Goal: Task Accomplishment & Management: Complete application form

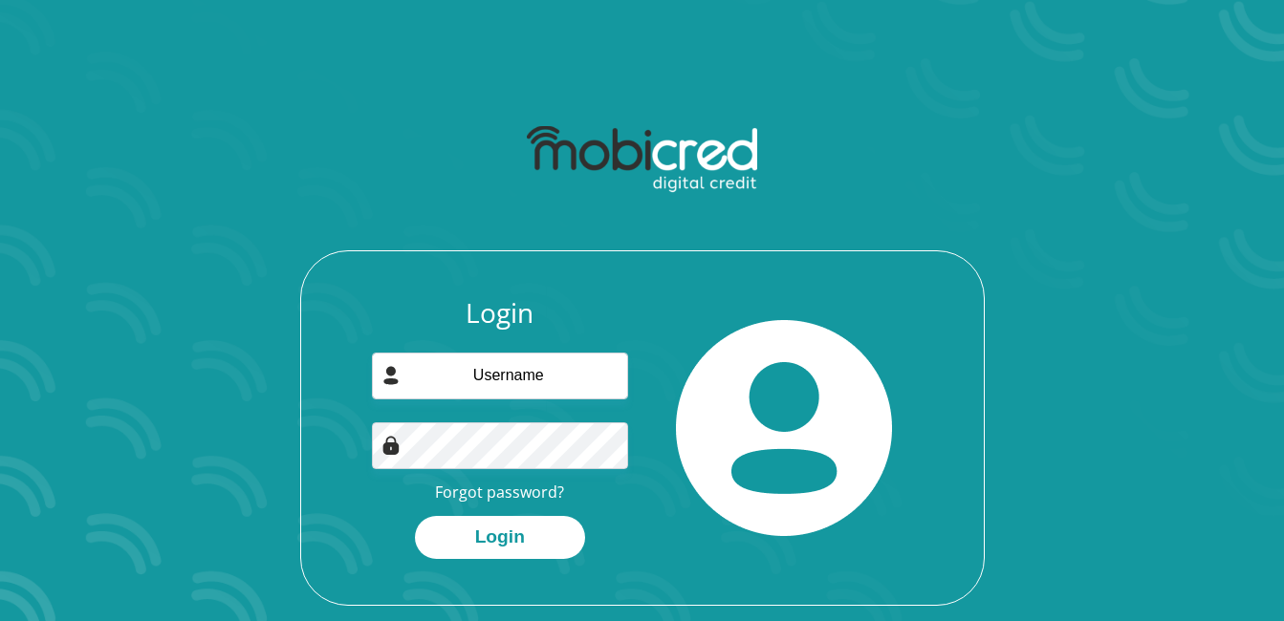
click at [701, 147] on img at bounding box center [642, 159] width 230 height 67
click at [510, 389] on input "email" at bounding box center [500, 376] width 256 height 47
type input "luluskweyiya@gmail.com"
click at [506, 496] on link "Forgot password?" at bounding box center [499, 492] width 129 height 21
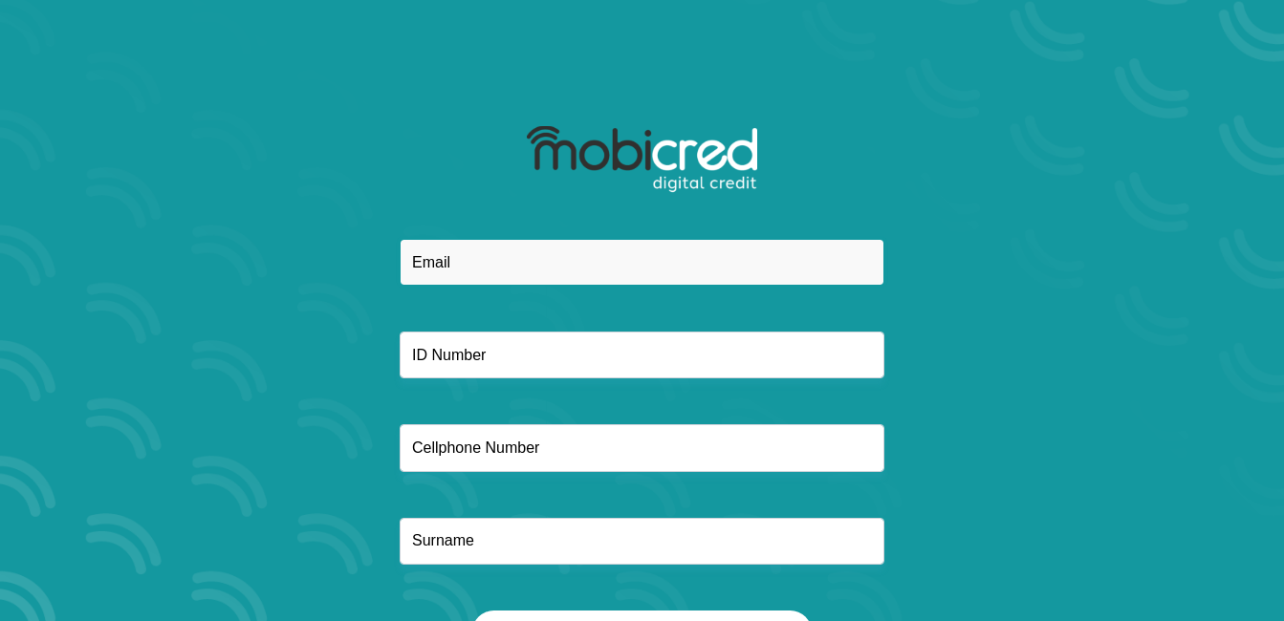
click at [548, 257] on input "email" at bounding box center [642, 262] width 485 height 47
type input "[EMAIL_ADDRESS][DOMAIN_NAME]"
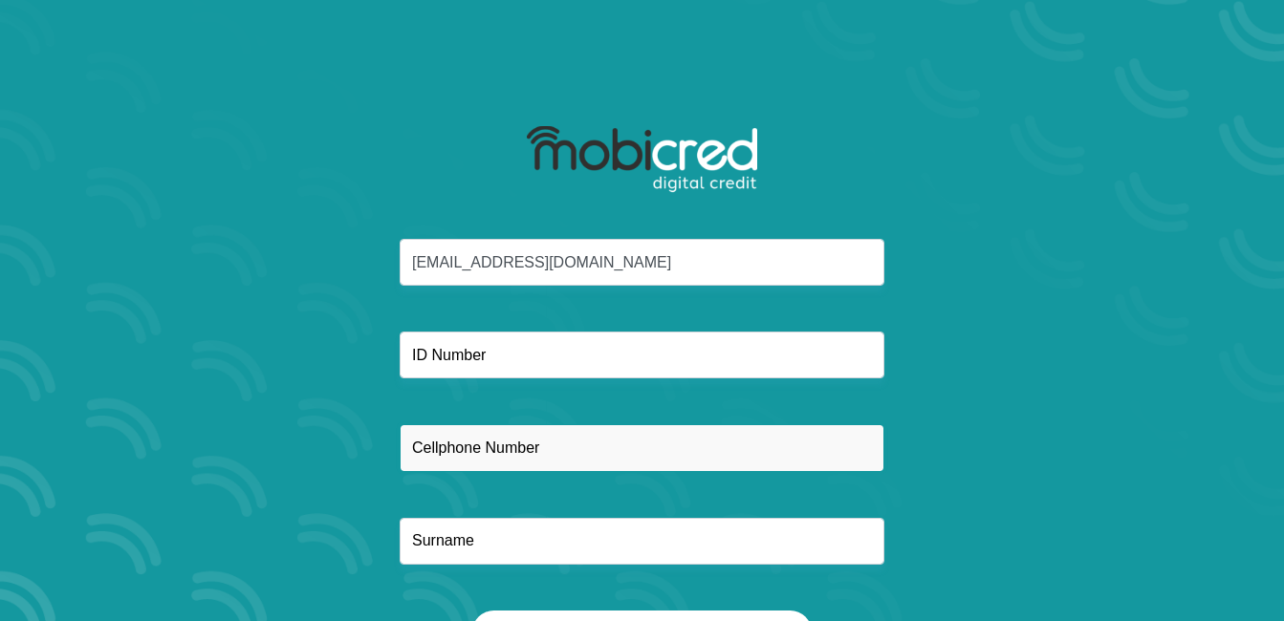
type input "0840813521"
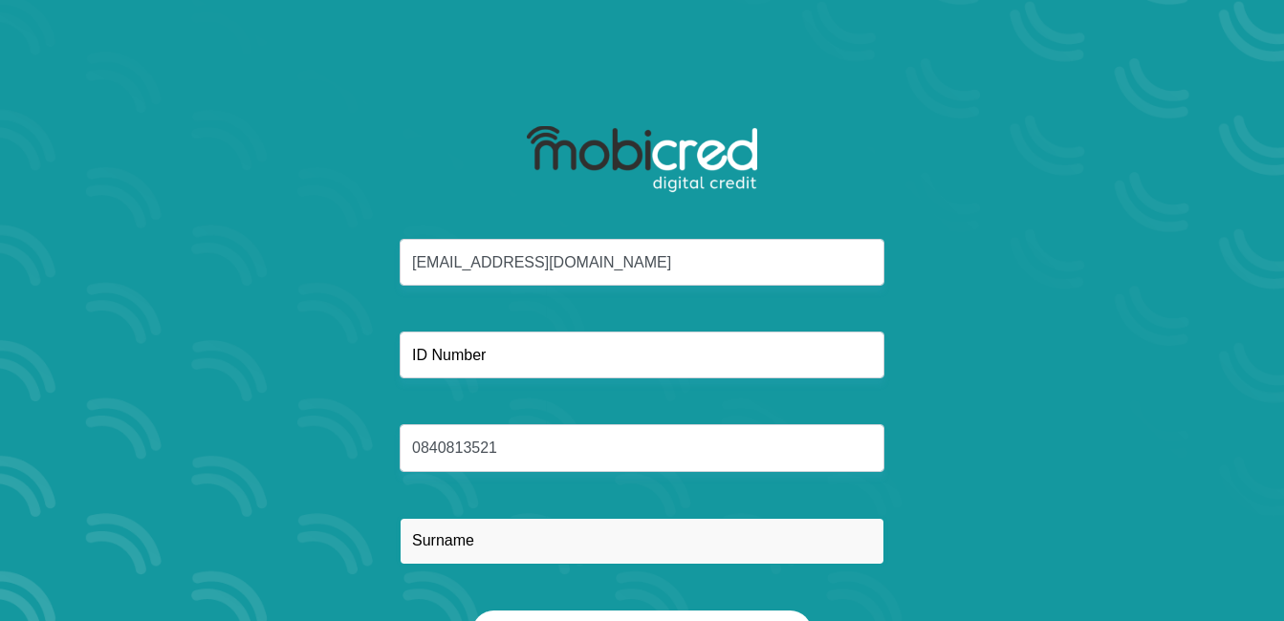
type input "Skweyiya"
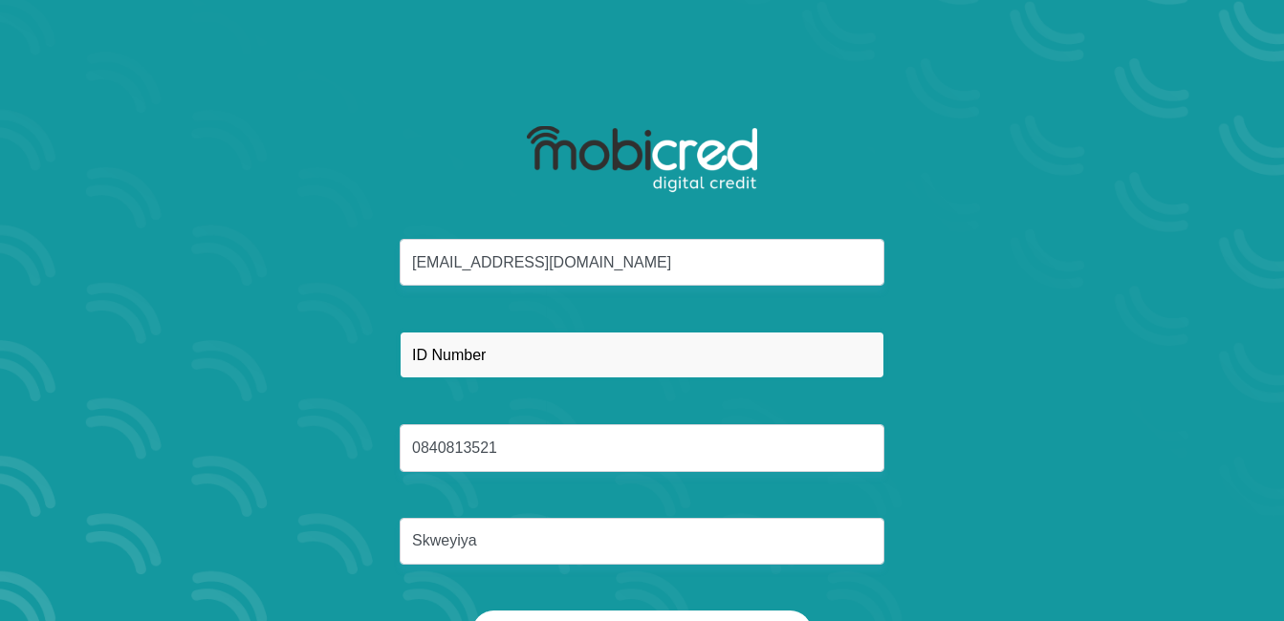
click at [485, 353] on input "text" at bounding box center [642, 355] width 485 height 47
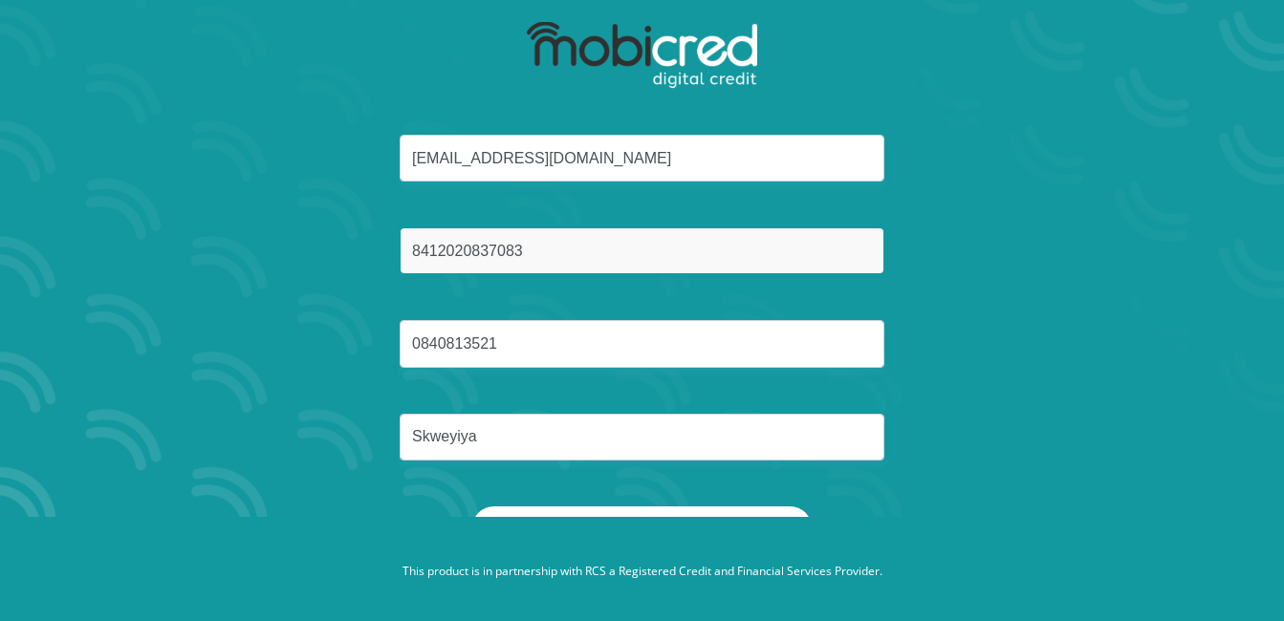
scroll to position [109, 0]
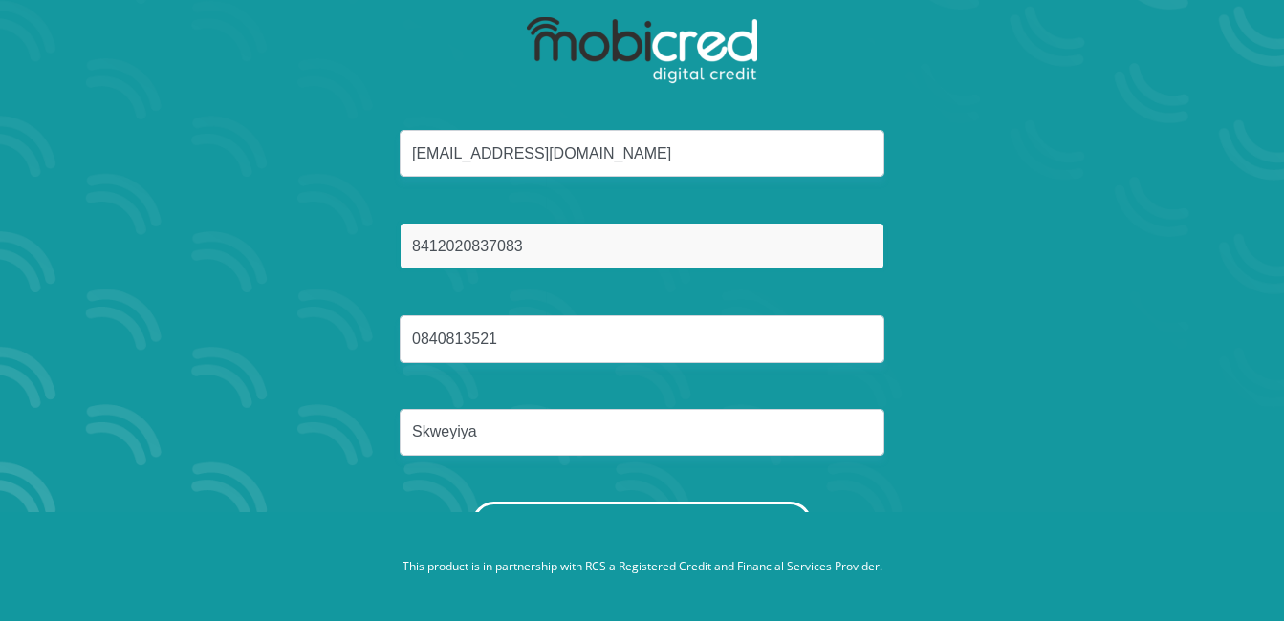
type input "8412020837083"
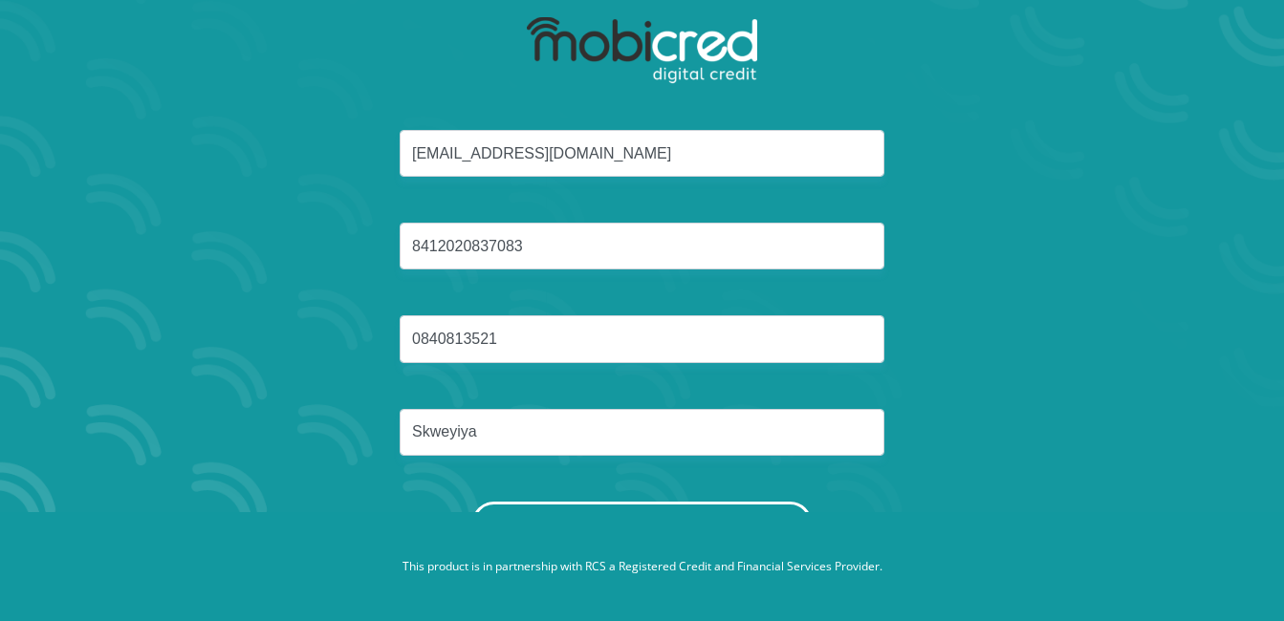
click at [706, 508] on button "Reset Password" at bounding box center [641, 523] width 338 height 43
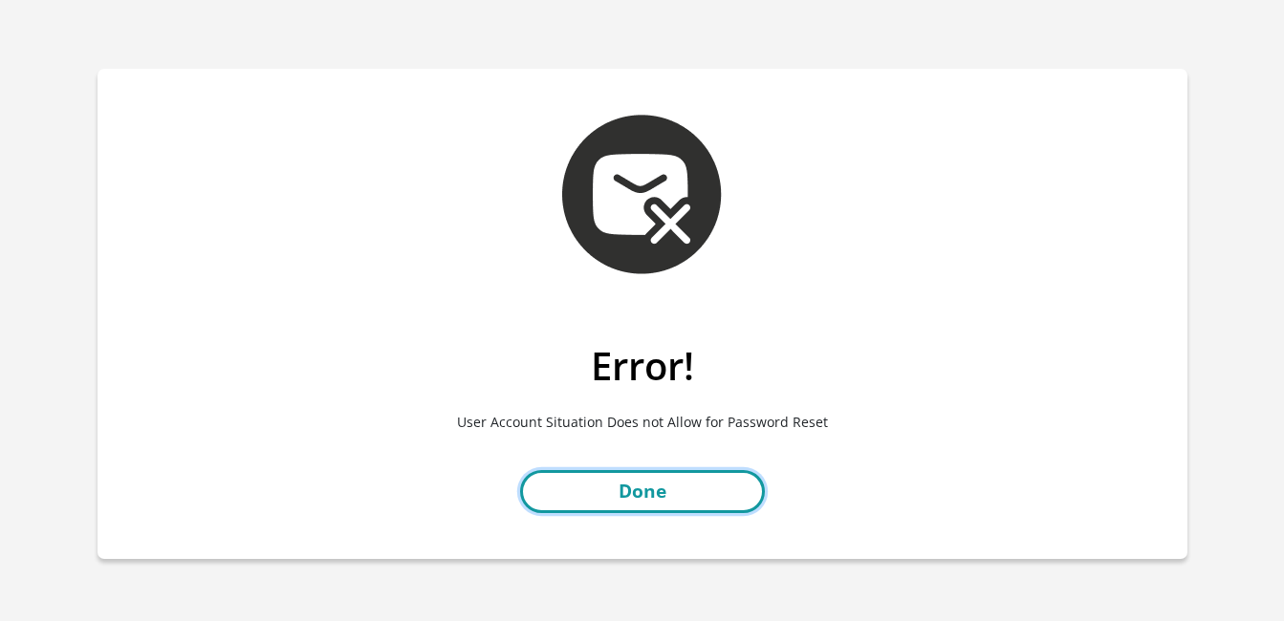
click at [620, 488] on link "Done" at bounding box center [642, 491] width 245 height 43
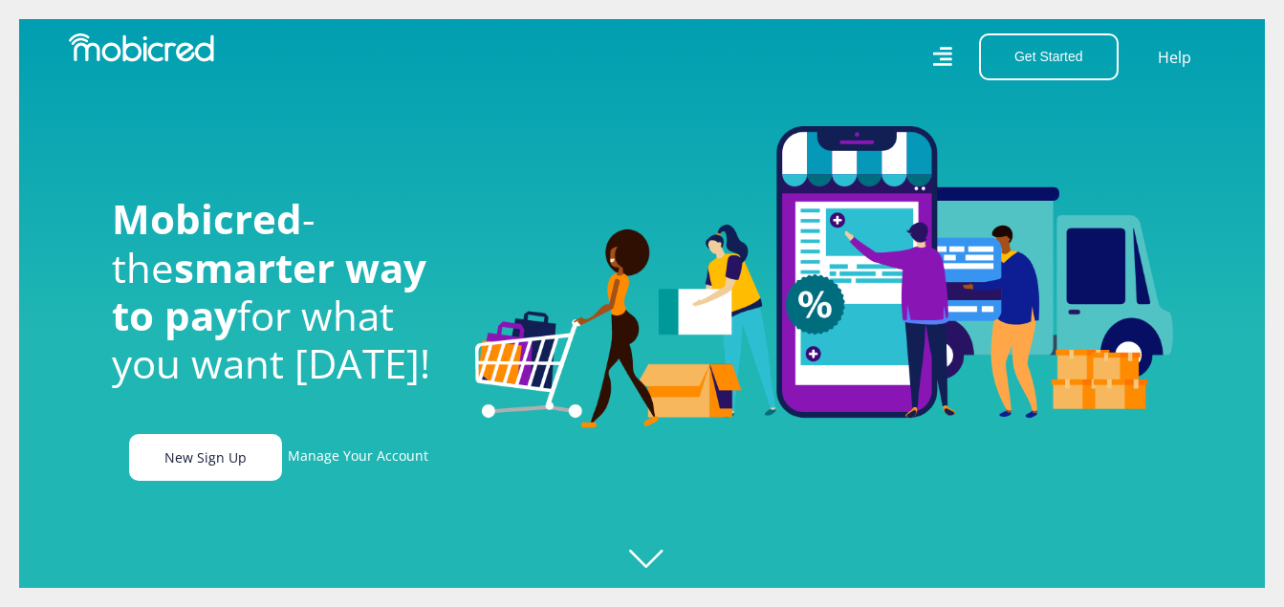
click at [207, 455] on link "New Sign Up" at bounding box center [205, 457] width 153 height 47
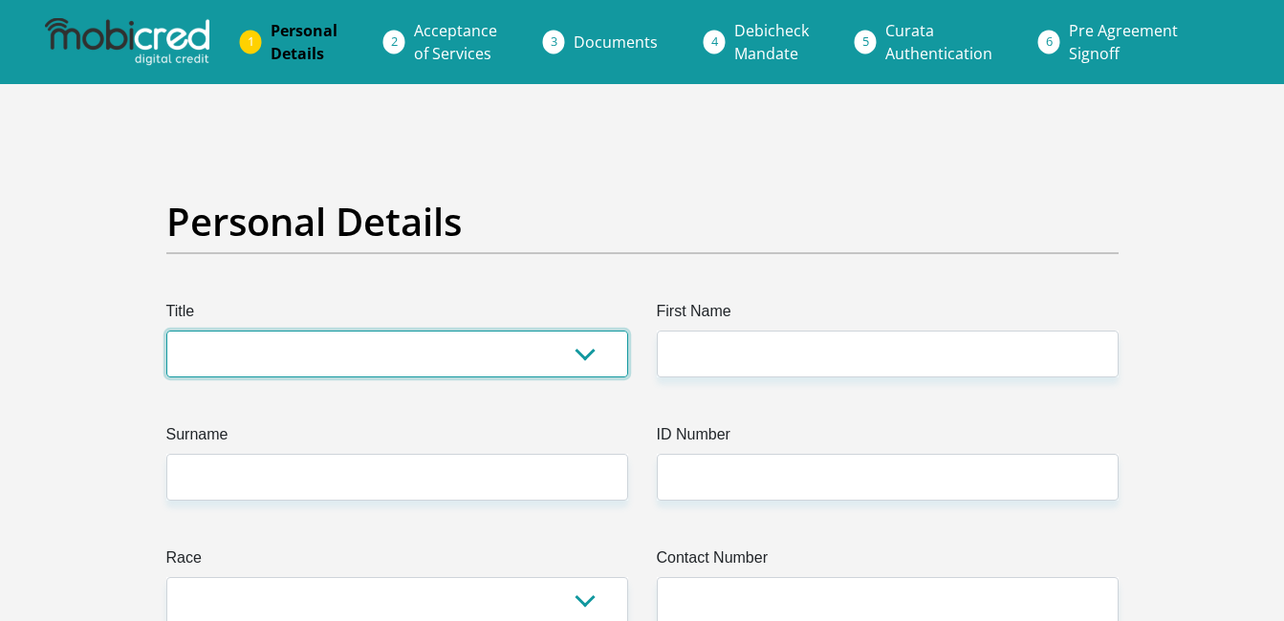
click at [454, 345] on select "Mr Ms Mrs Dr Other" at bounding box center [397, 354] width 462 height 47
select select "Ms"
click at [166, 331] on select "Mr Ms Mrs Dr [PERSON_NAME]" at bounding box center [397, 354] width 462 height 47
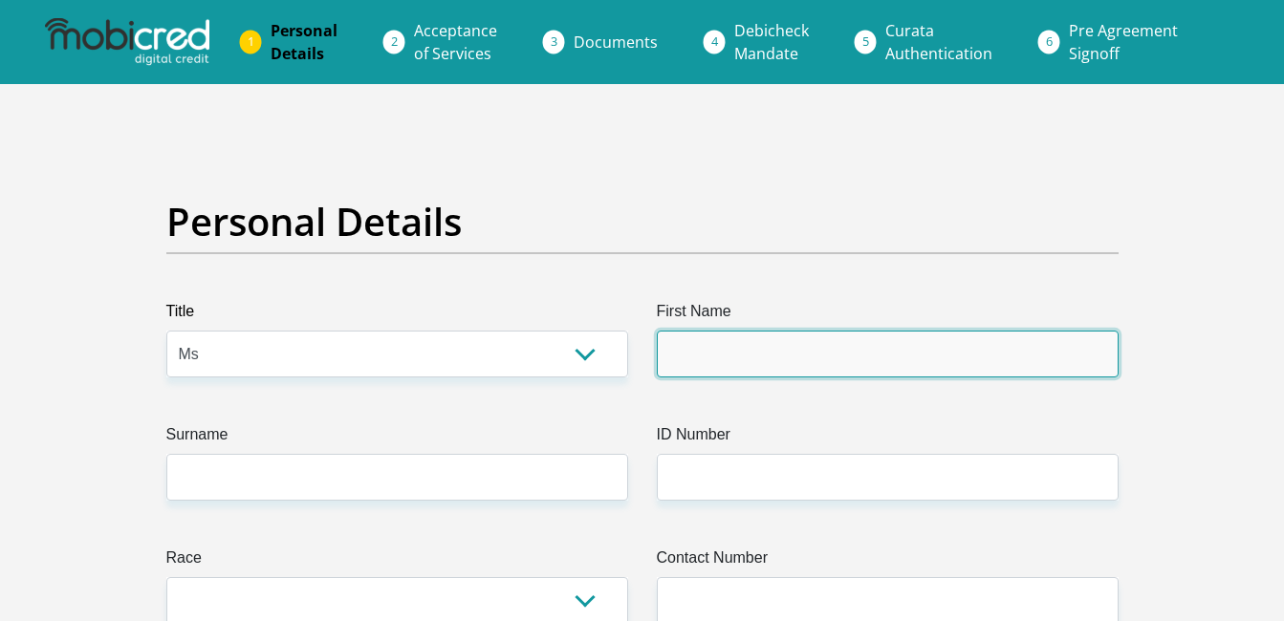
click at [721, 361] on input "First Name" at bounding box center [888, 354] width 462 height 47
type input "Lusanda"
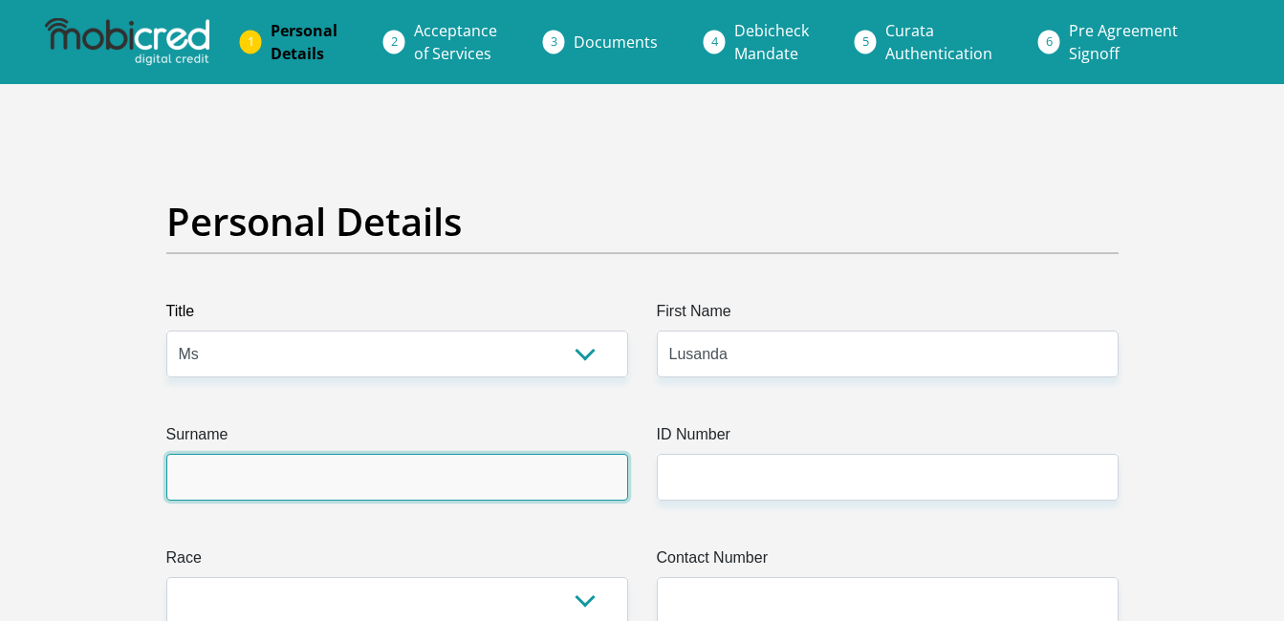
type input "Skweyiya"
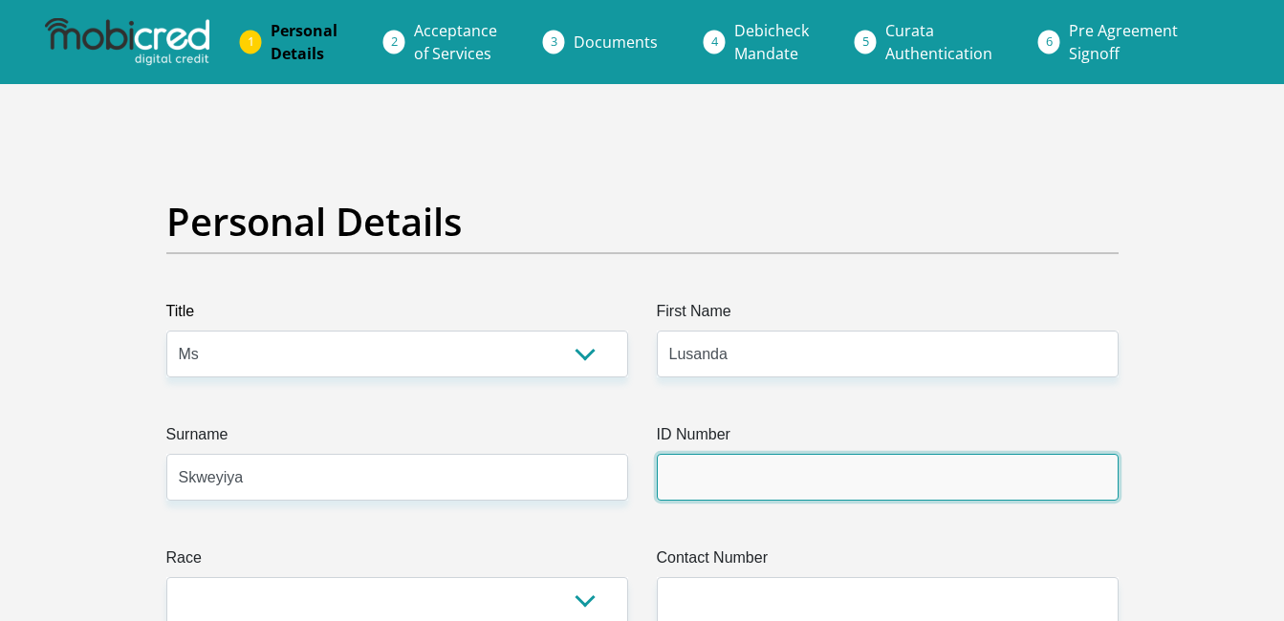
type input "8412020837083"
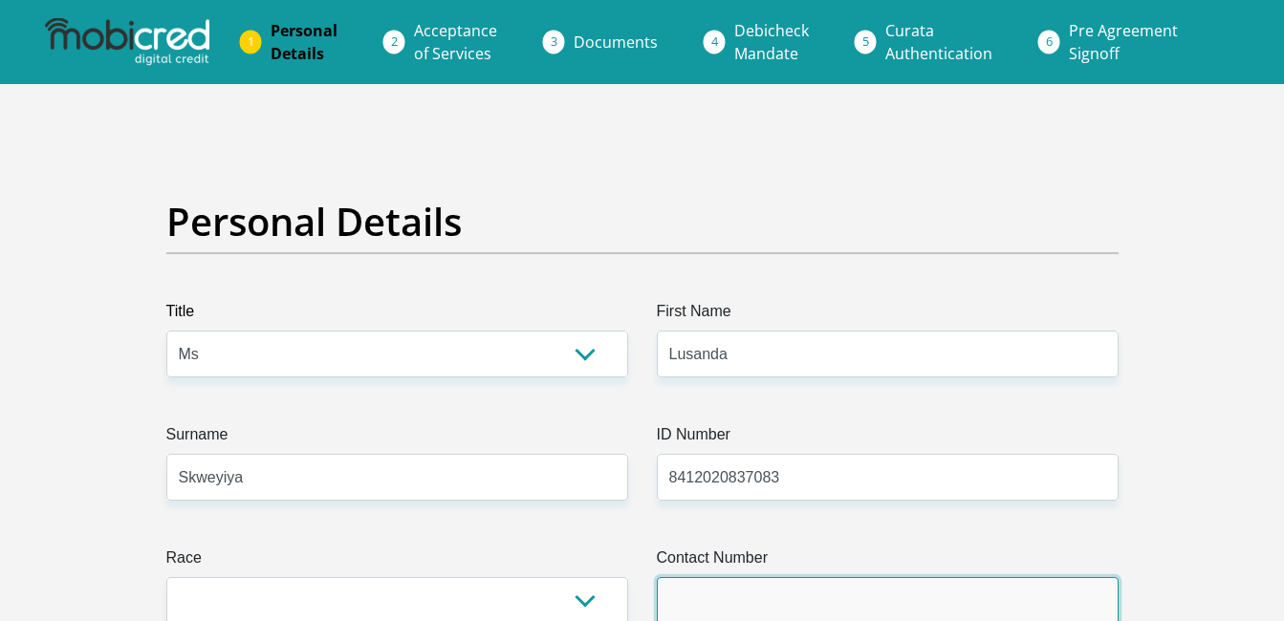
type input "0840813521"
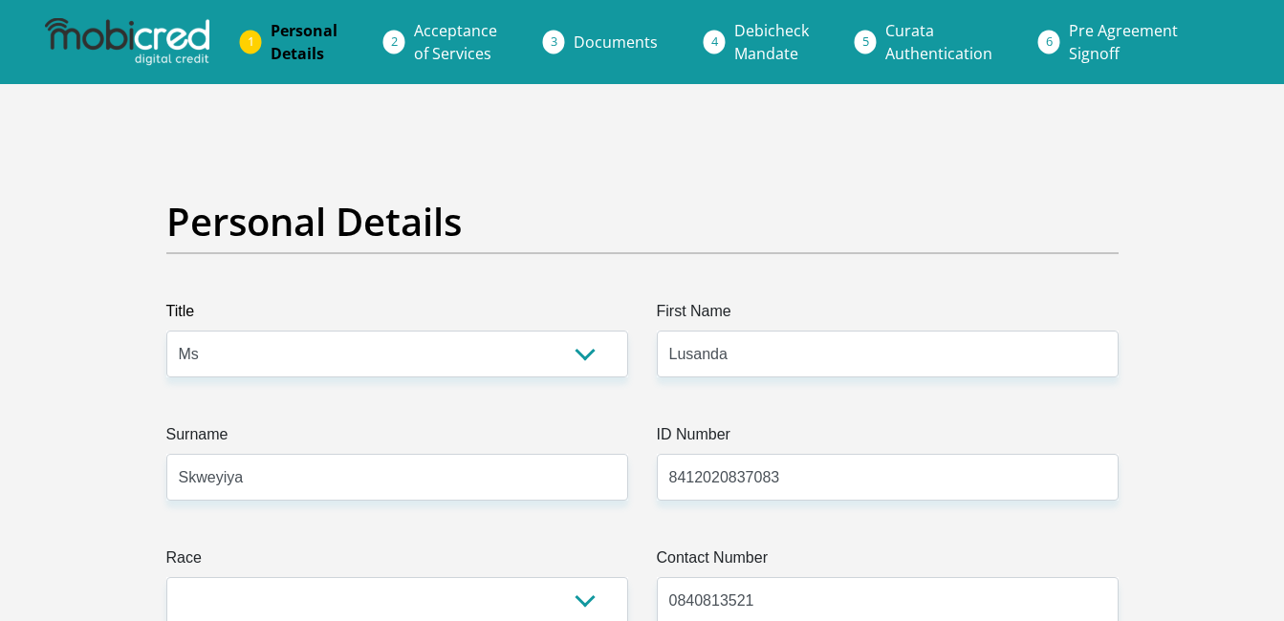
select select "ZAF"
type input "19946 VICTORIA MXENGE CRESCENT"
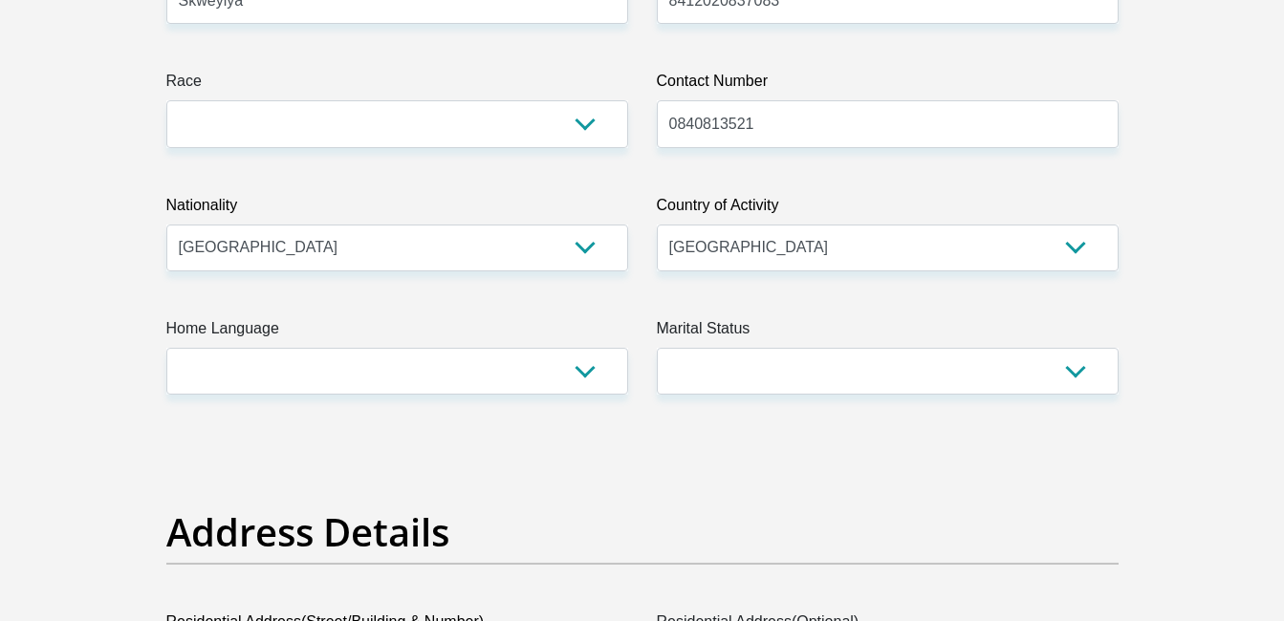
scroll to position [466, 0]
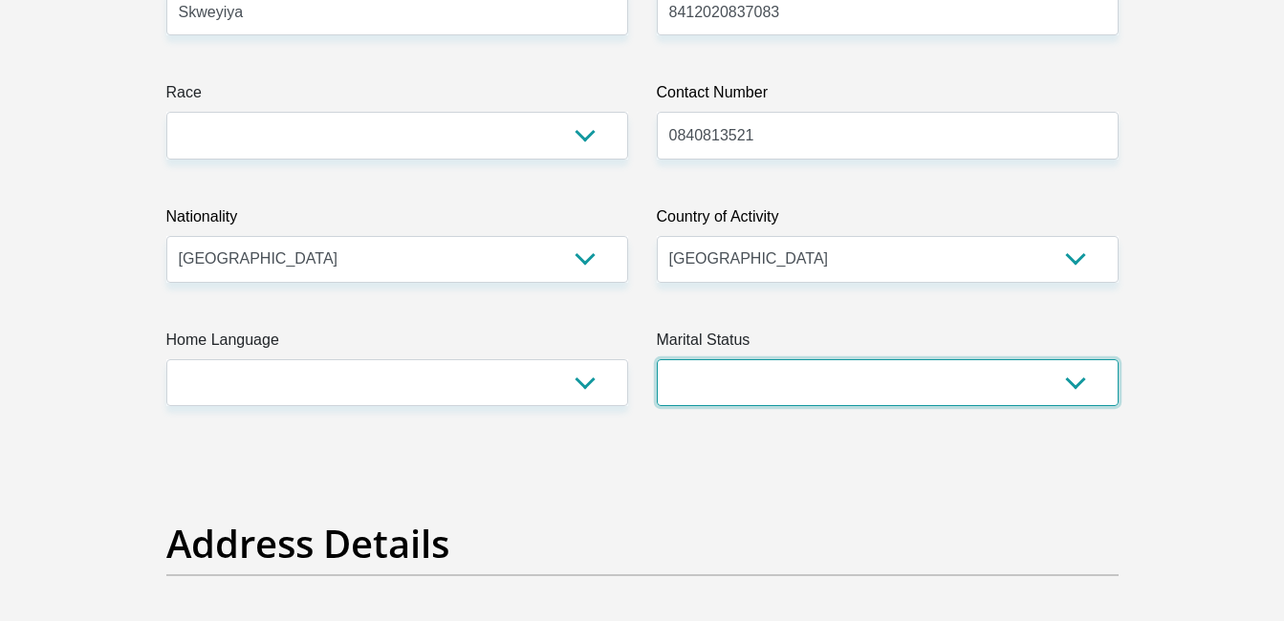
click at [1031, 388] on select "Married ANC Single Divorced Widowed Married COP or Customary Law" at bounding box center [888, 382] width 462 height 47
select select "2"
click at [657, 359] on select "Married ANC Single Divorced Widowed Married COP or Customary Law" at bounding box center [888, 382] width 462 height 47
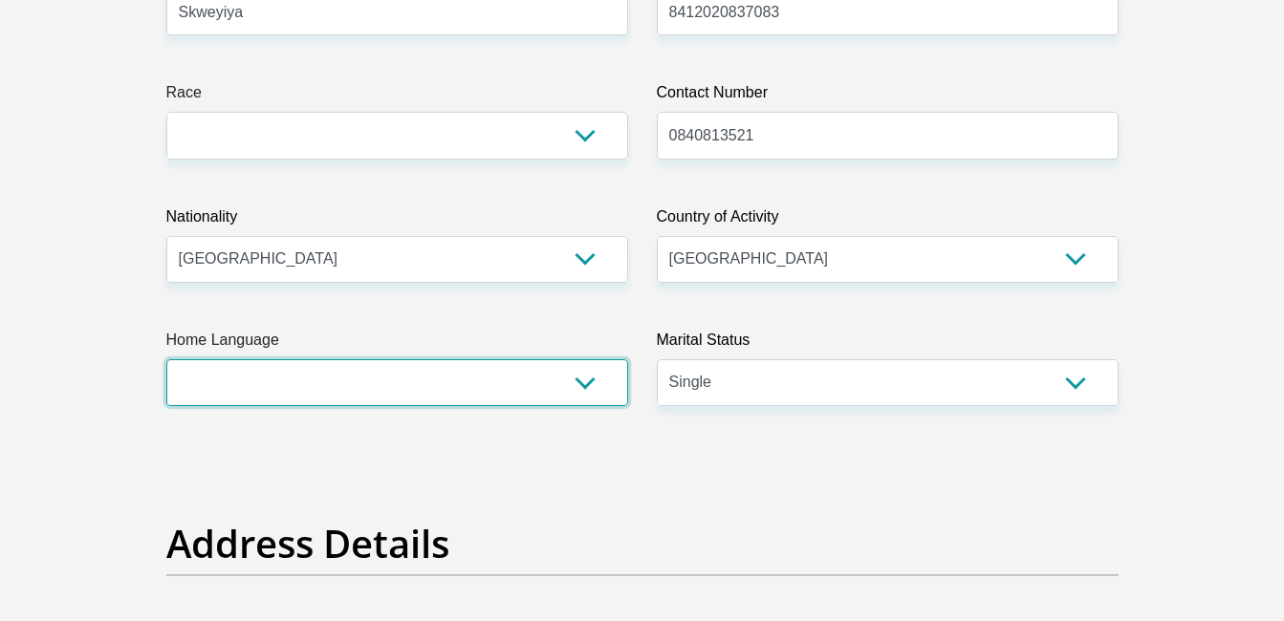
click at [387, 397] on select "Afrikaans English Sepedi South Ndebele Southern Sotho Swati Tsonga Tswana Venda…" at bounding box center [397, 382] width 462 height 47
select select "xho"
click at [166, 359] on select "Afrikaans English Sepedi South Ndebele Southern Sotho Swati Tsonga Tswana Venda…" at bounding box center [397, 382] width 462 height 47
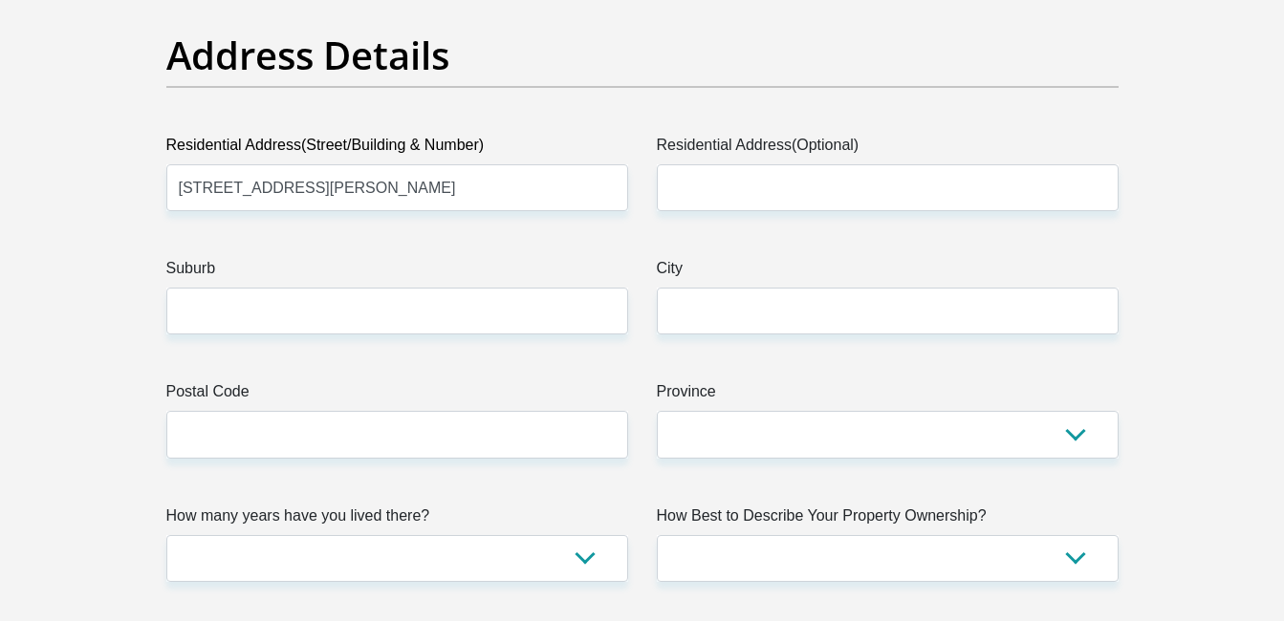
scroll to position [1011, 0]
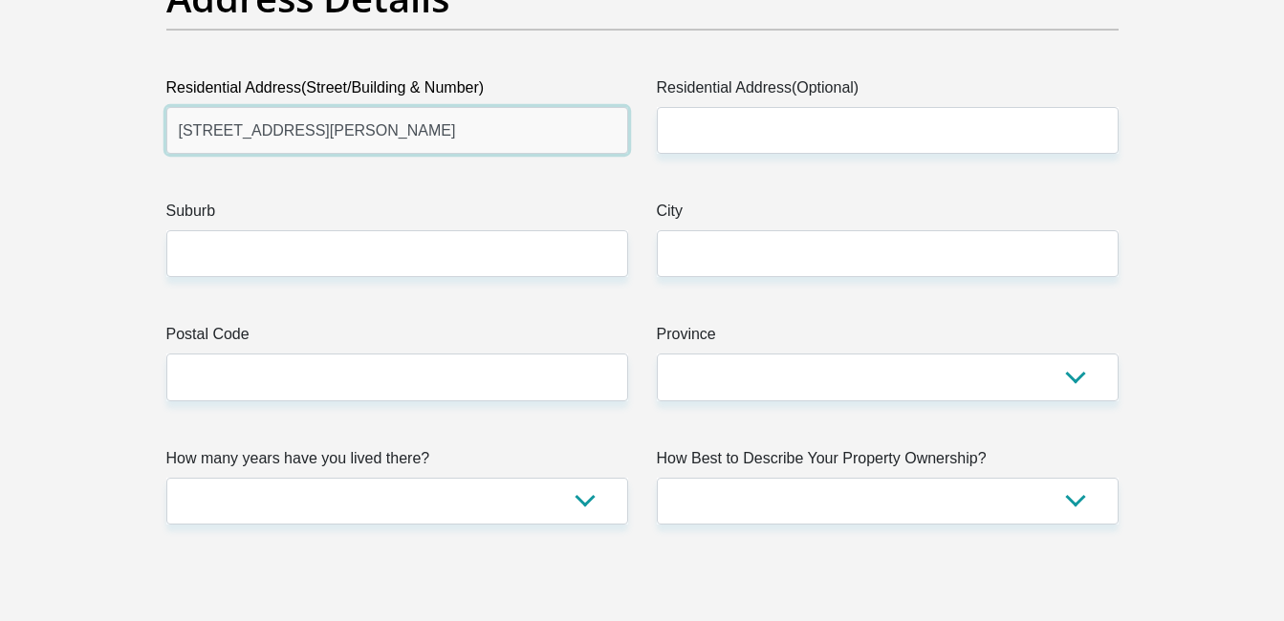
click at [541, 144] on input "19946 VICTORIA MXENGE CRESCENT" at bounding box center [397, 130] width 462 height 47
click at [447, 148] on input "19946 VICTORIA MXENGE CRESCENT" at bounding box center [397, 130] width 462 height 47
type input "19946 VICTORIA MXENGE CRESCENT, KHAYELITSHA"
click at [556, 127] on input "19946 VICTORIA MXENGE CRESCENT, KHAYELITSHA" at bounding box center [397, 130] width 462 height 47
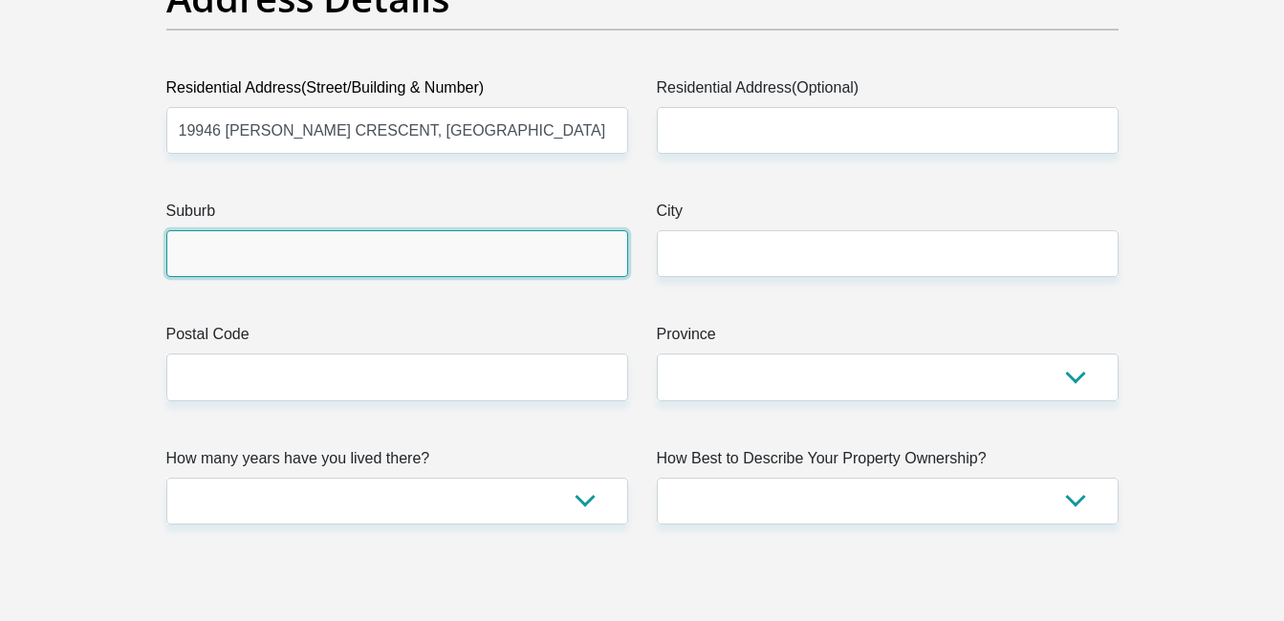
click at [337, 260] on input "Suburb" at bounding box center [397, 253] width 462 height 47
type input "CAPE TOWN"
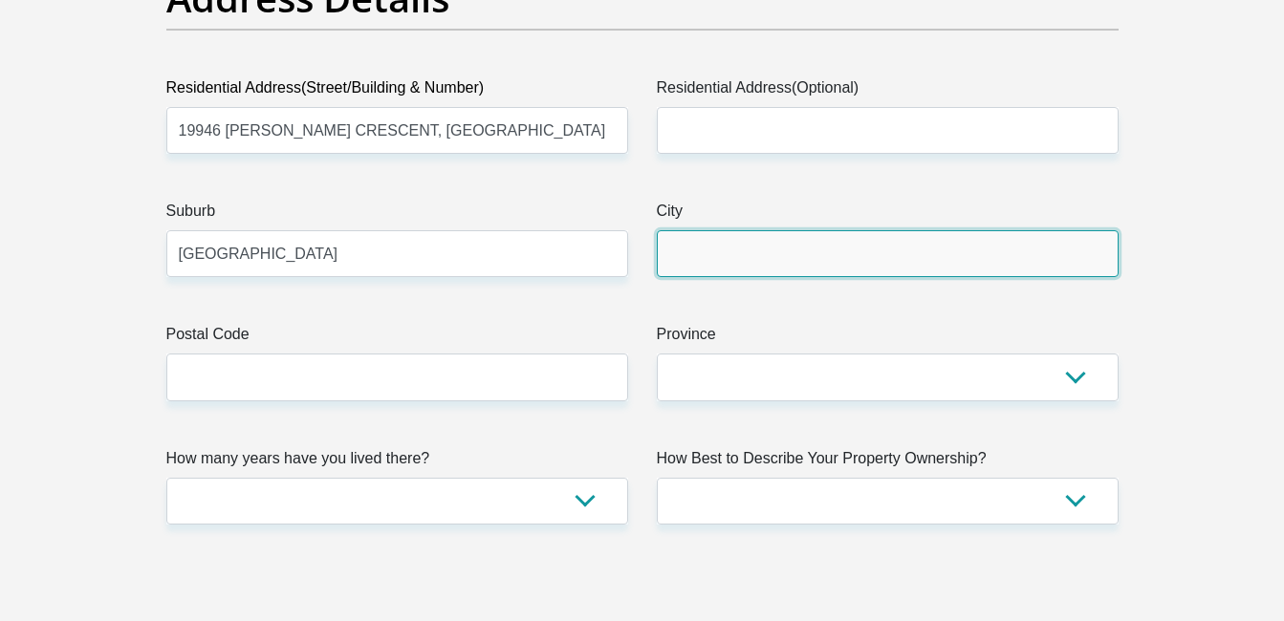
type input "CAPE TOWN"
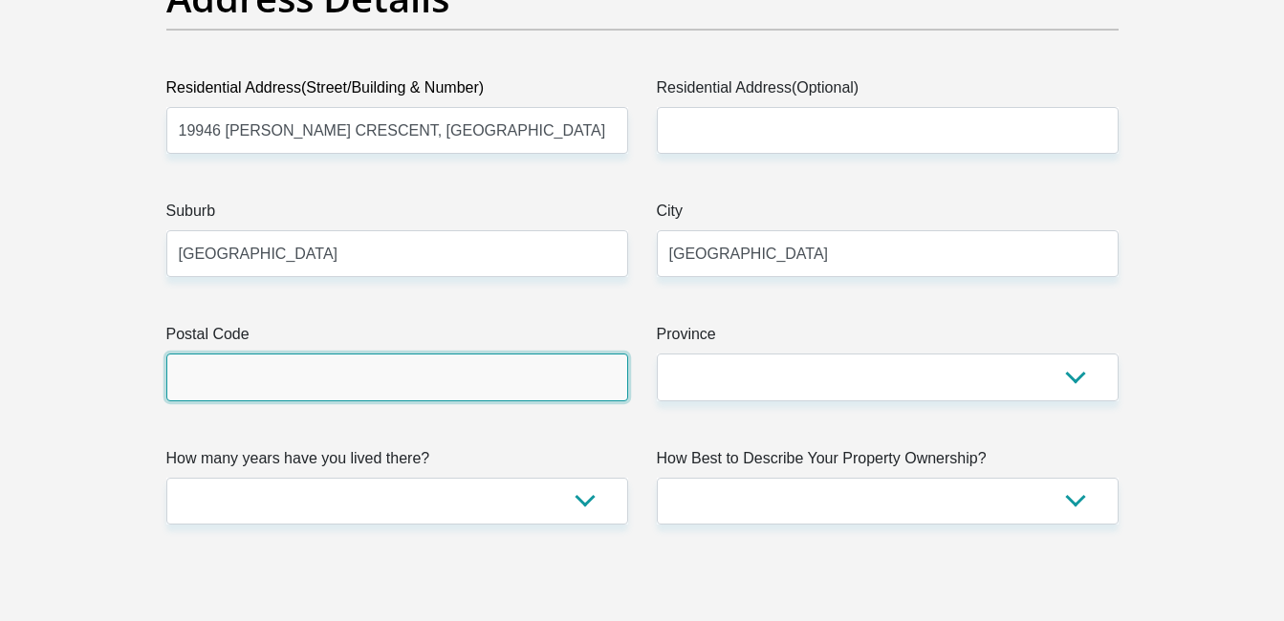
type input "7784"
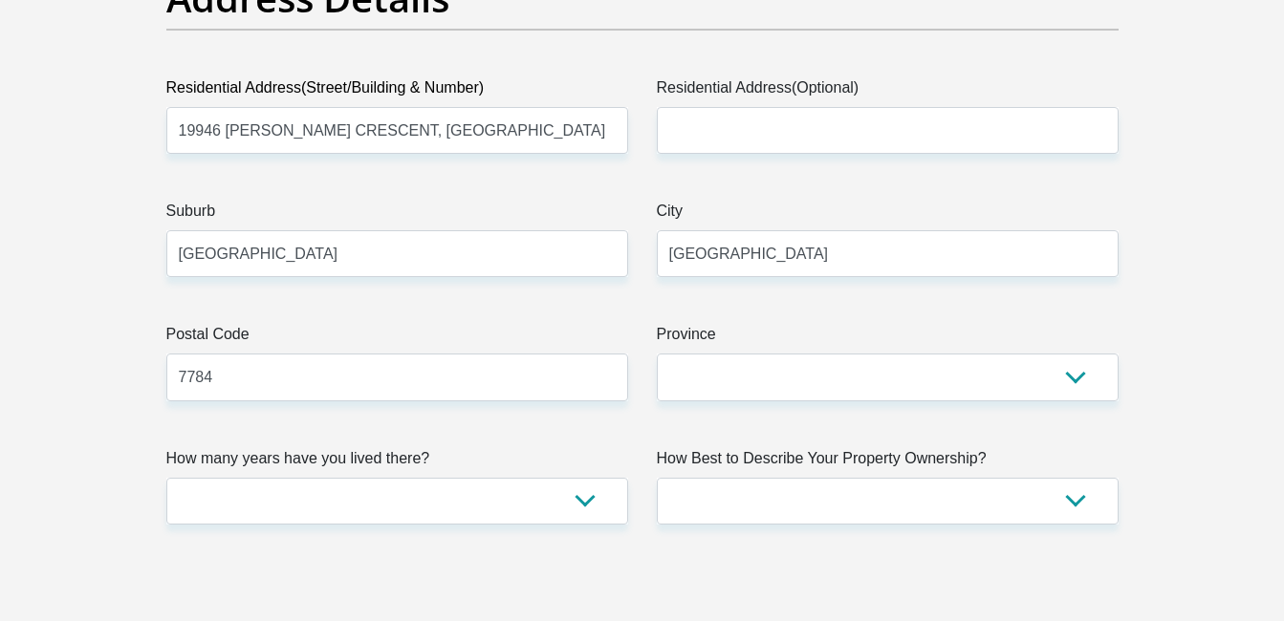
type input "luluskweyiya@gmail.com"
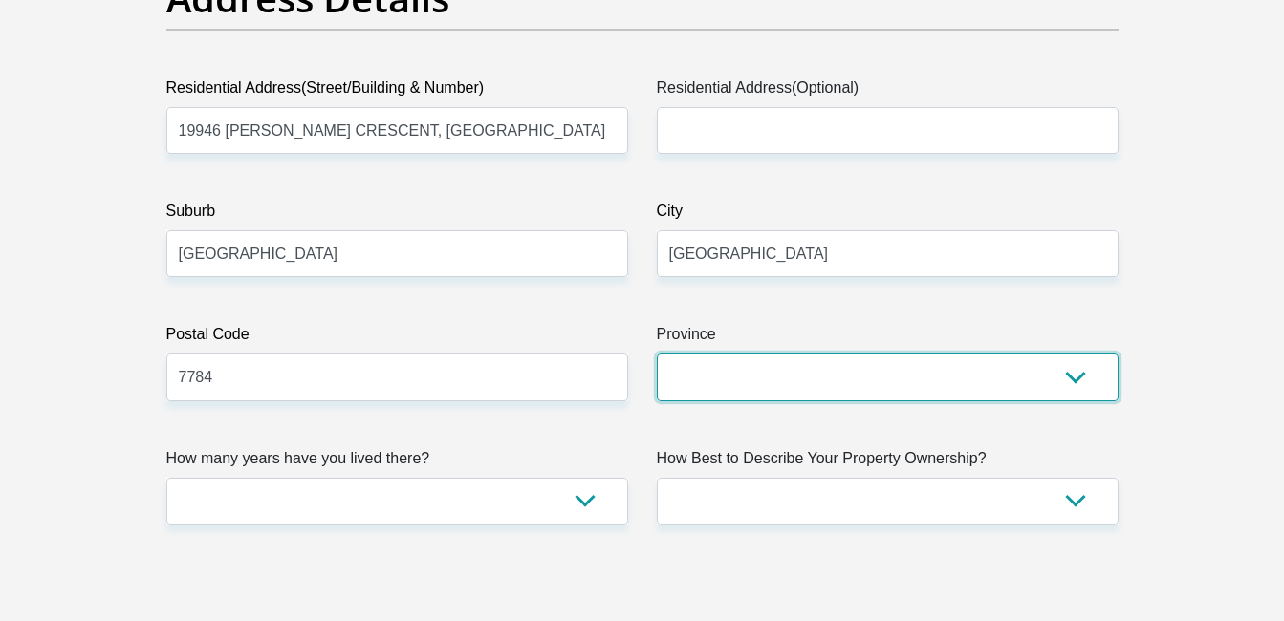
click at [772, 383] on select "Eastern Cape Free State Gauteng KwaZulu-Natal Limpopo Mpumalanga Northern Cape …" at bounding box center [888, 377] width 462 height 47
select select "Western Cape"
click at [657, 354] on select "Eastern Cape Free State Gauteng KwaZulu-Natal Limpopo Mpumalanga Northern Cape …" at bounding box center [888, 377] width 462 height 47
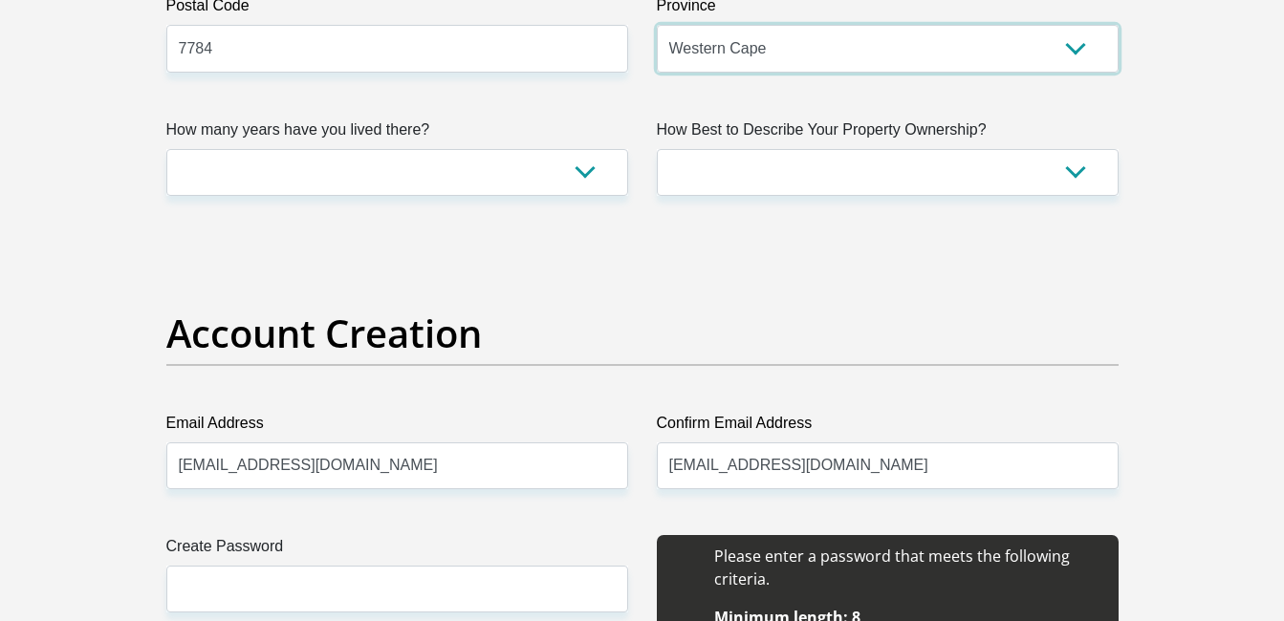
scroll to position [1330, 0]
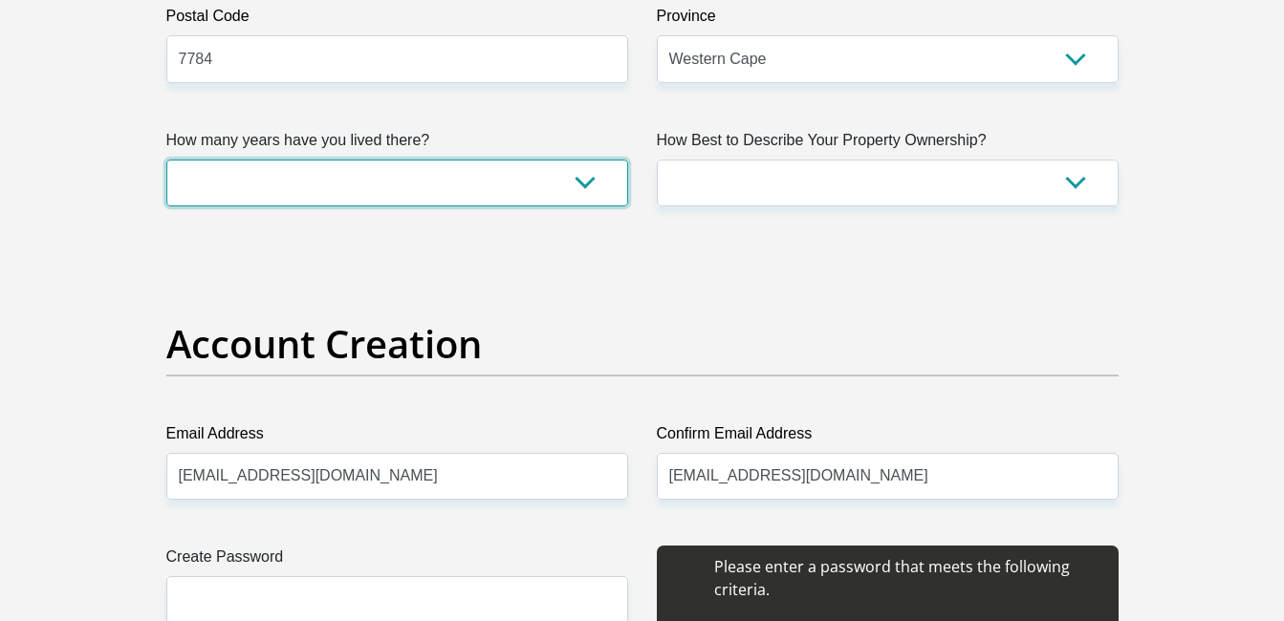
click at [570, 183] on select "less than 1 year 1-3 years 3-5 years 5+ years" at bounding box center [397, 183] width 462 height 47
select select "4"
click at [166, 160] on select "less than 1 year 1-3 years 3-5 years 5+ years" at bounding box center [397, 183] width 462 height 47
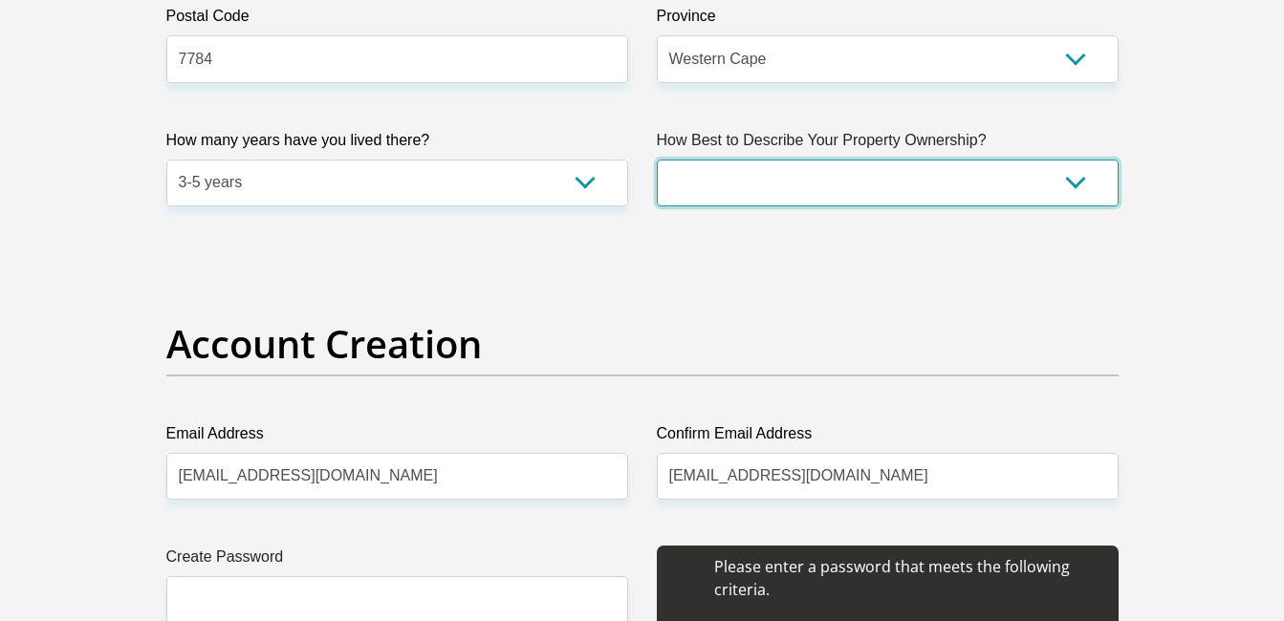
click at [856, 186] on select "Owned Rented Family Owned Company Dwelling" at bounding box center [888, 183] width 462 height 47
select select "Rented"
click at [657, 160] on select "Owned Rented Family Owned Company Dwelling" at bounding box center [888, 183] width 462 height 47
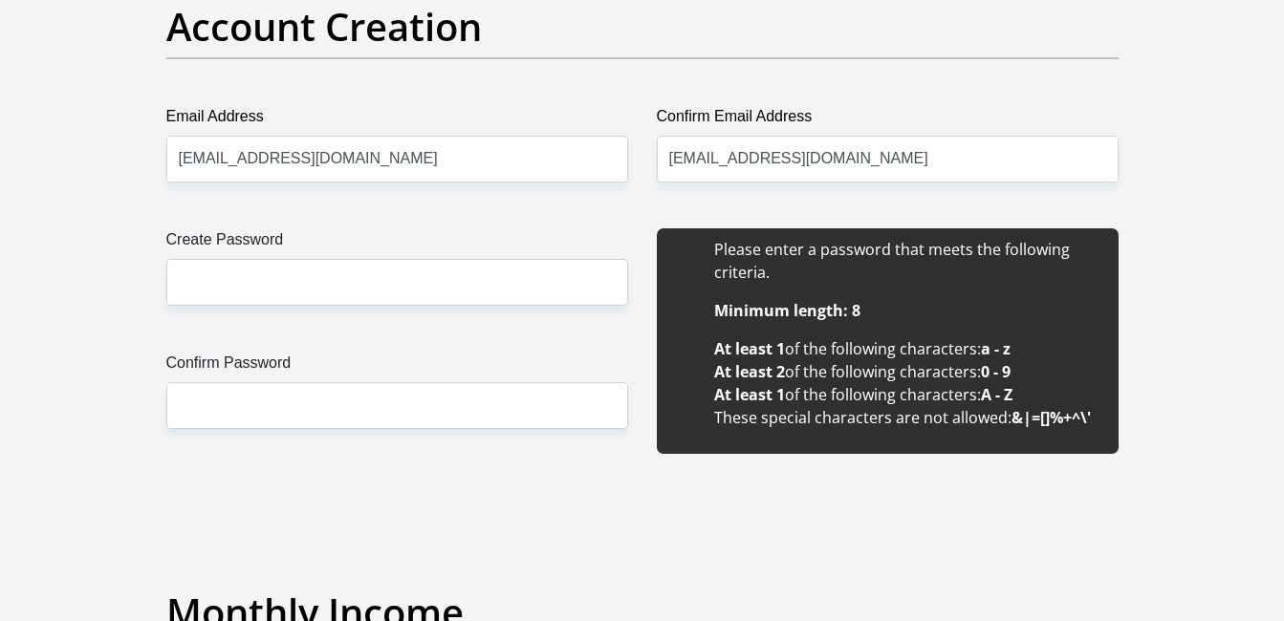
scroll to position [1670, 0]
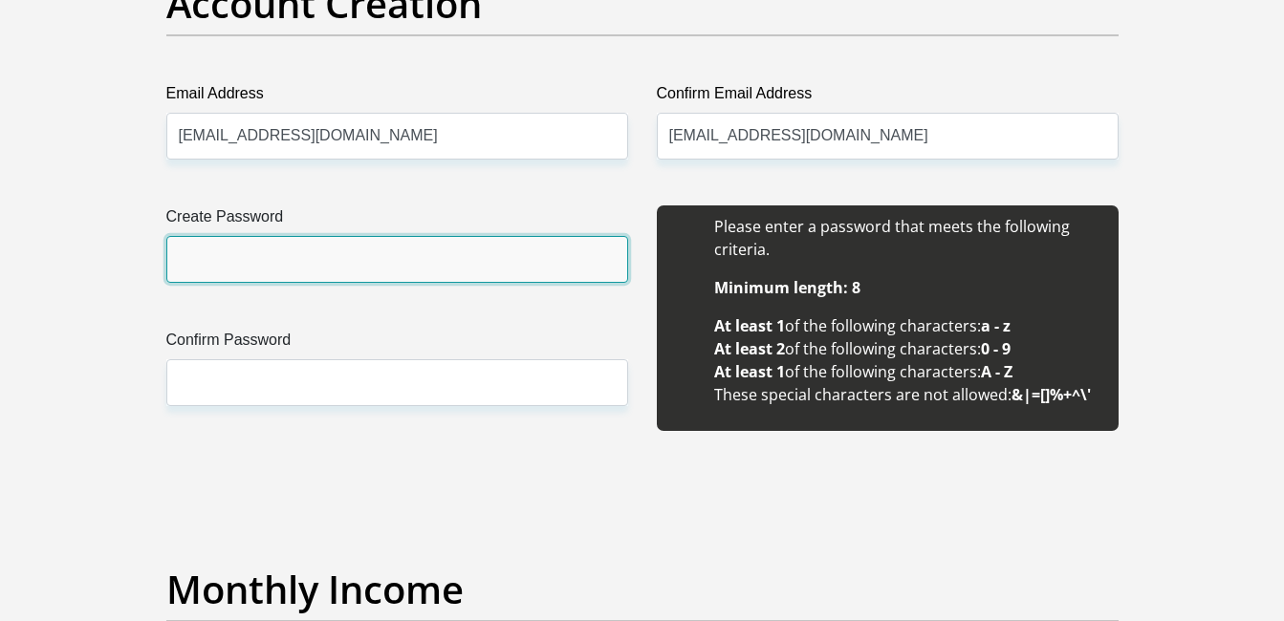
click at [358, 259] on input "Create Password" at bounding box center [397, 259] width 462 height 47
type input "Achume2016"
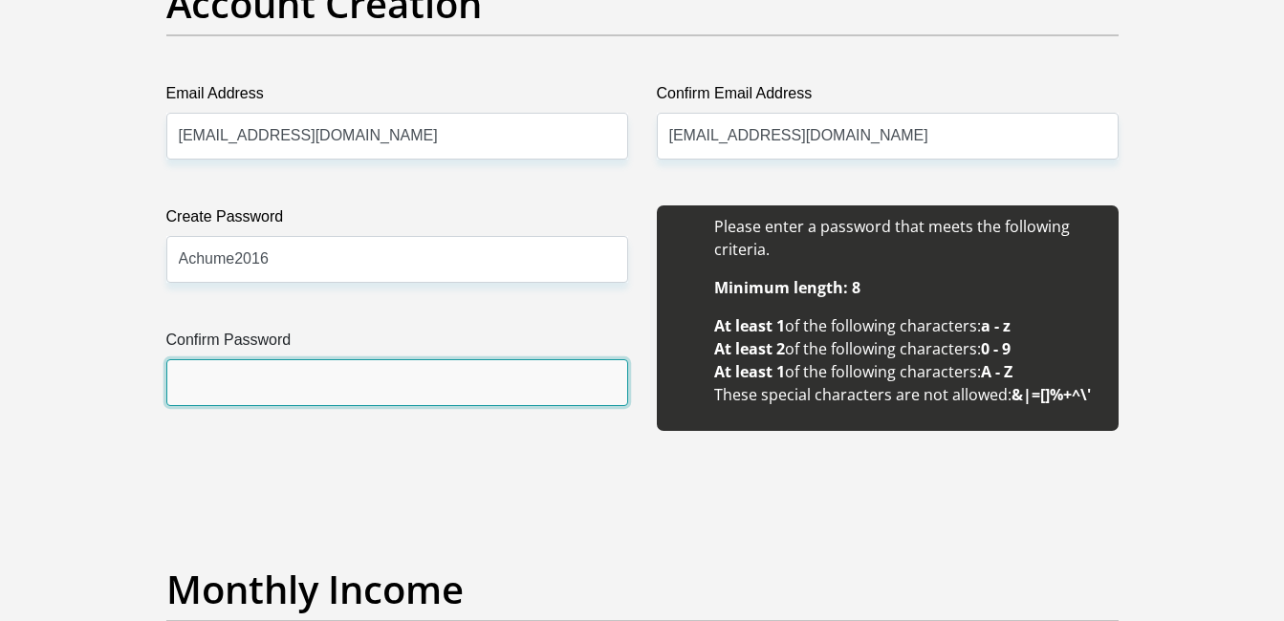
click at [292, 369] on input "Confirm Password" at bounding box center [397, 382] width 462 height 47
type input "Achume2016"
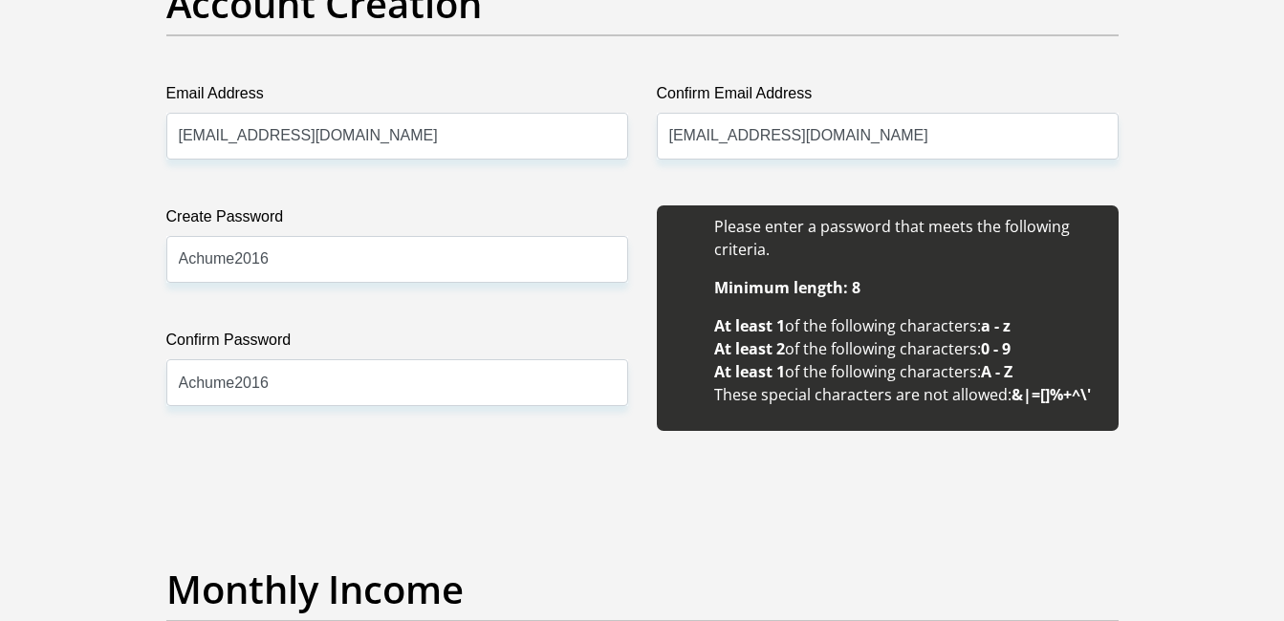
click at [231, 258] on input "Achume2016" at bounding box center [397, 259] width 462 height 47
type input "Achume@2016"
click at [231, 384] on input "Achume2016" at bounding box center [397, 382] width 462 height 47
type input "Achume@2016"
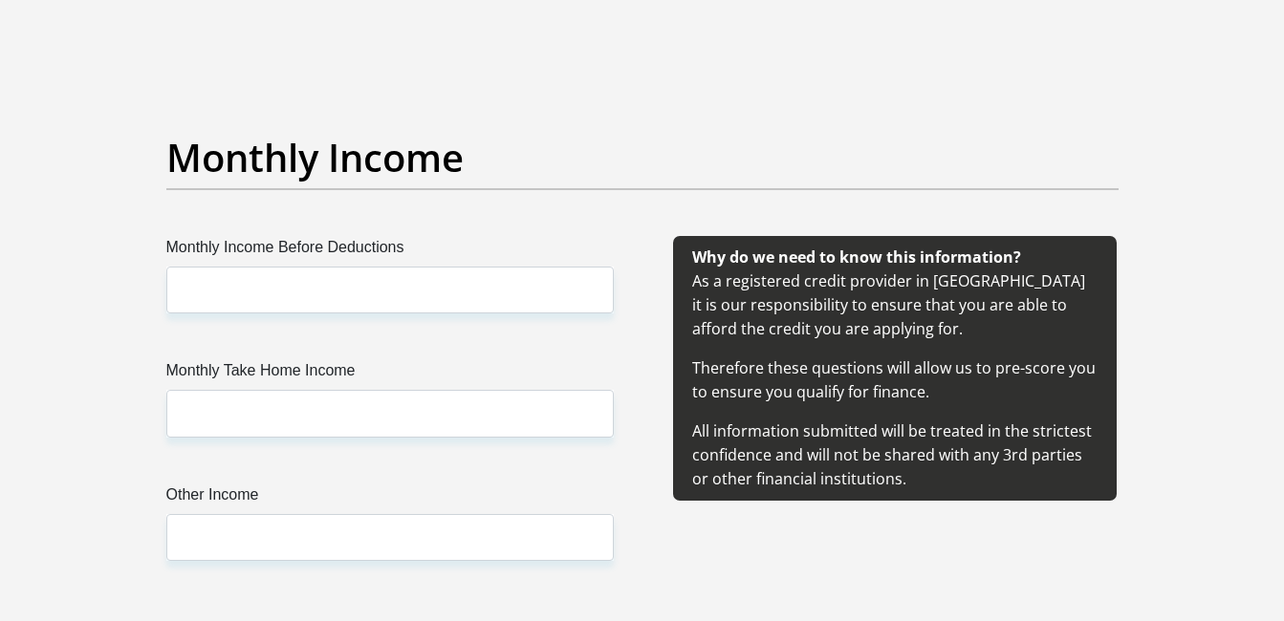
scroll to position [2114, 0]
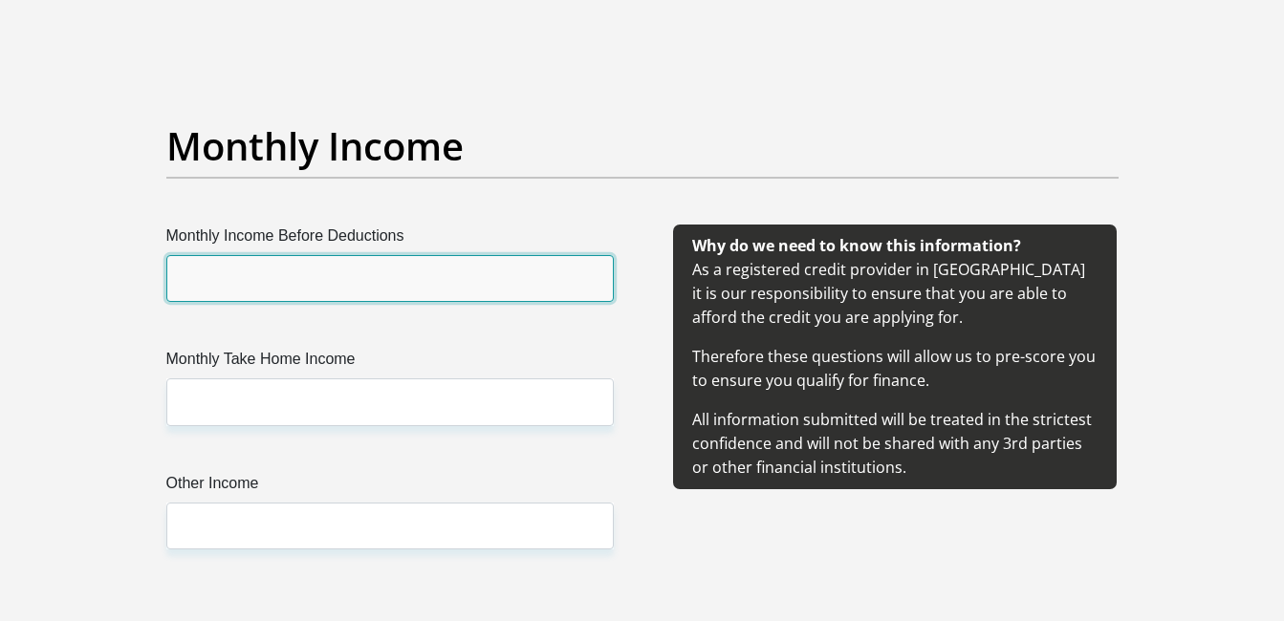
click at [322, 286] on input "Monthly Income Before Deductions" at bounding box center [389, 278] width 447 height 47
type input "19000"
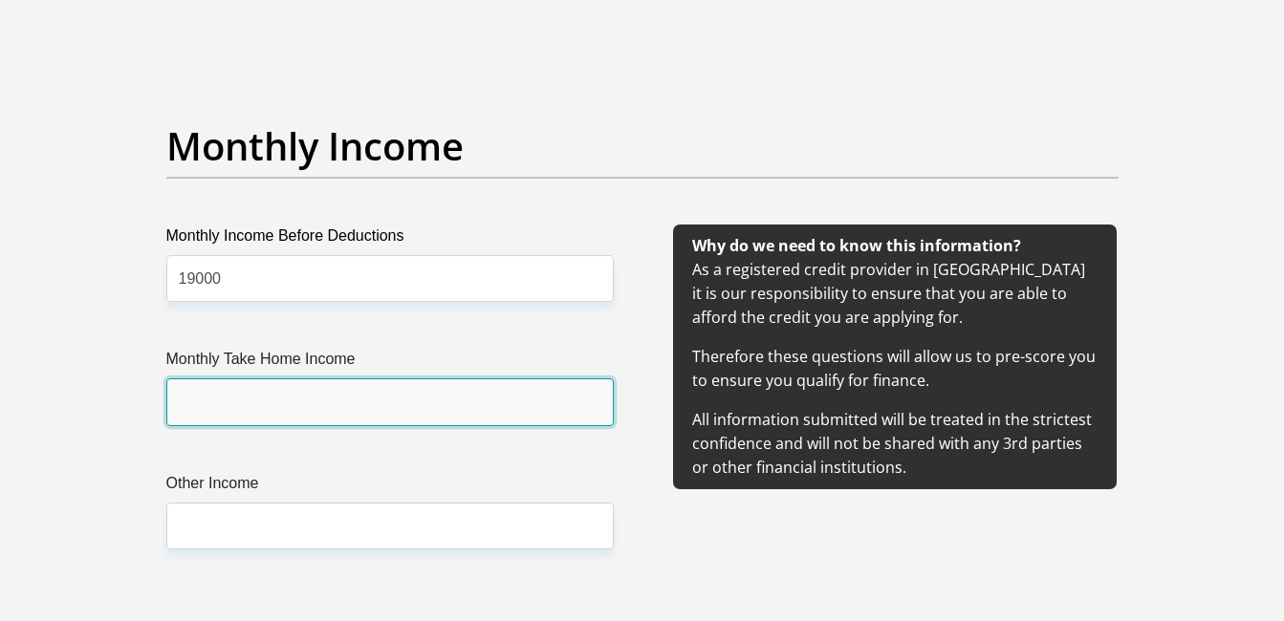
click at [309, 405] on input "Monthly Take Home Income" at bounding box center [389, 402] width 447 height 47
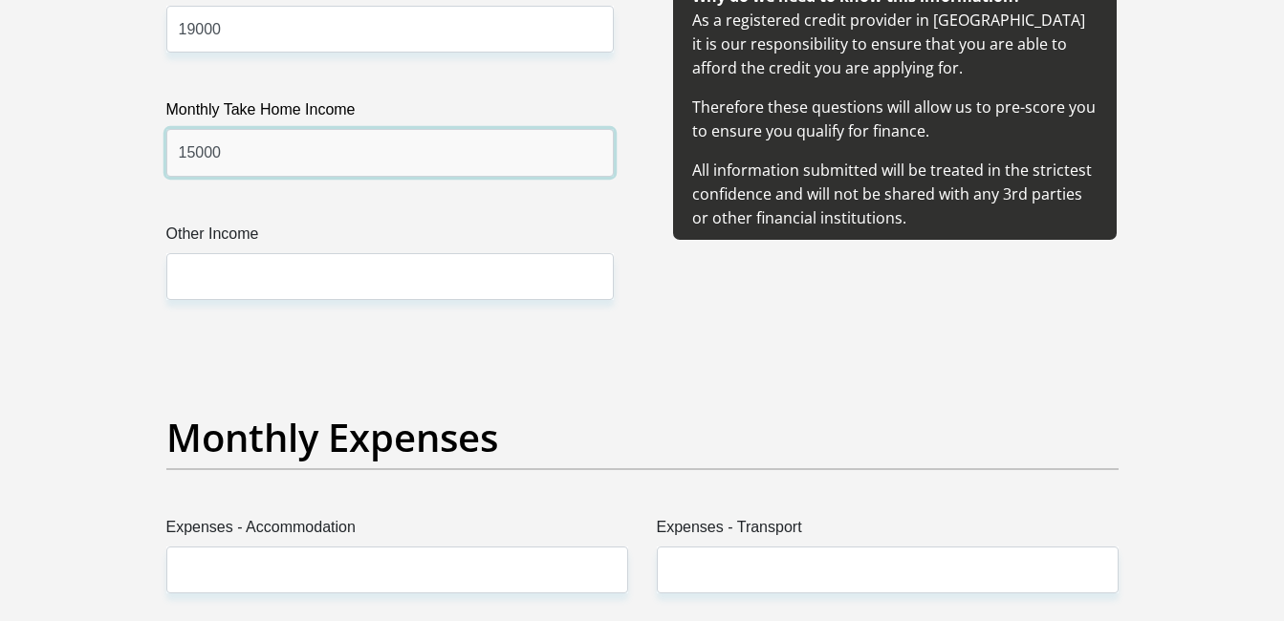
scroll to position [2375, 0]
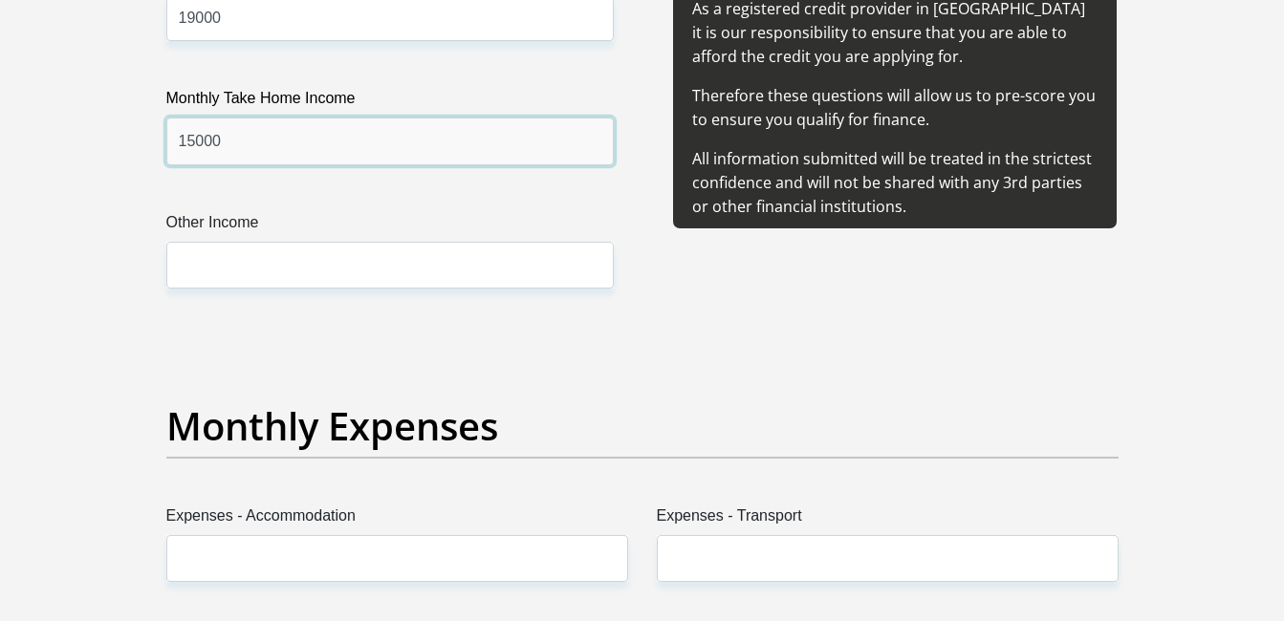
type input "15000"
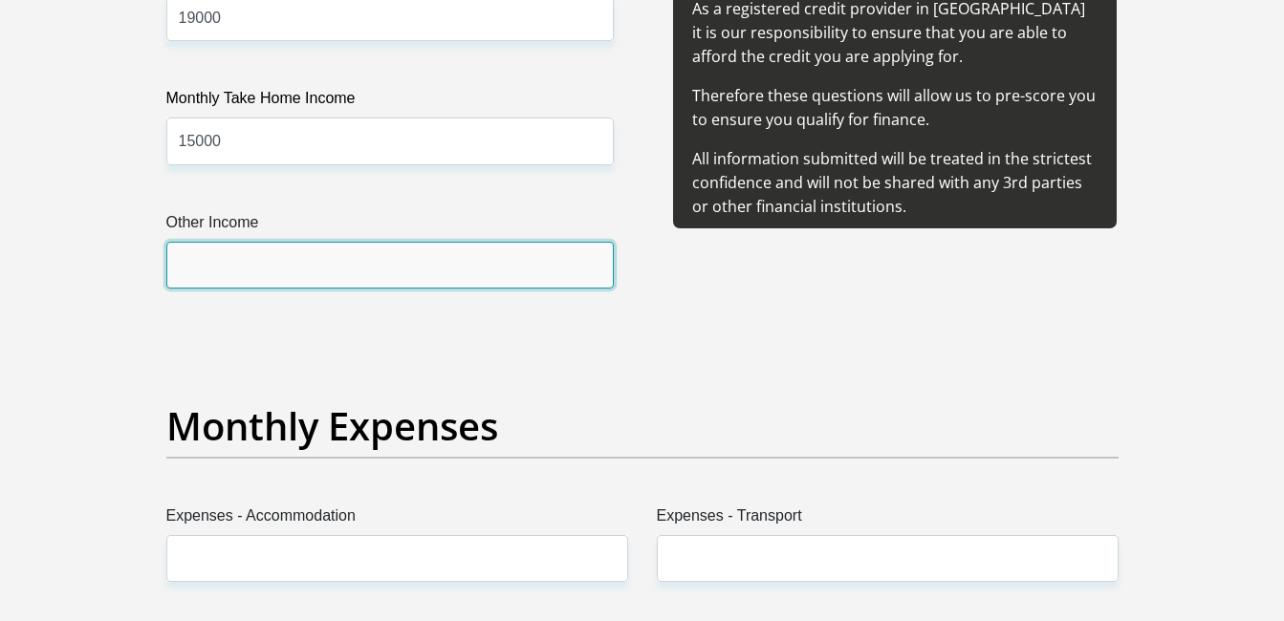
click at [334, 275] on input "Other Income" at bounding box center [389, 265] width 447 height 47
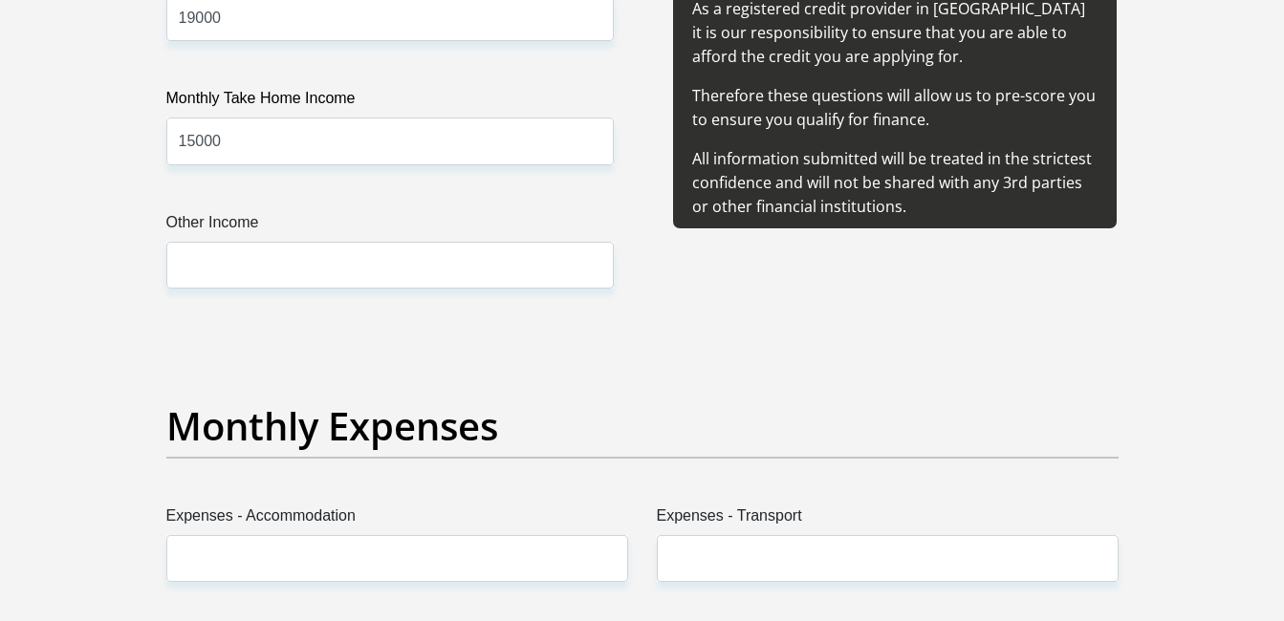
click at [666, 333] on div "Why do we need to know this information? As a registered credit provider in Sou…" at bounding box center [894, 149] width 505 height 371
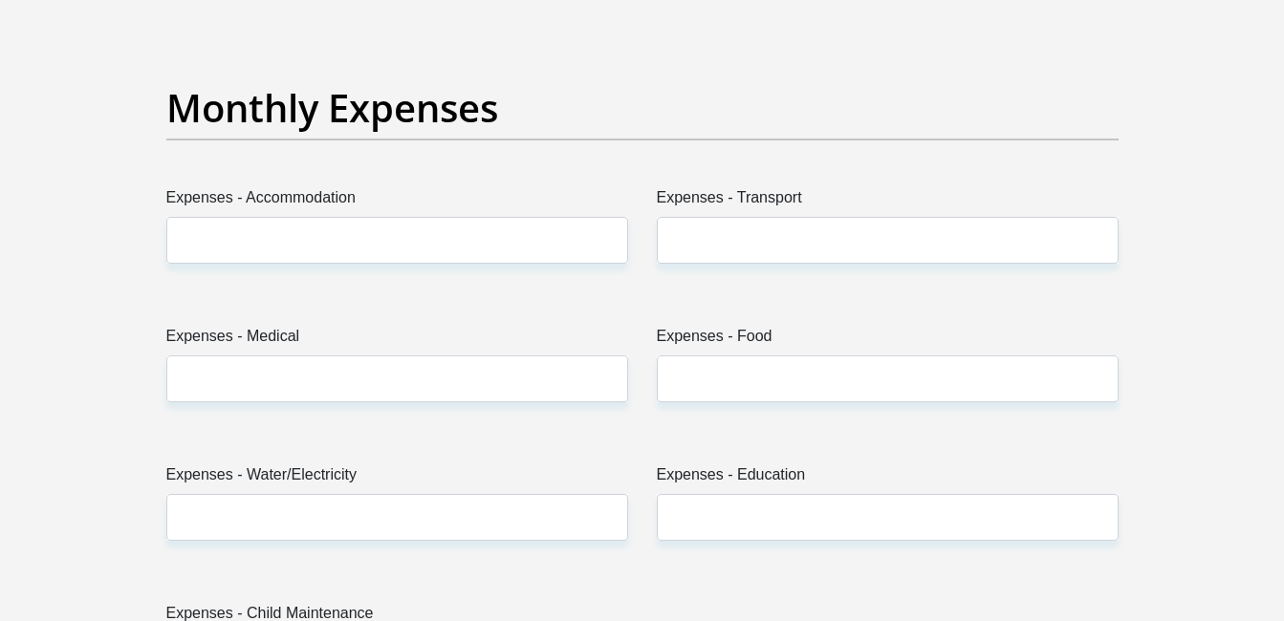
scroll to position [2704, 0]
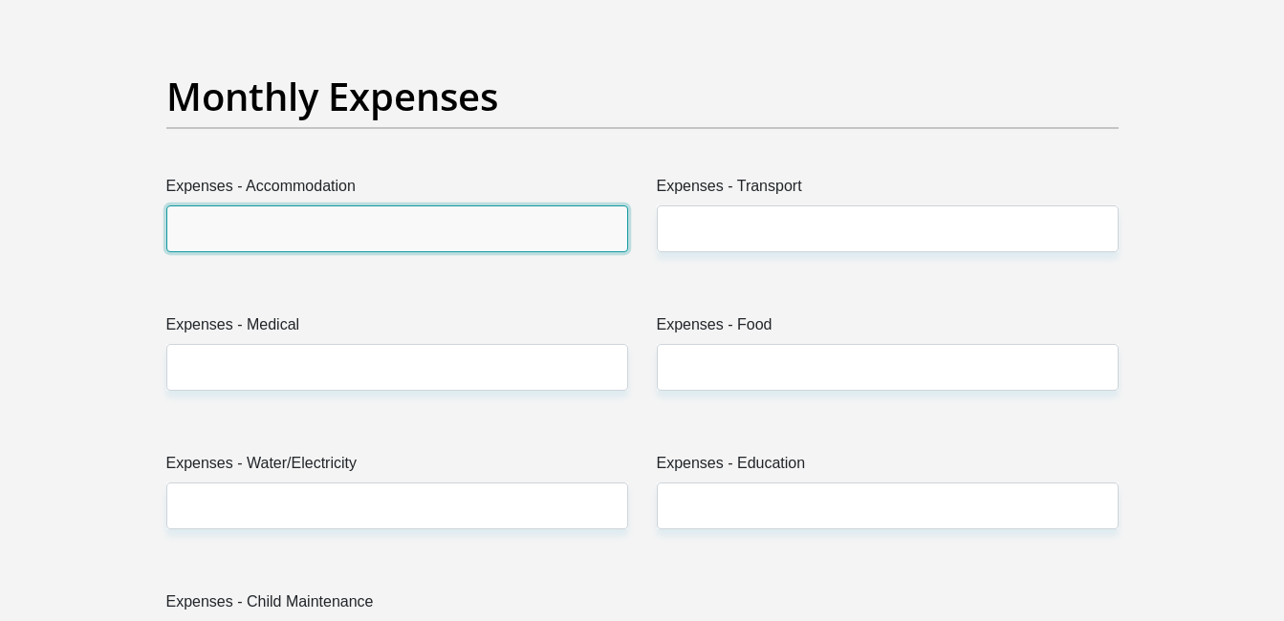
click at [363, 231] on input "Expenses - Accommodation" at bounding box center [397, 229] width 462 height 47
type input "1000"
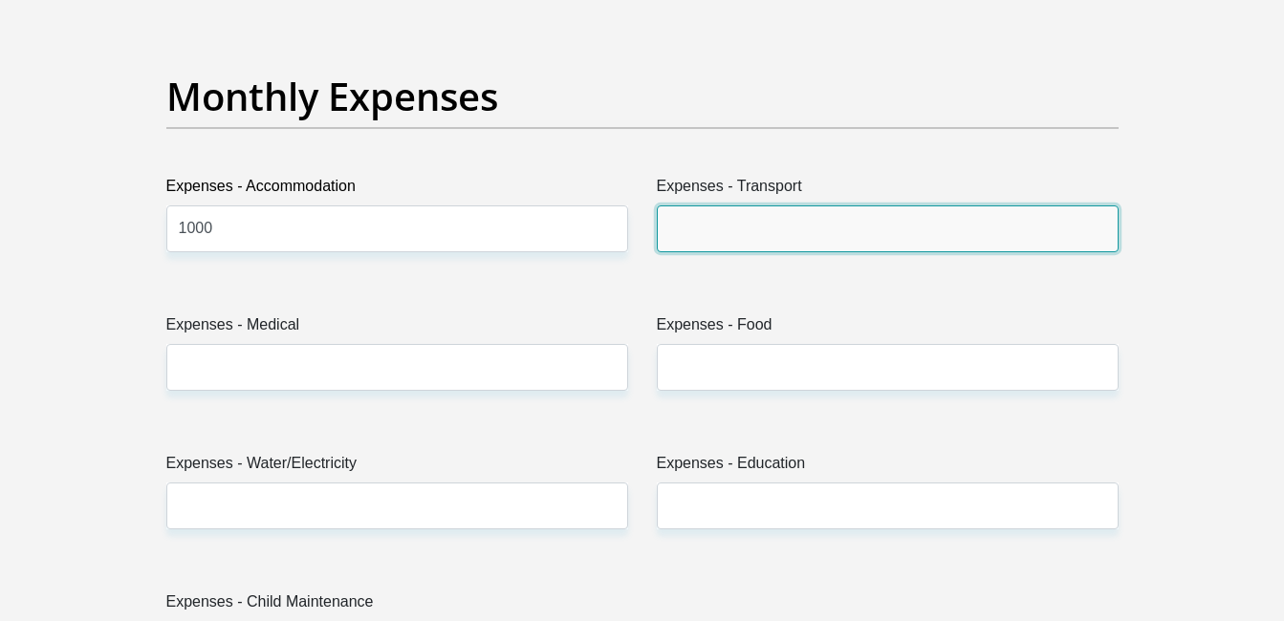
click at [744, 236] on input "Expenses - Transport" at bounding box center [888, 229] width 462 height 47
type input "1000"
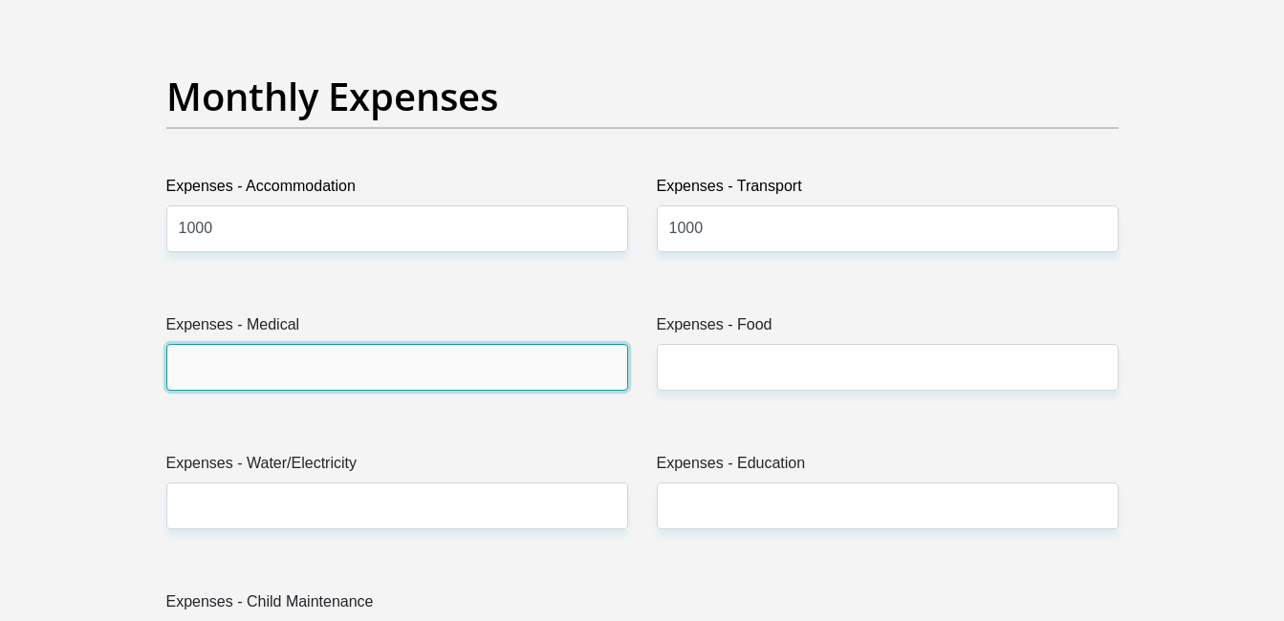
click at [406, 373] on input "Expenses - Medical" at bounding box center [397, 367] width 462 height 47
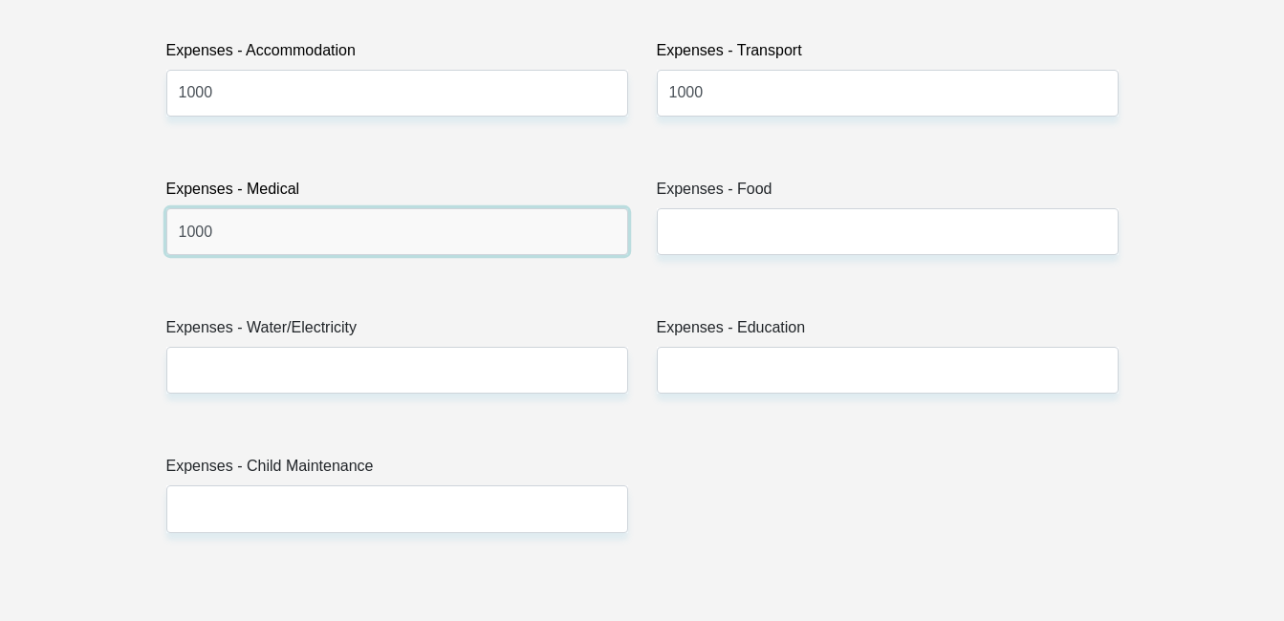
scroll to position [2852, 0]
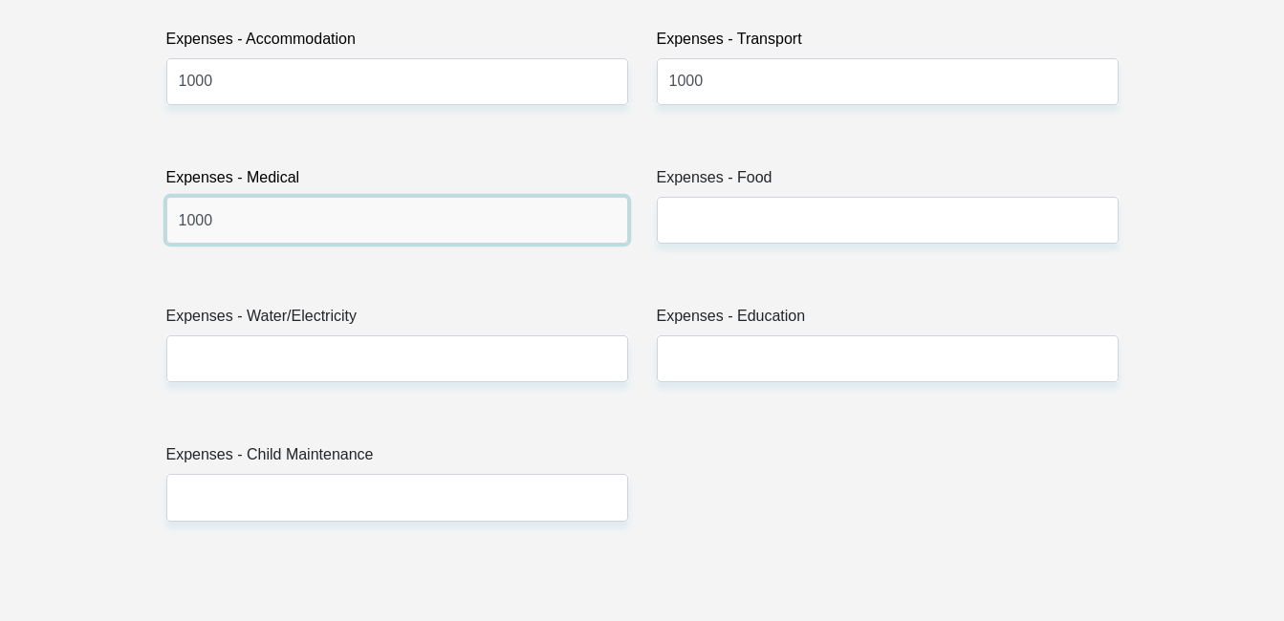
type input "1000"
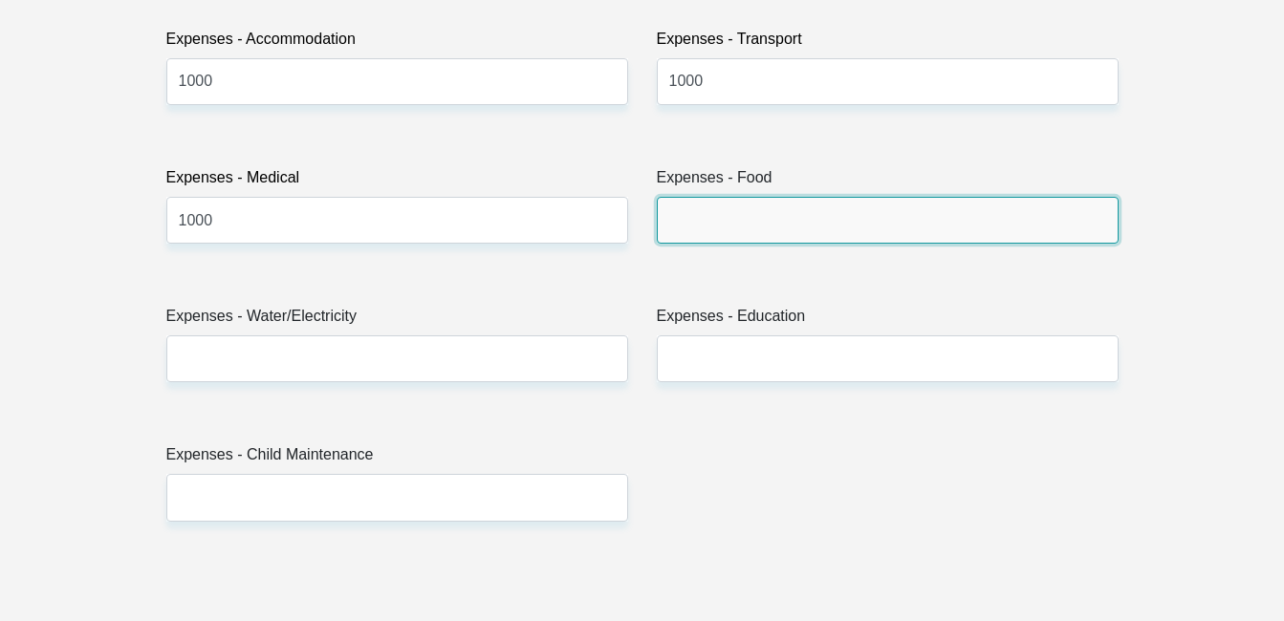
click at [749, 213] on input "Expenses - Food" at bounding box center [888, 220] width 462 height 47
type input "1000"
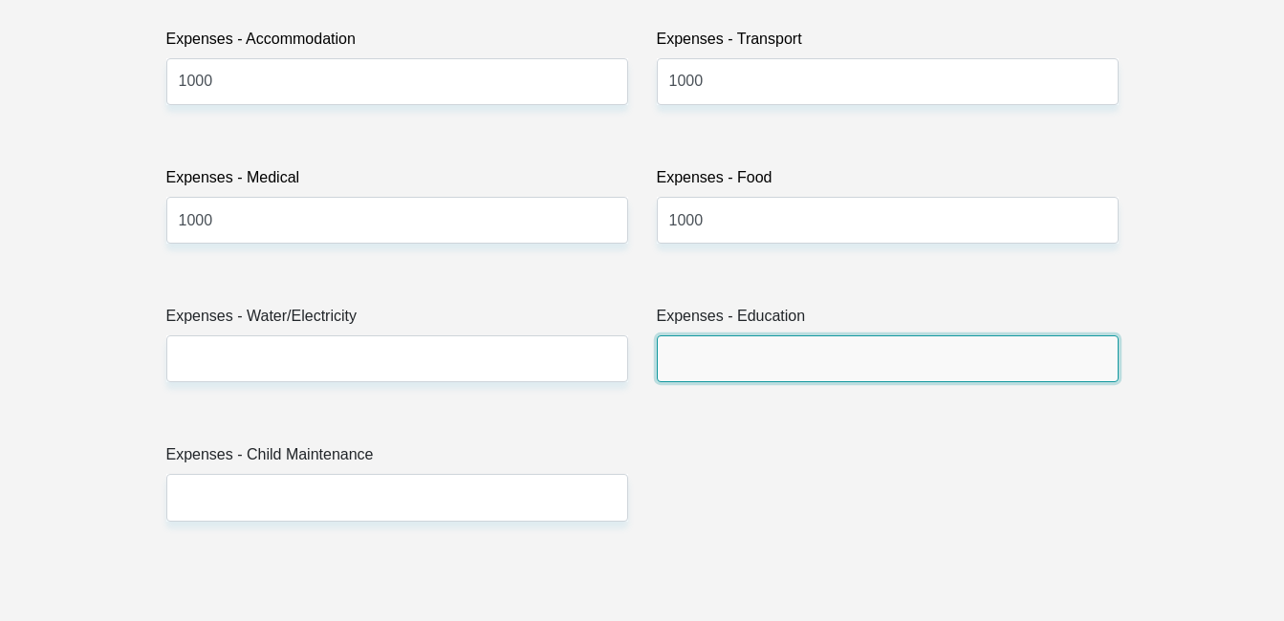
click at [739, 359] on input "Expenses - Education" at bounding box center [888, 359] width 462 height 47
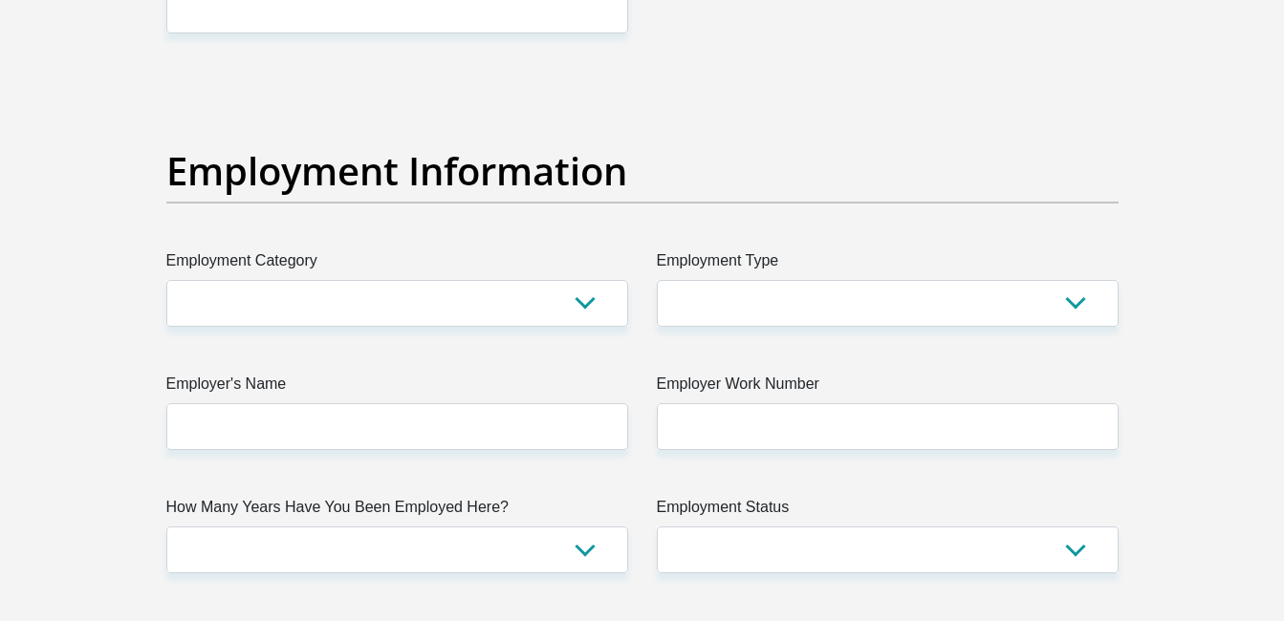
scroll to position [3374, 0]
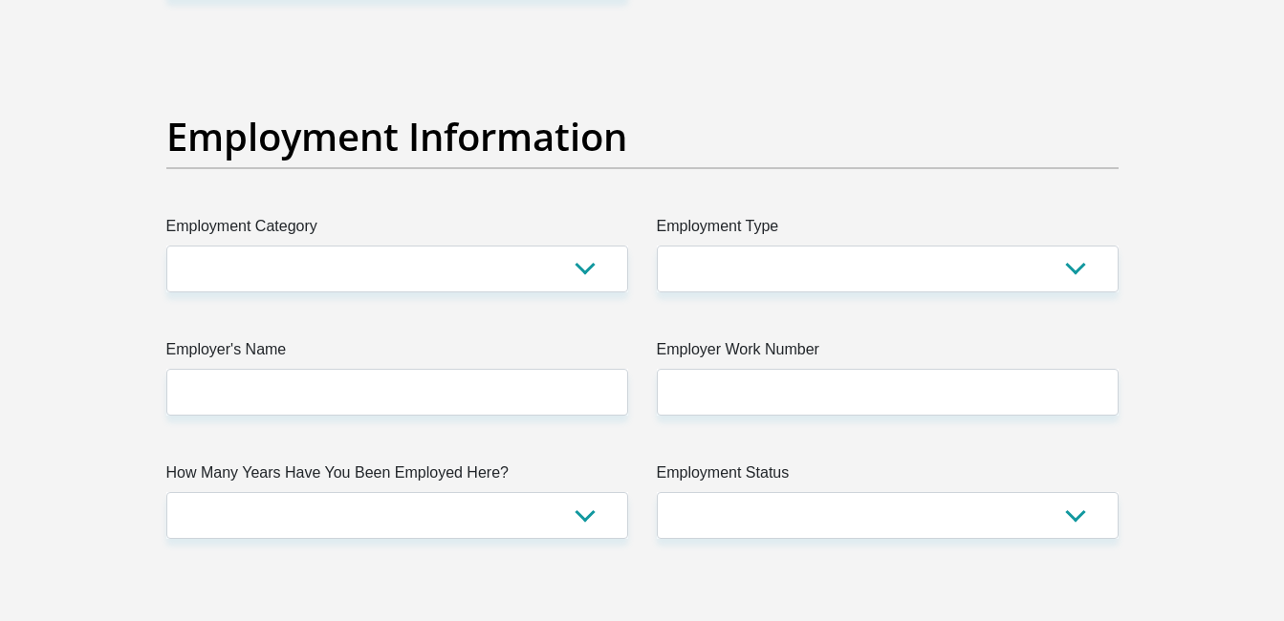
type input "1000"
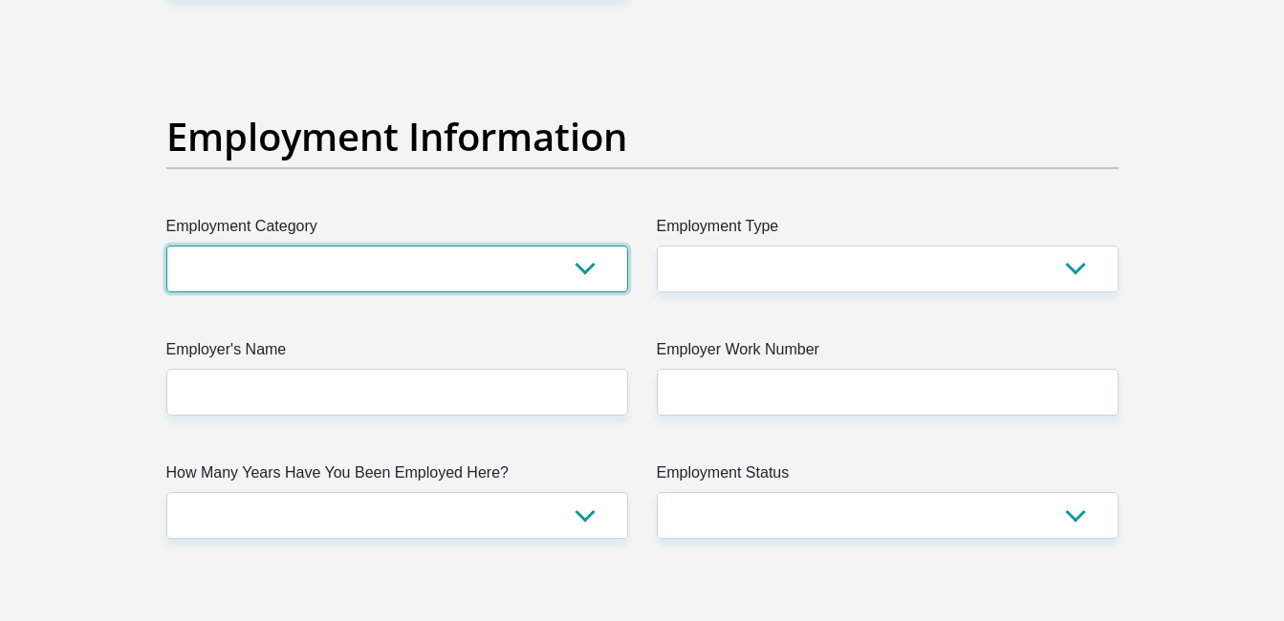
click at [575, 273] on select "AGRICULTURE ALCOHOL & TOBACCO CONSTRUCTION MATERIALS METALLURGY EQUIPMENT FOR R…" at bounding box center [397, 269] width 462 height 47
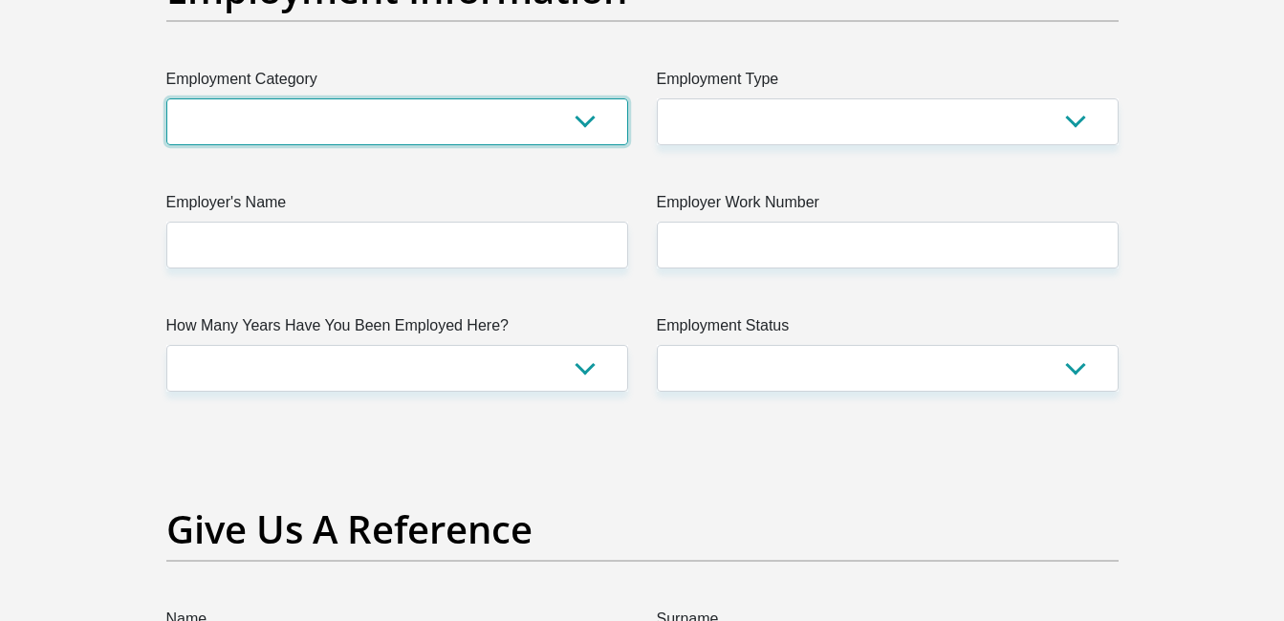
scroll to position [3579, 0]
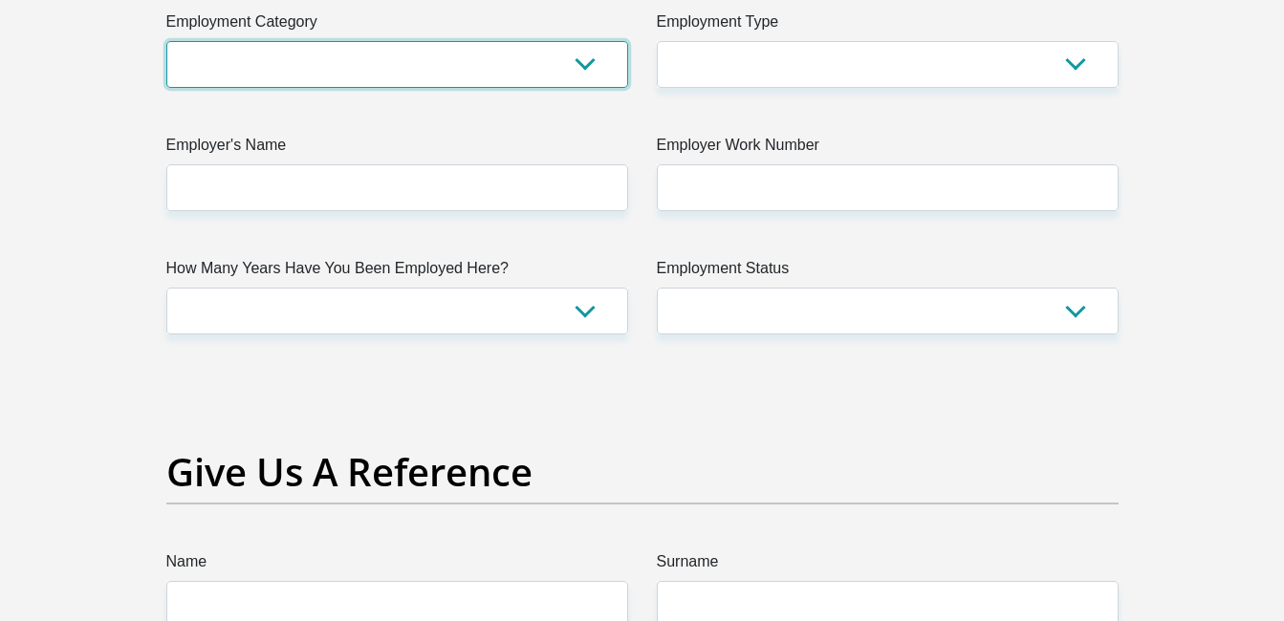
click at [565, 62] on select "AGRICULTURE ALCOHOL & TOBACCO CONSTRUCTION MATERIALS METALLURGY EQUIPMENT FOR R…" at bounding box center [397, 64] width 462 height 47
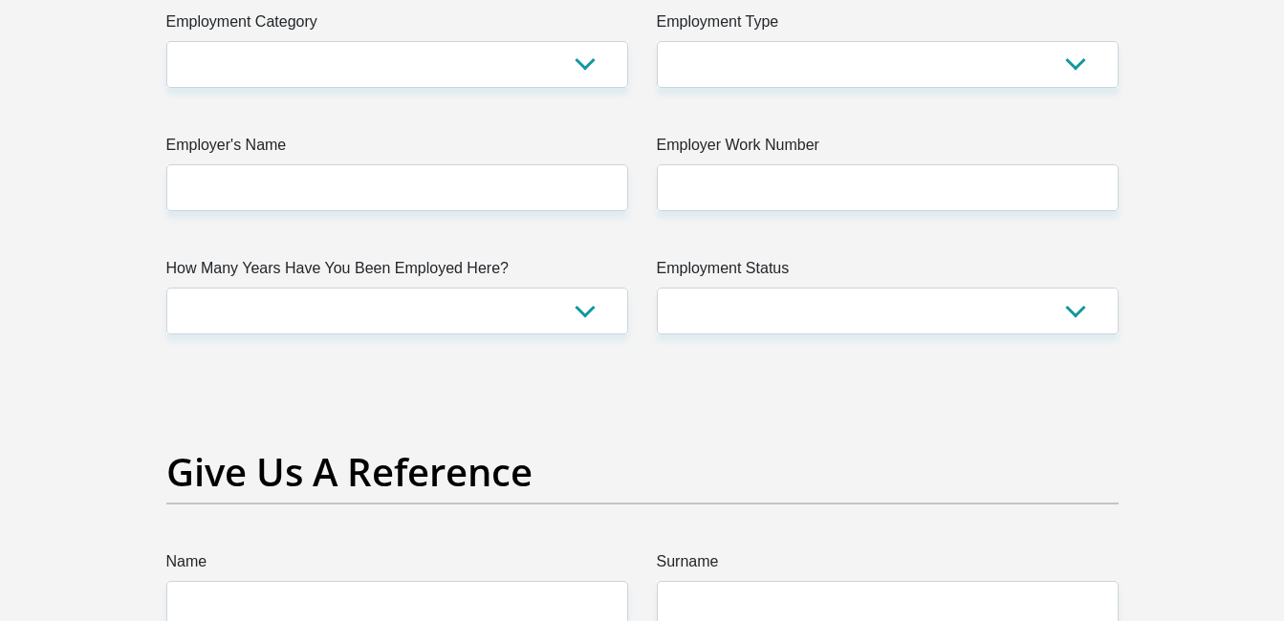
drag, startPoint x: 723, startPoint y: 463, endPoint x: 727, endPoint y: 492, distance: 29.9
click at [727, 492] on h2 "Give Us A Reference" at bounding box center [642, 472] width 952 height 46
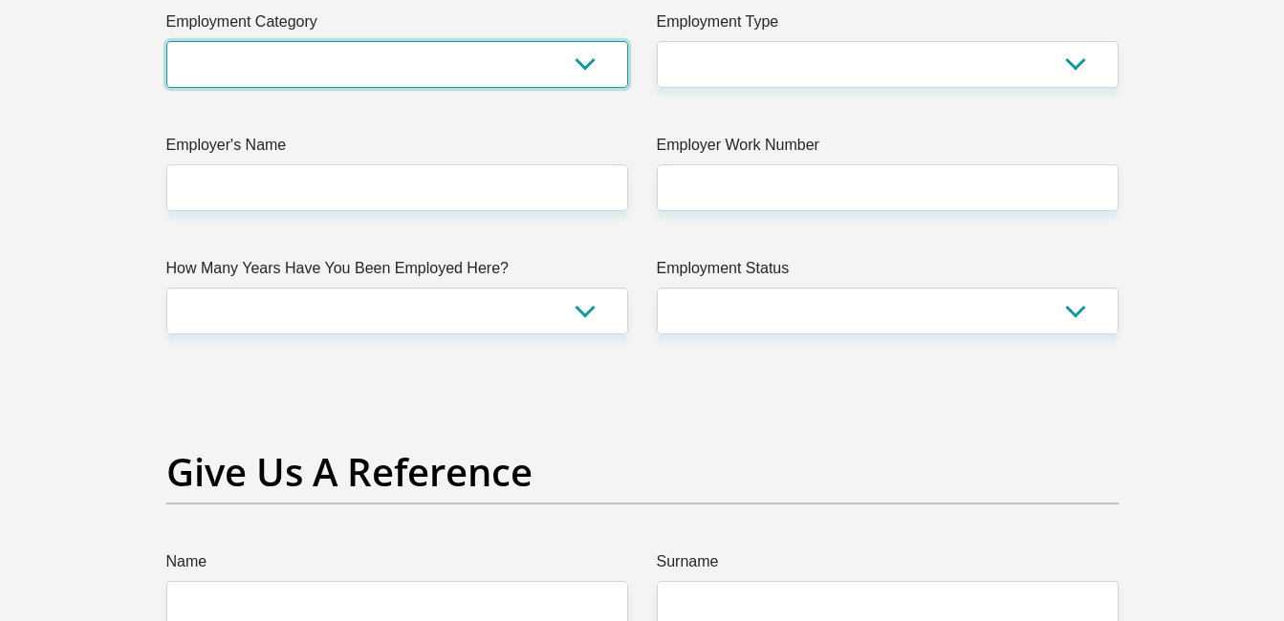
click at [587, 68] on select "AGRICULTURE ALCOHOL & TOBACCO CONSTRUCTION MATERIALS METALLURGY EQUIPMENT FOR R…" at bounding box center [397, 64] width 462 height 47
click at [376, 75] on select "AGRICULTURE ALCOHOL & TOBACCO CONSTRUCTION MATERIALS METALLURGY EQUIPMENT FOR R…" at bounding box center [397, 64] width 462 height 47
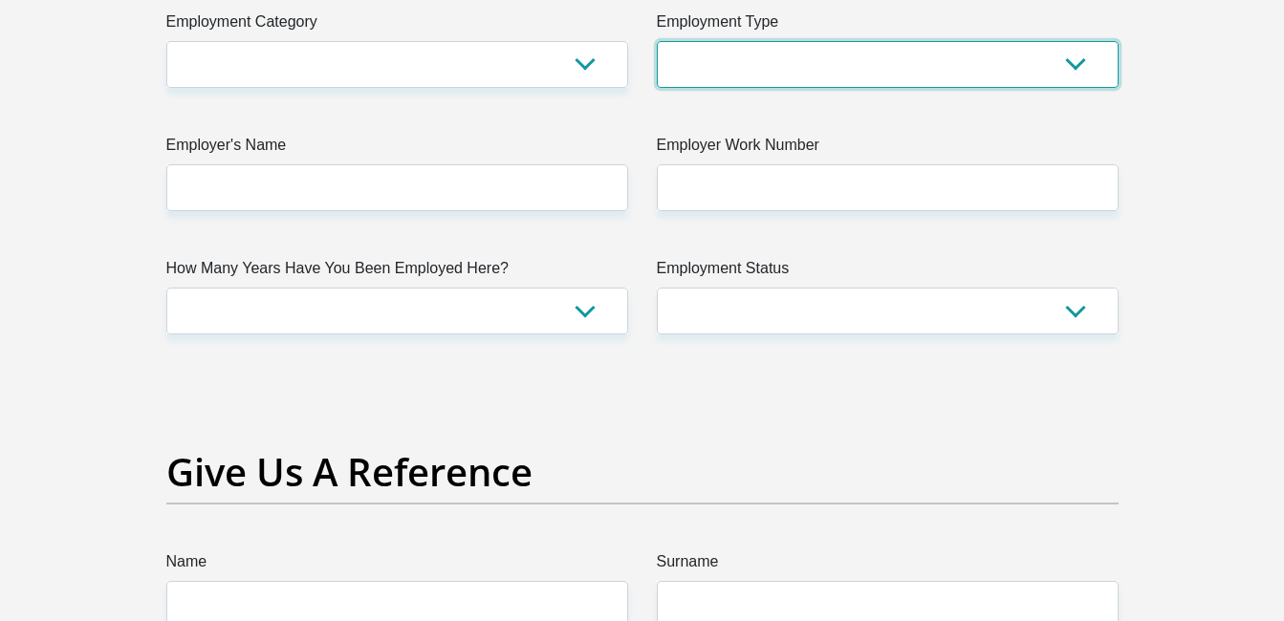
click at [750, 70] on select "College/Lecturer Craft Seller Creative Driver Executive Farmer Forces - Non Com…" at bounding box center [888, 64] width 462 height 47
select select "Office Staff/Clerk"
click at [657, 41] on select "College/Lecturer Craft Seller Creative Driver Executive Farmer Forces - Non Com…" at bounding box center [888, 64] width 462 height 47
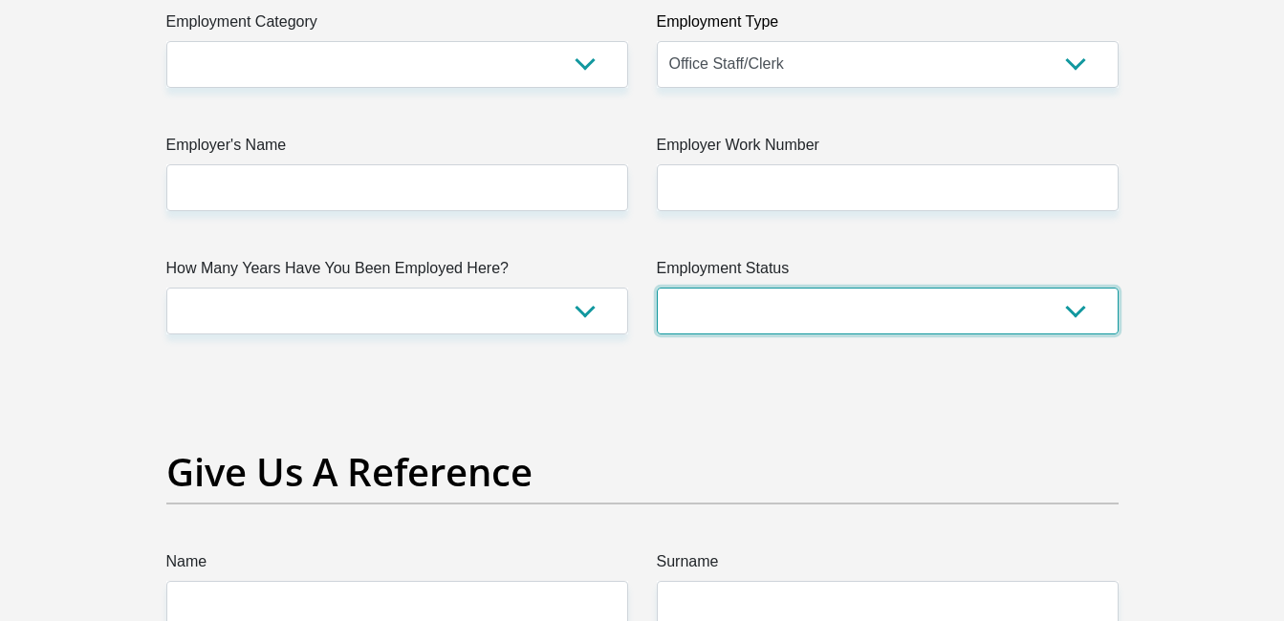
click at [749, 311] on select "Permanent/Full-time Part-time/Casual Contract Worker Self-Employed Housewife Re…" at bounding box center [888, 311] width 462 height 47
select select "1"
click at [657, 288] on select "Permanent/Full-time Part-time/Casual Contract Worker Self-Employed Housewife Re…" at bounding box center [888, 311] width 462 height 47
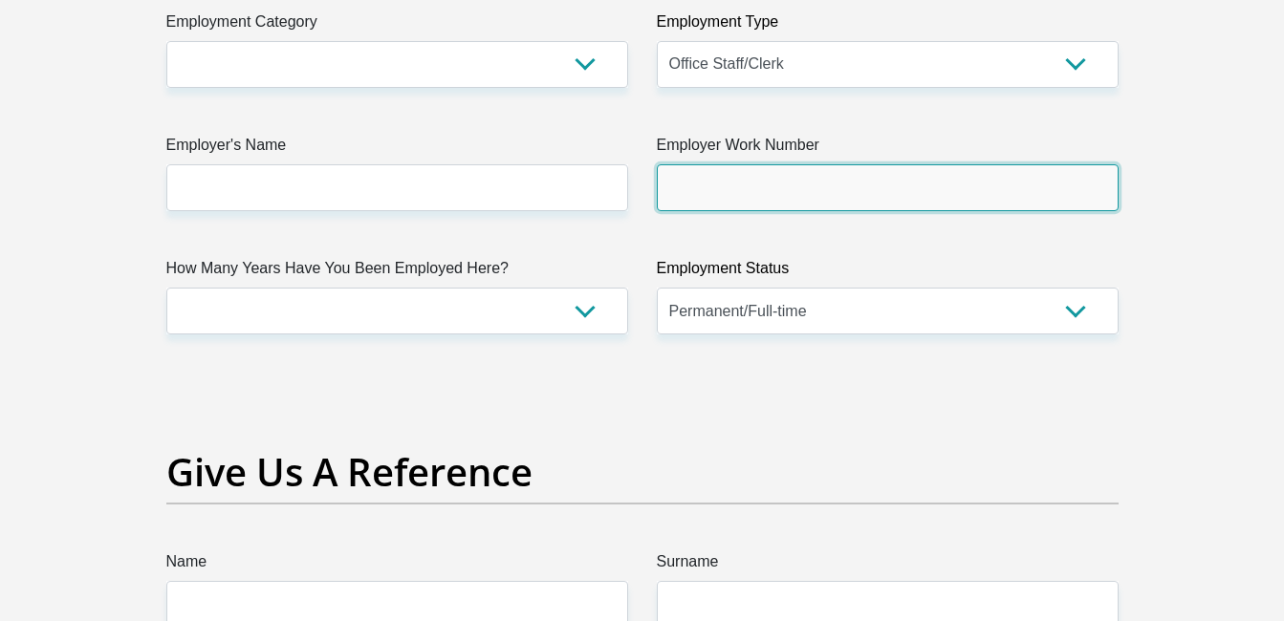
click at [787, 188] on input "Employer Work Number" at bounding box center [888, 187] width 462 height 47
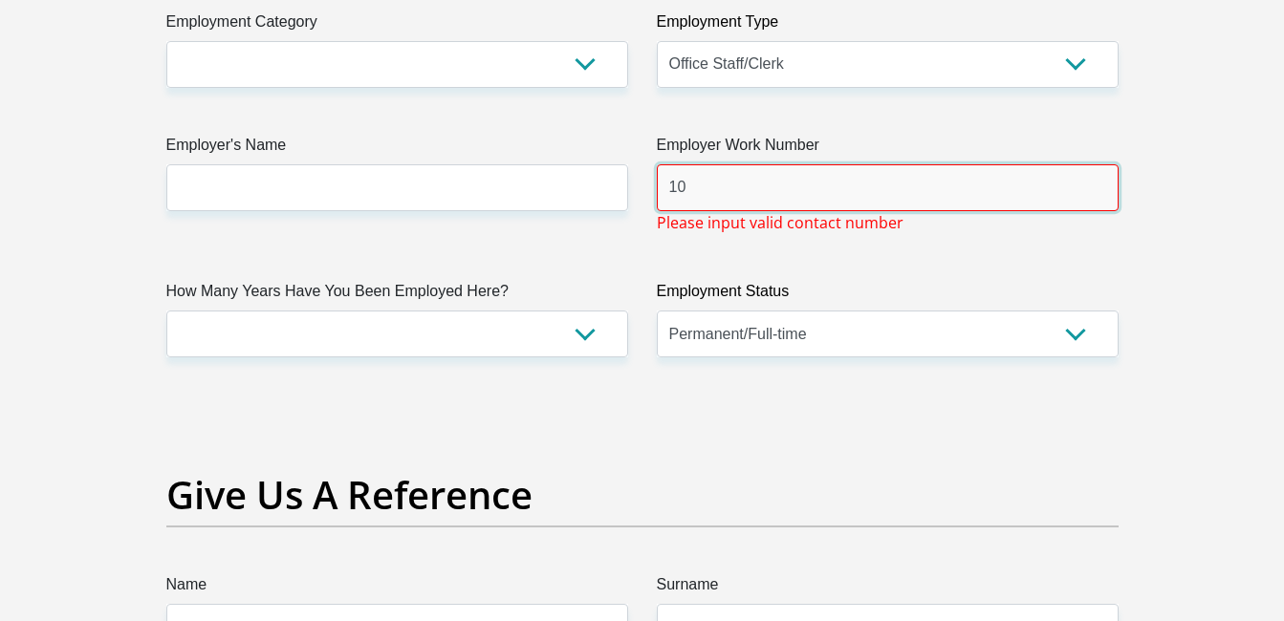
type input "1"
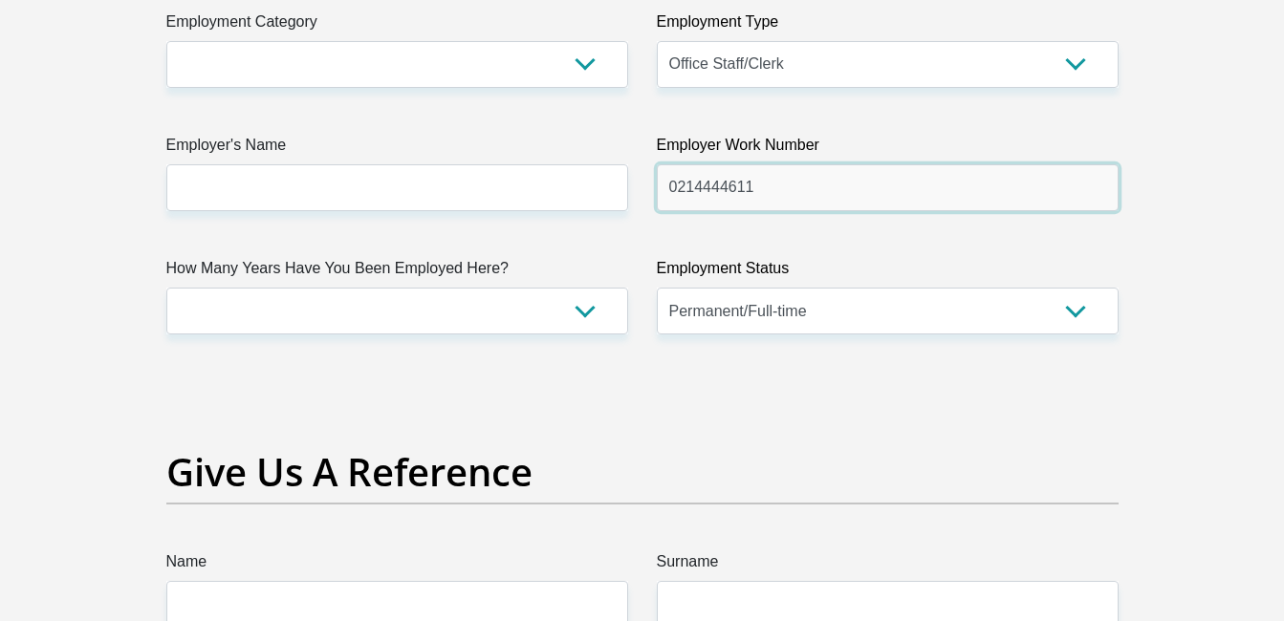
type input "0214444611"
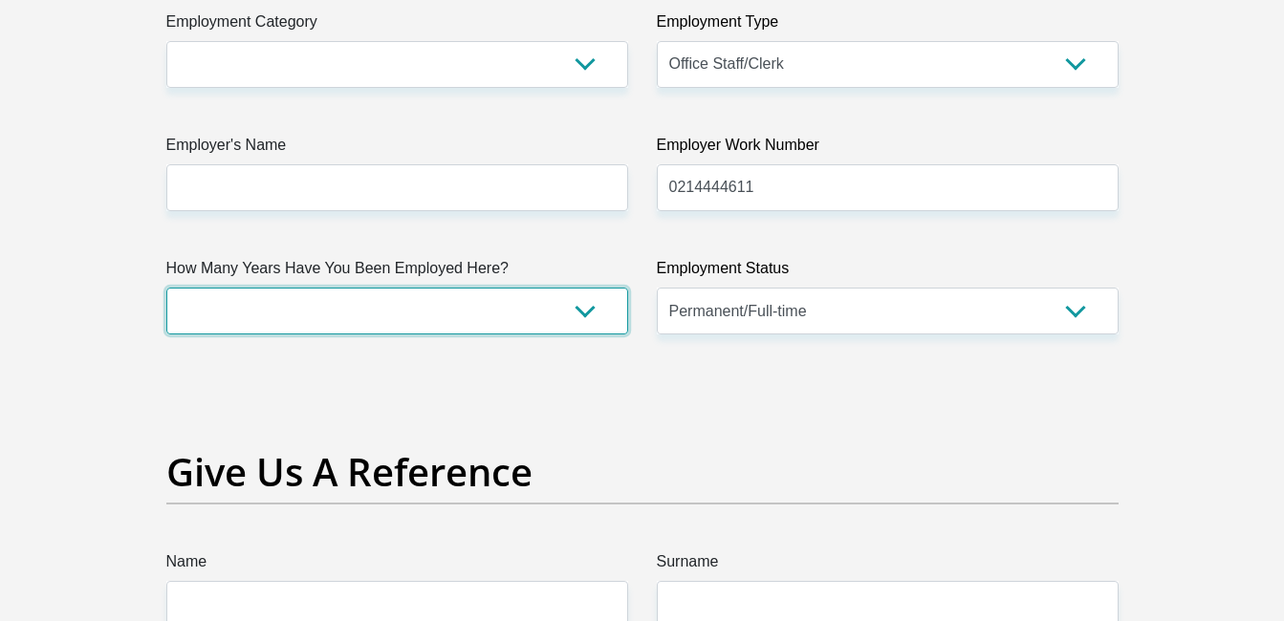
click at [514, 303] on select "less than 1 year 1-3 years 3-5 years 5+ years" at bounding box center [397, 311] width 462 height 47
select select "48"
click at [166, 288] on select "less than 1 year 1-3 years 3-5 years 5+ years" at bounding box center [397, 311] width 462 height 47
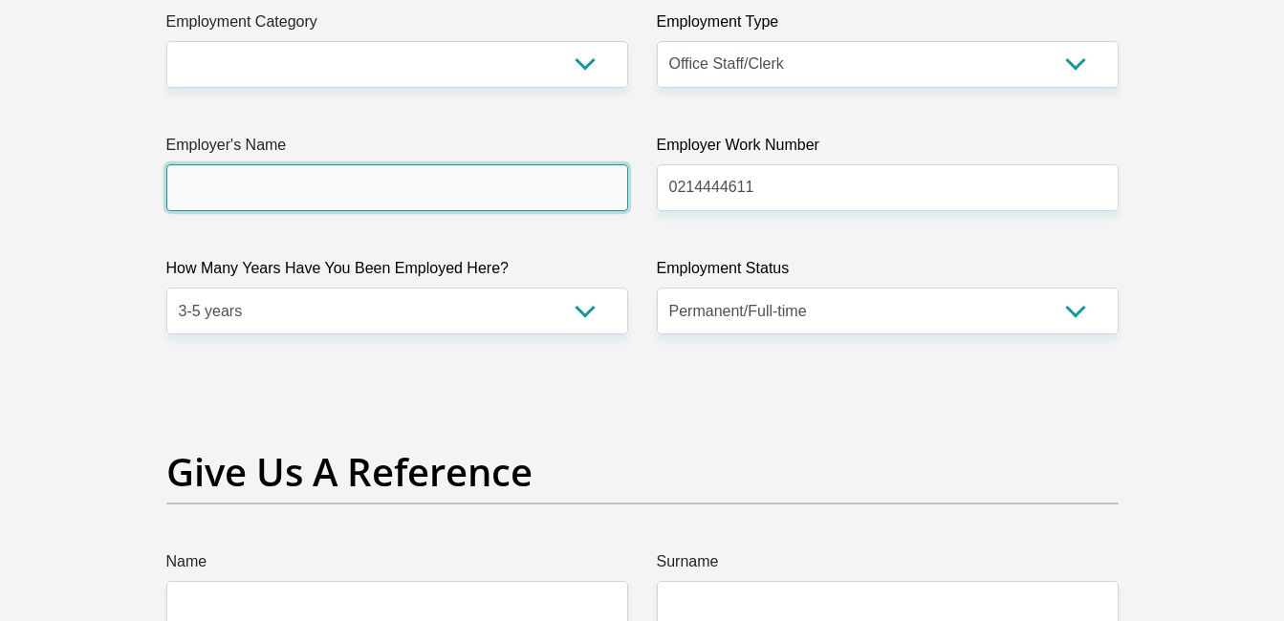
click at [413, 197] on input "Employer's Name" at bounding box center [397, 187] width 462 height 47
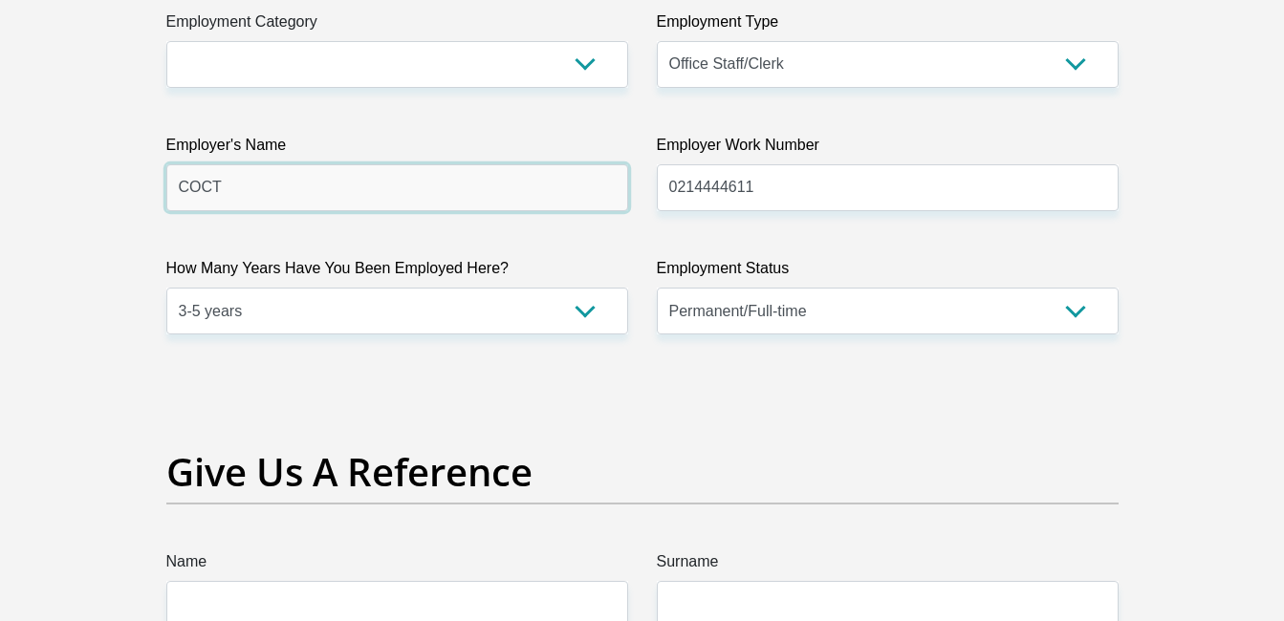
type input "COCT"
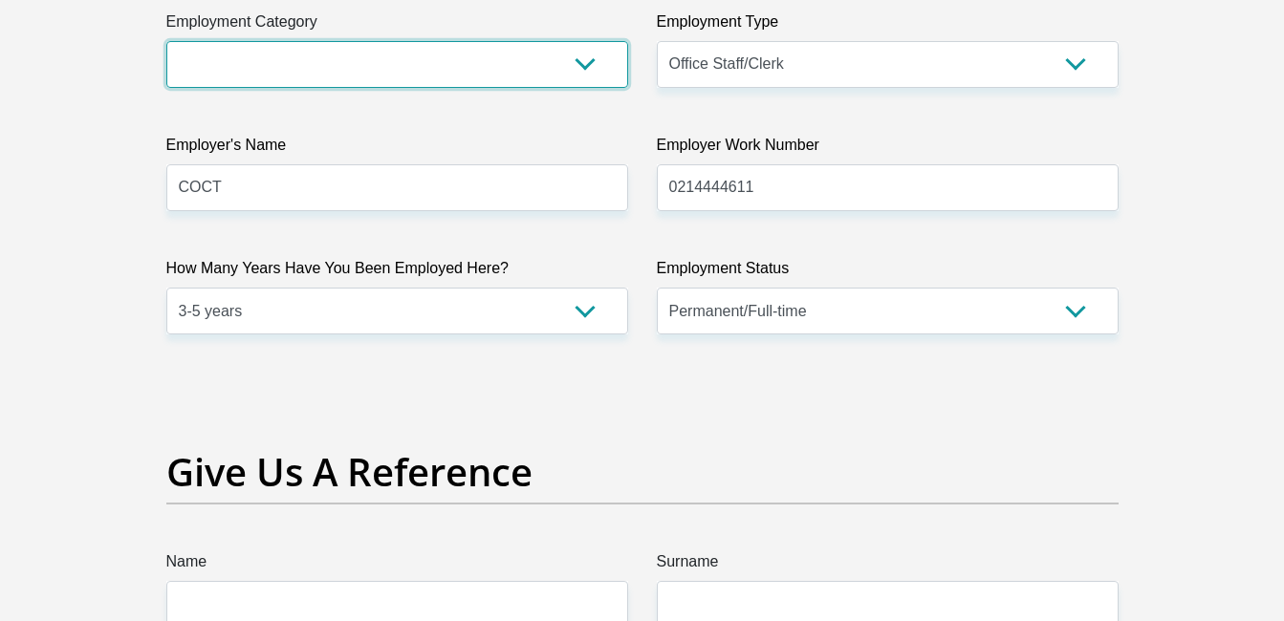
click at [394, 50] on select "AGRICULTURE ALCOHOL & TOBACCO CONSTRUCTION MATERIALS METALLURGY EQUIPMENT FOR R…" at bounding box center [397, 64] width 462 height 47
select select "25"
click at [166, 41] on select "AGRICULTURE ALCOHOL & TOBACCO CONSTRUCTION MATERIALS METALLURGY EQUIPMENT FOR R…" at bounding box center [397, 64] width 462 height 47
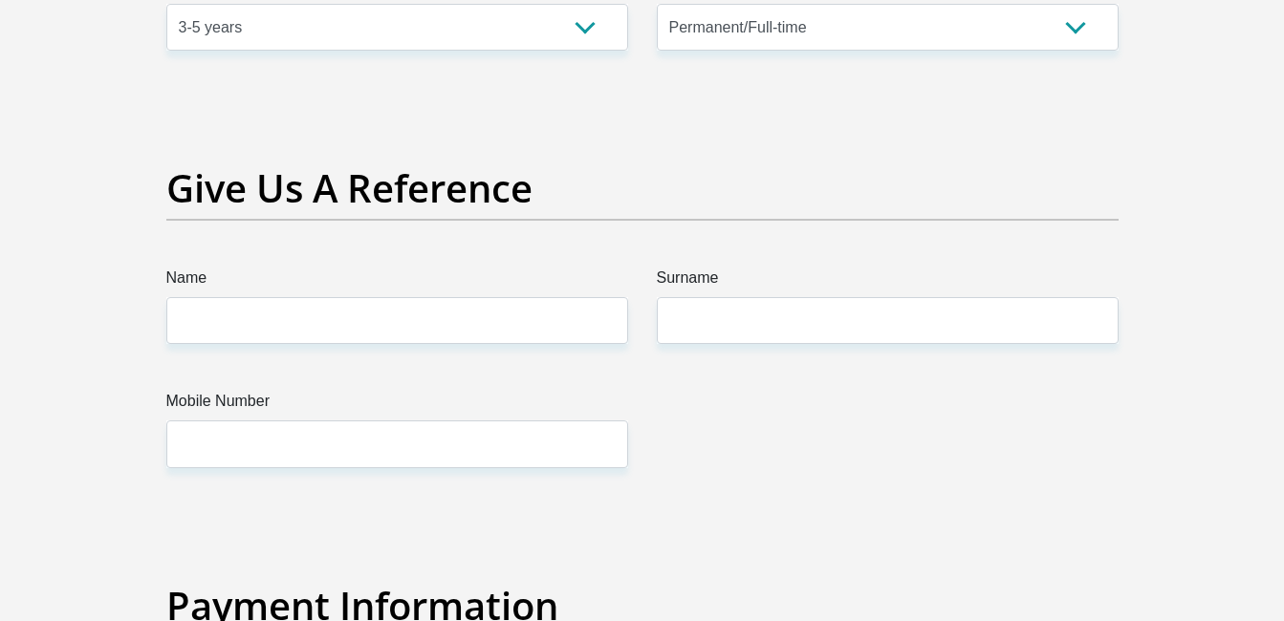
scroll to position [3919, 0]
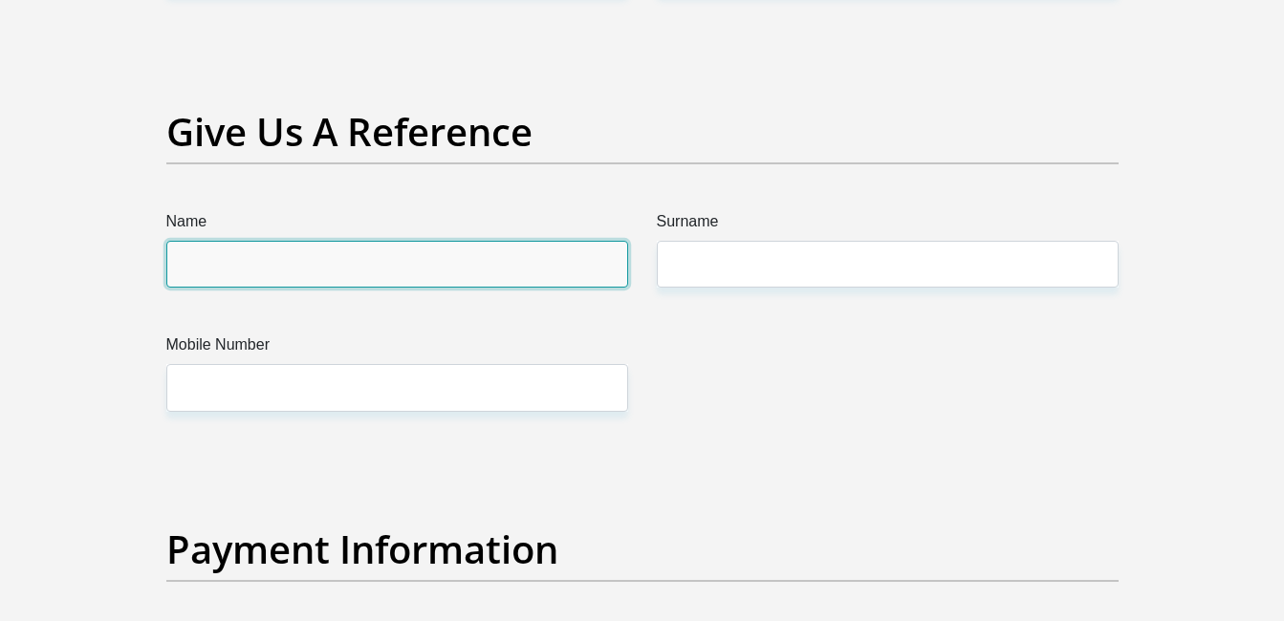
click at [513, 258] on input "Name" at bounding box center [397, 264] width 462 height 47
type input "Moureen"
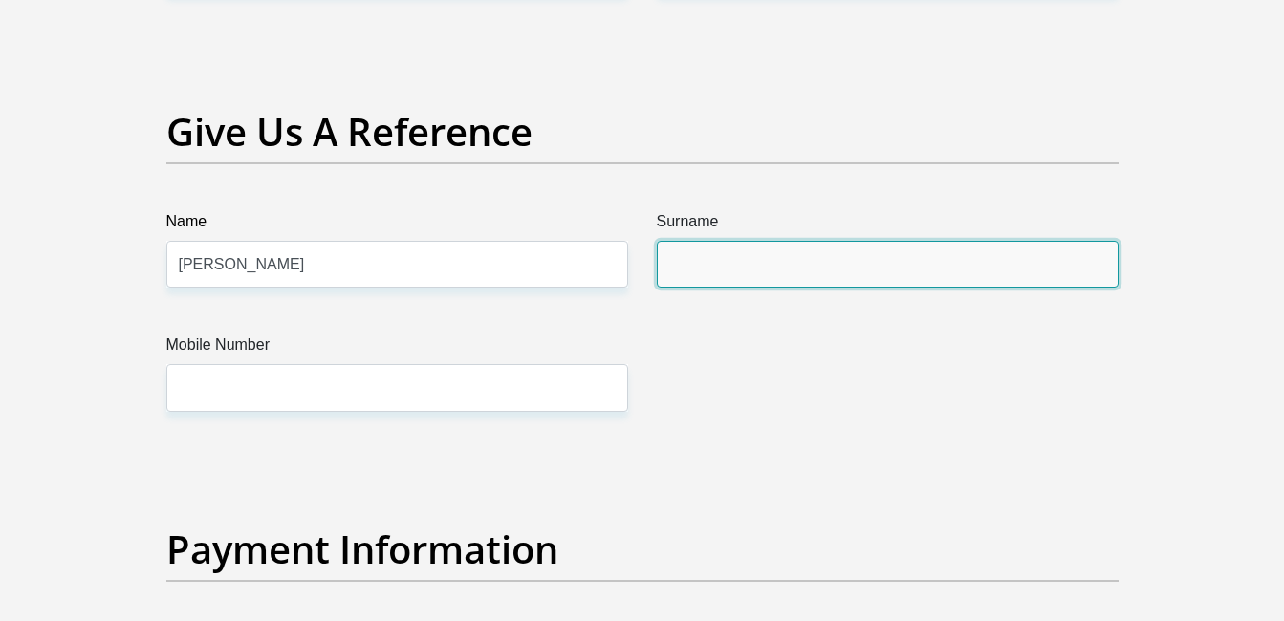
click at [741, 260] on input "Surname" at bounding box center [888, 264] width 462 height 47
type input "Mtati"
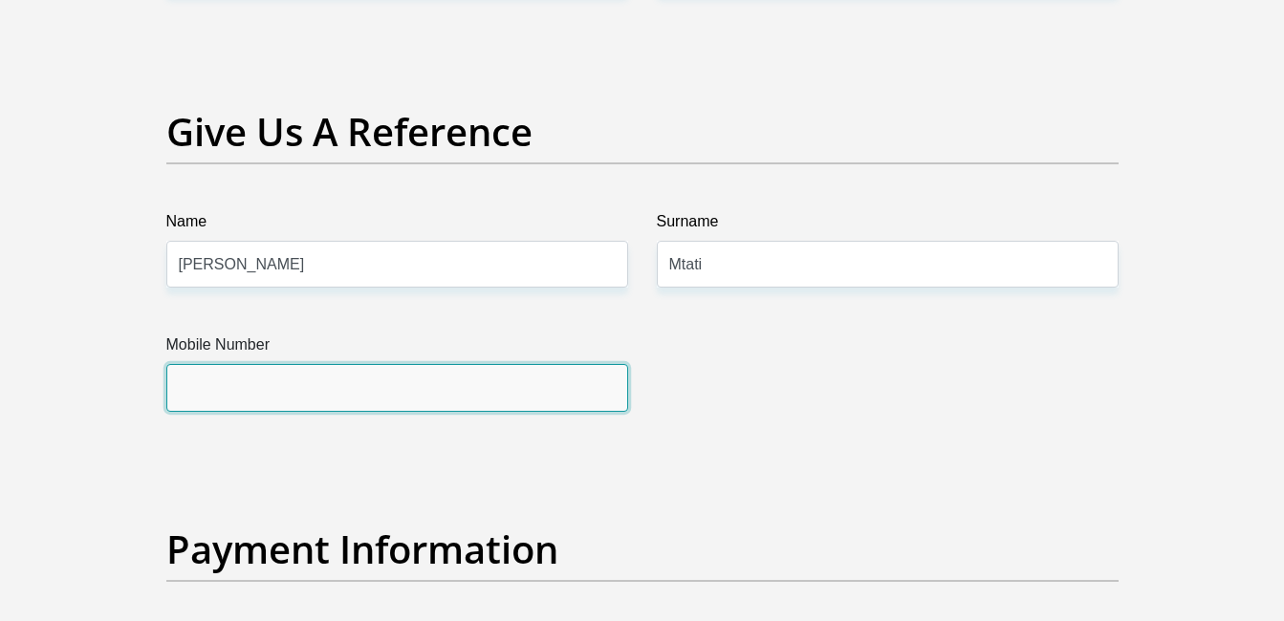
click at [409, 400] on input "Mobile Number" at bounding box center [397, 387] width 462 height 47
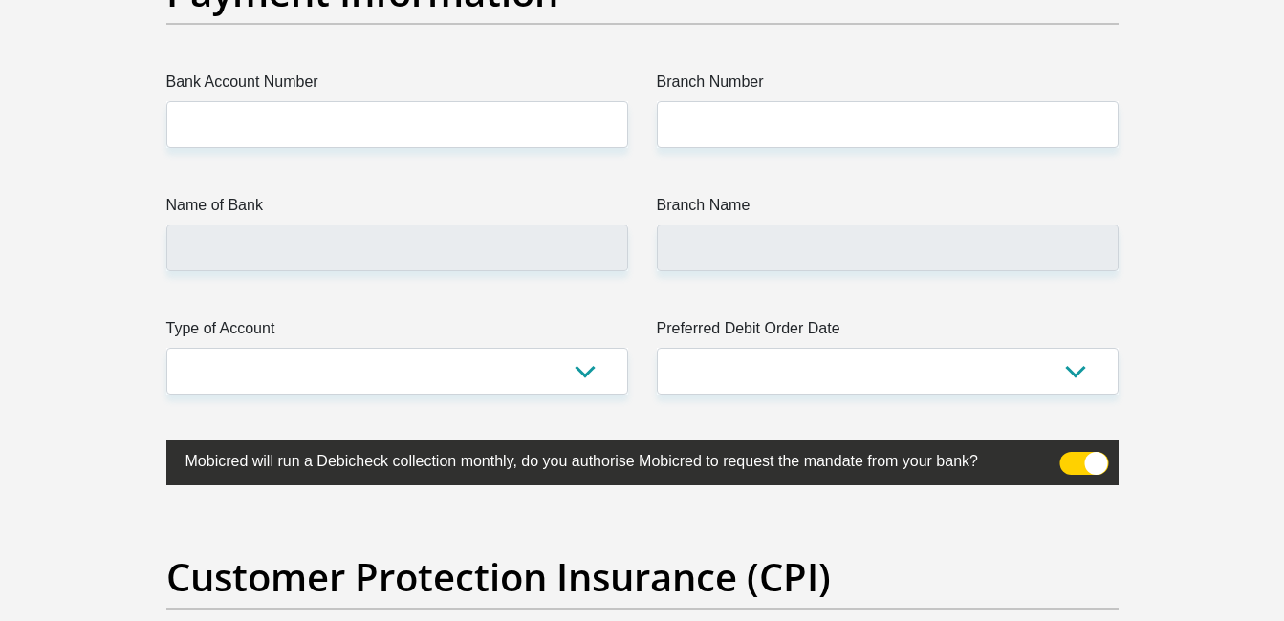
scroll to position [4465, 0]
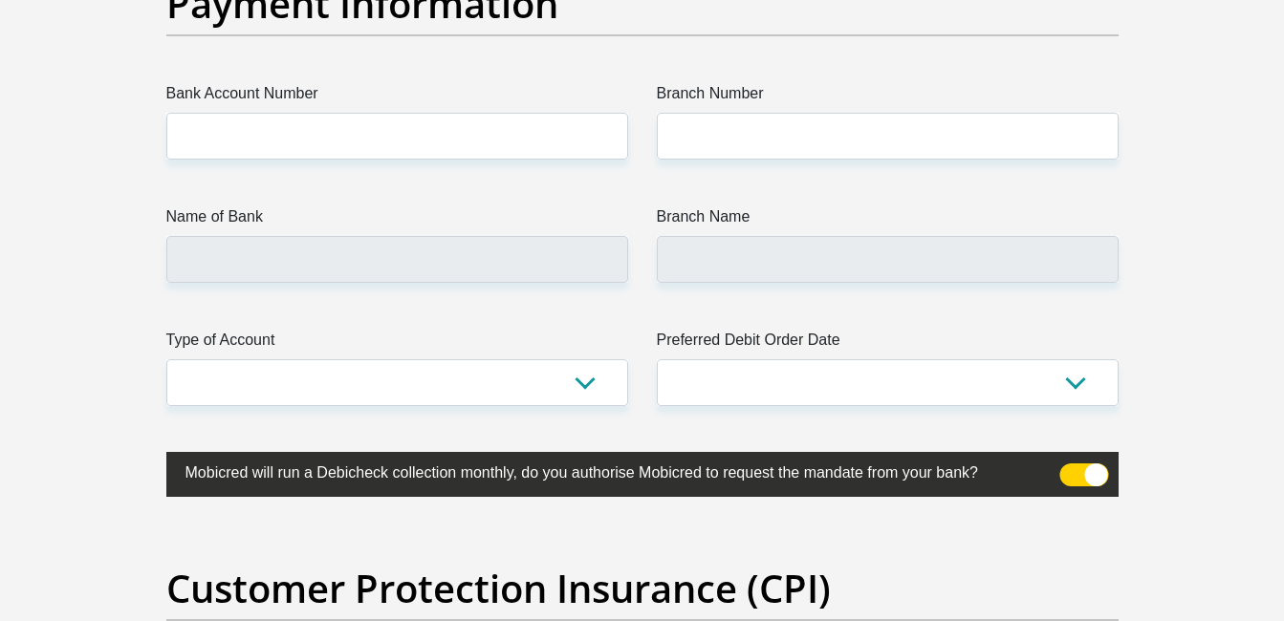
type input "0847463896"
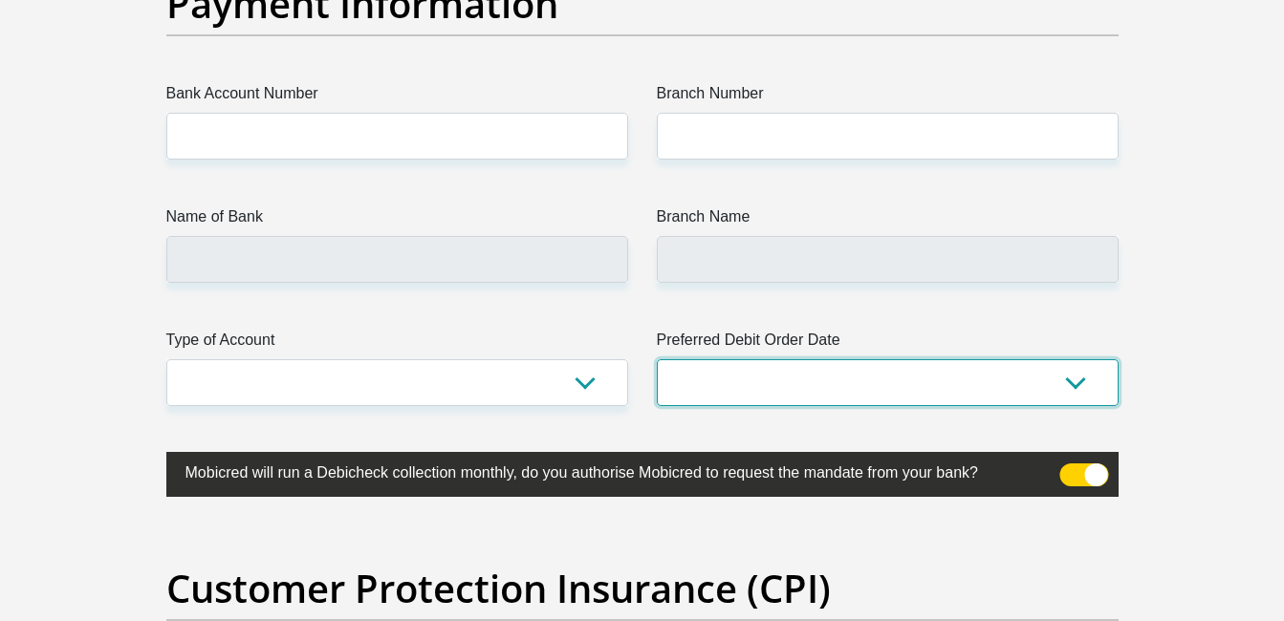
click at [1055, 381] on select "1st 2nd 3rd 4th 5th 7th 18th 19th 20th 21st 22nd 23rd 24th 25th 26th 27th 28th …" at bounding box center [888, 382] width 462 height 47
select select "27"
click at [657, 359] on select "1st 2nd 3rd 4th 5th 7th 18th 19th 20th 21st 22nd 23rd 24th 25th 26th 27th 28th …" at bounding box center [888, 382] width 462 height 47
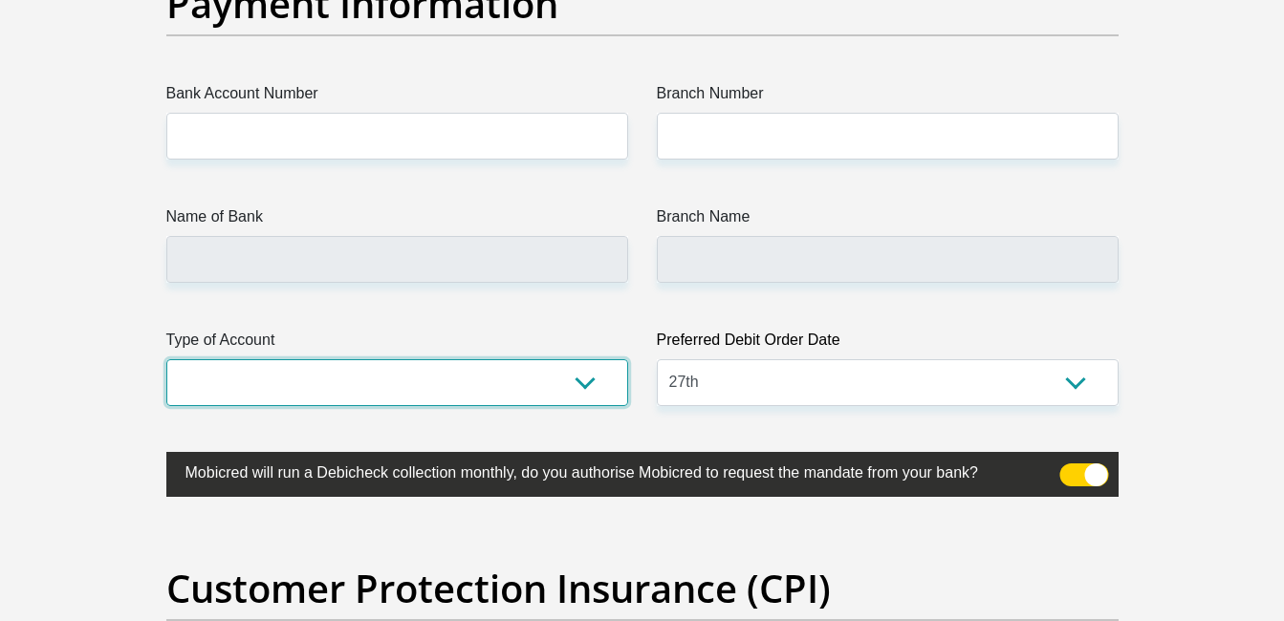
click at [510, 380] on select "Cheque Savings" at bounding box center [397, 382] width 462 height 47
select select "SAV"
click at [166, 359] on select "Cheque Savings" at bounding box center [397, 382] width 462 height 47
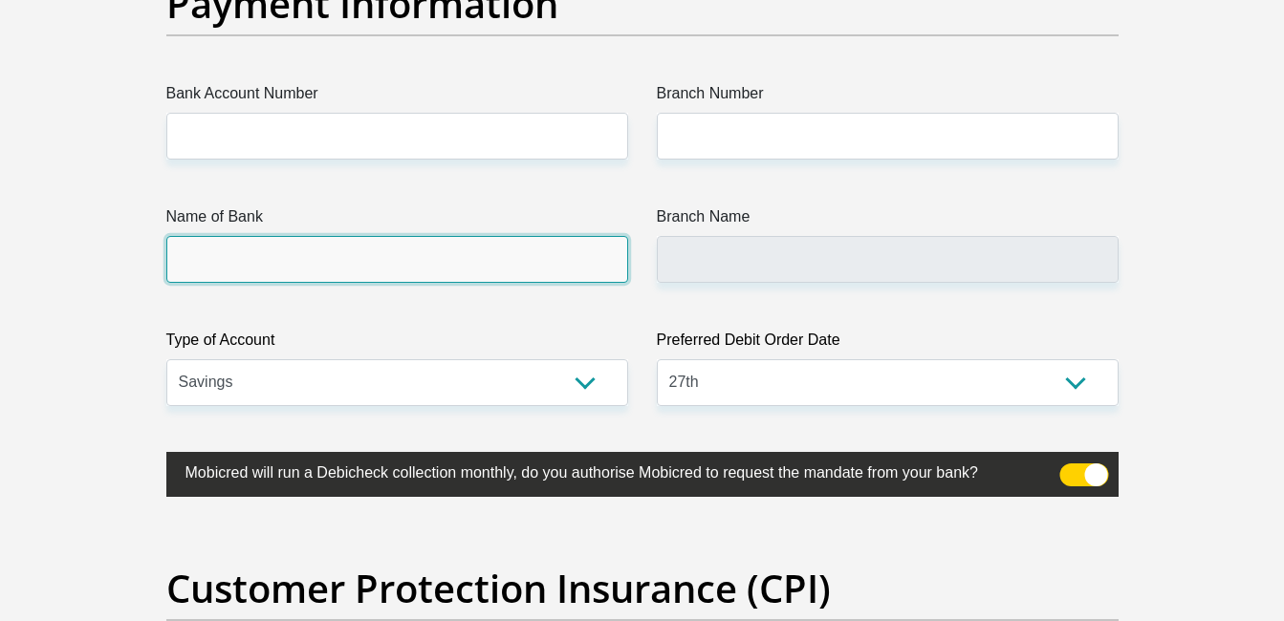
click at [478, 274] on input "Name of Bank" at bounding box center [397, 259] width 462 height 47
click at [406, 266] on input "Name of Bank" at bounding box center [397, 259] width 462 height 47
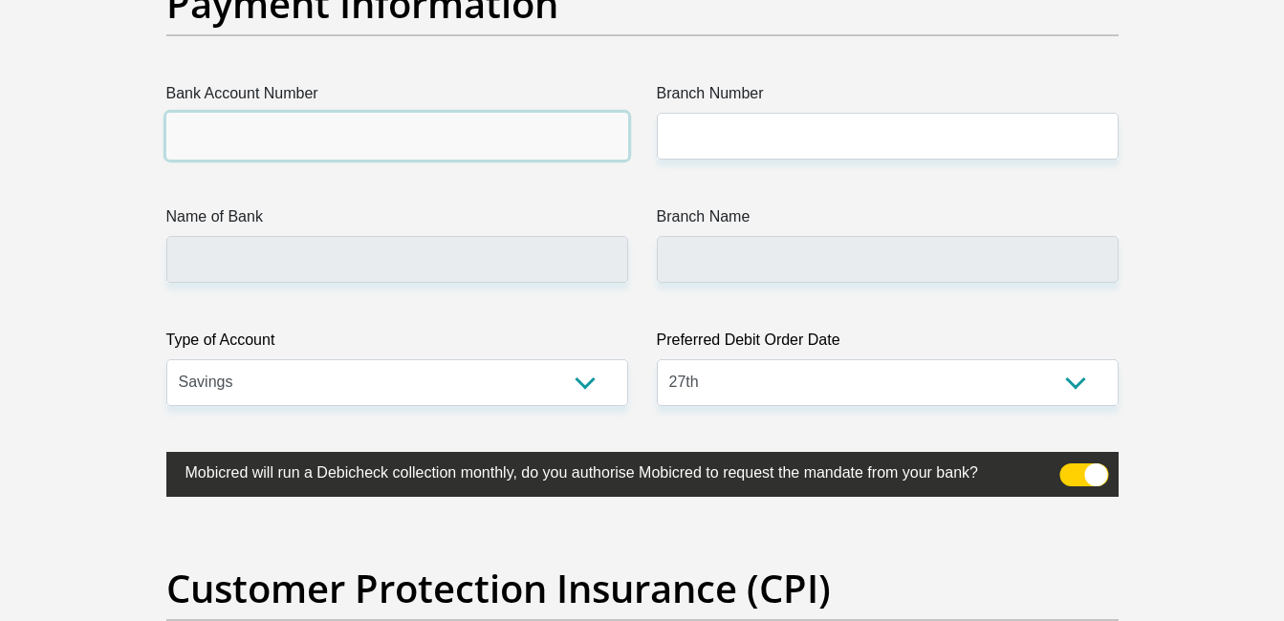
click at [499, 147] on input "Bank Account Number" at bounding box center [397, 136] width 462 height 47
type input "1221639461"
click at [494, 258] on input "Name of Bank" at bounding box center [397, 259] width 462 height 47
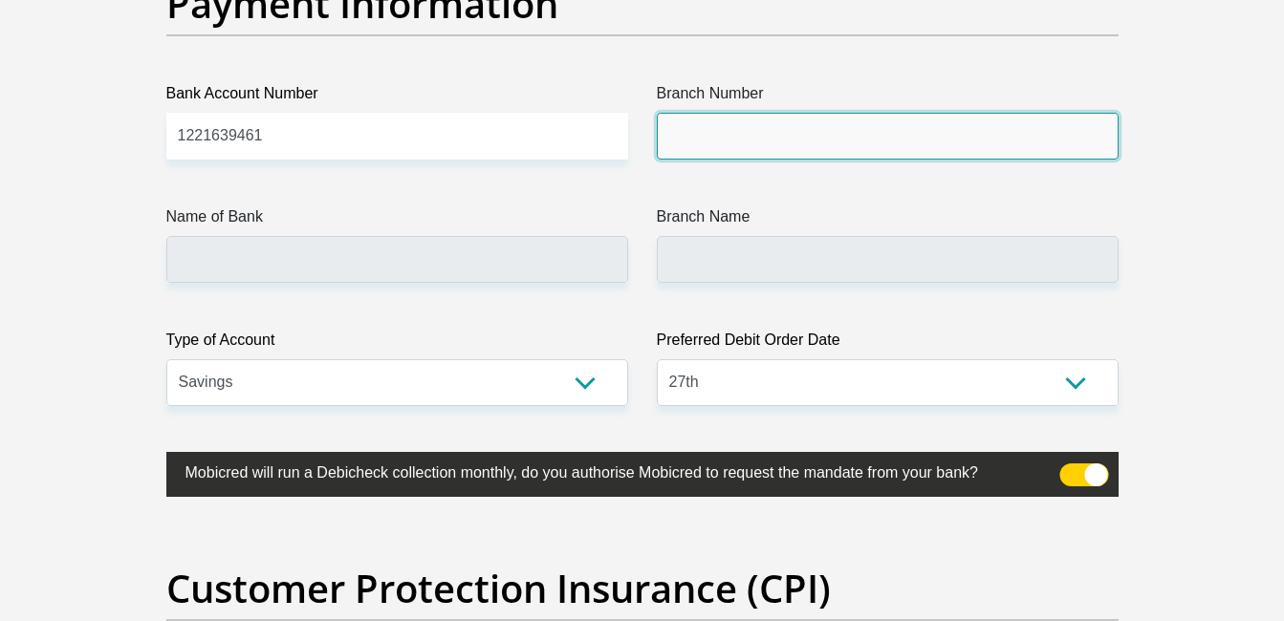
click at [795, 140] on input "Branch Number" at bounding box center [888, 136] width 462 height 47
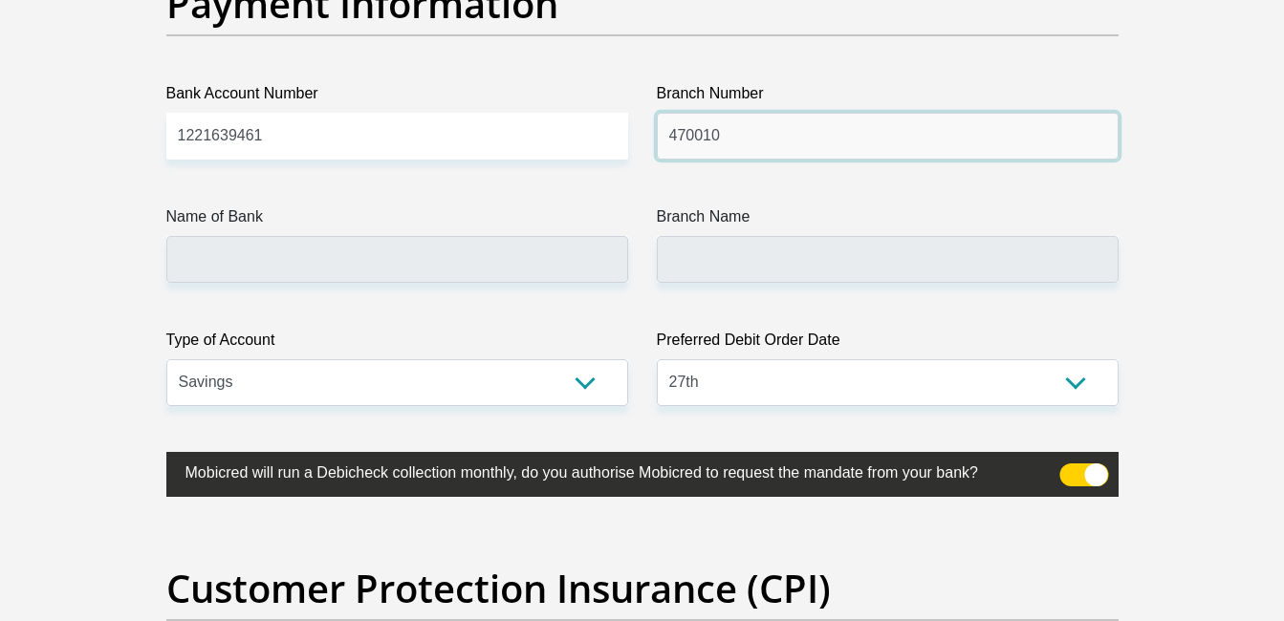
type input "470010"
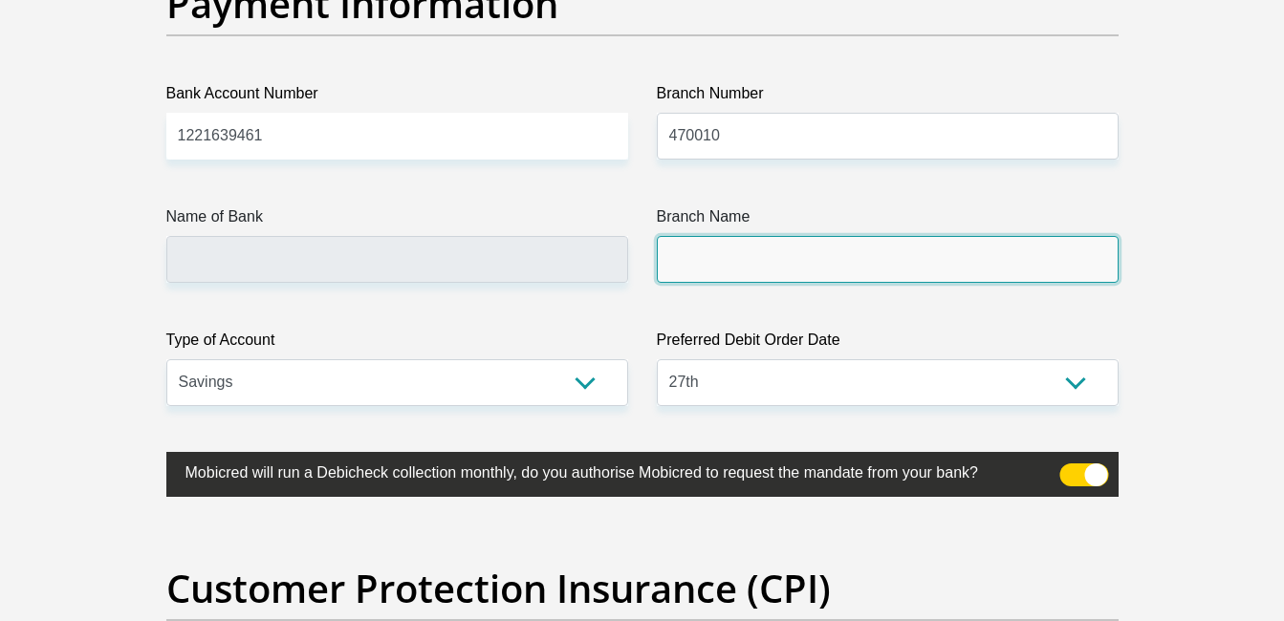
click at [759, 262] on input "Branch Name" at bounding box center [888, 259] width 462 height 47
type input "CAPITEC BANK LIMITED"
type input "CAPITEC BANK CPC"
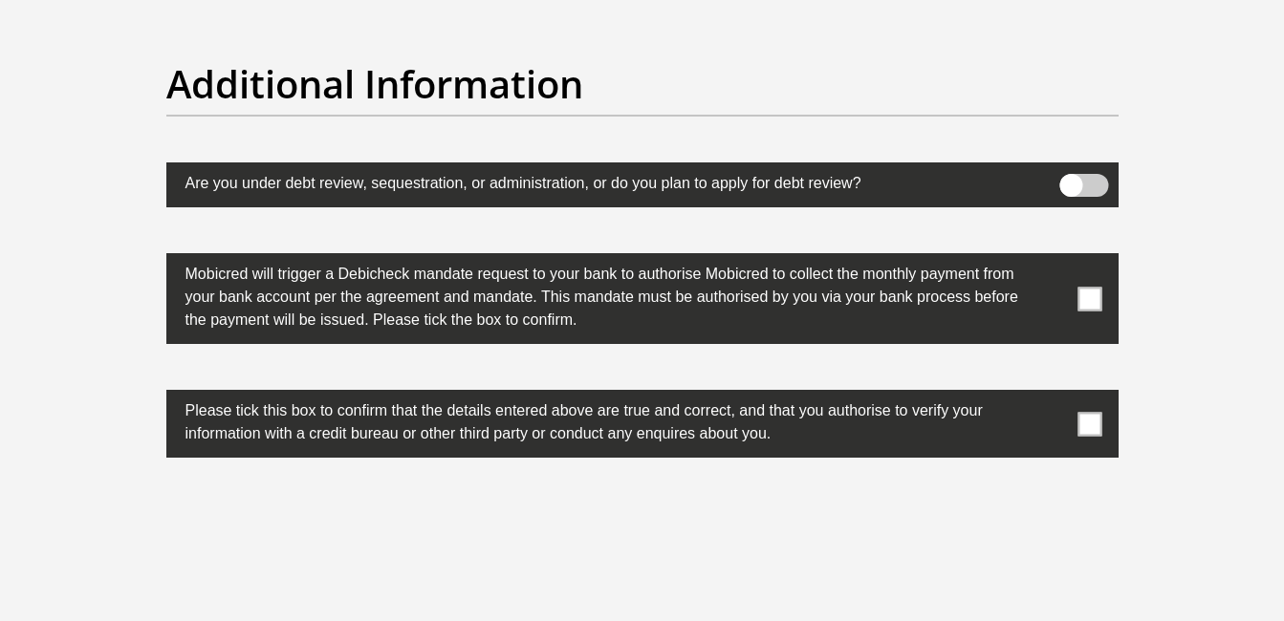
scroll to position [5954, 0]
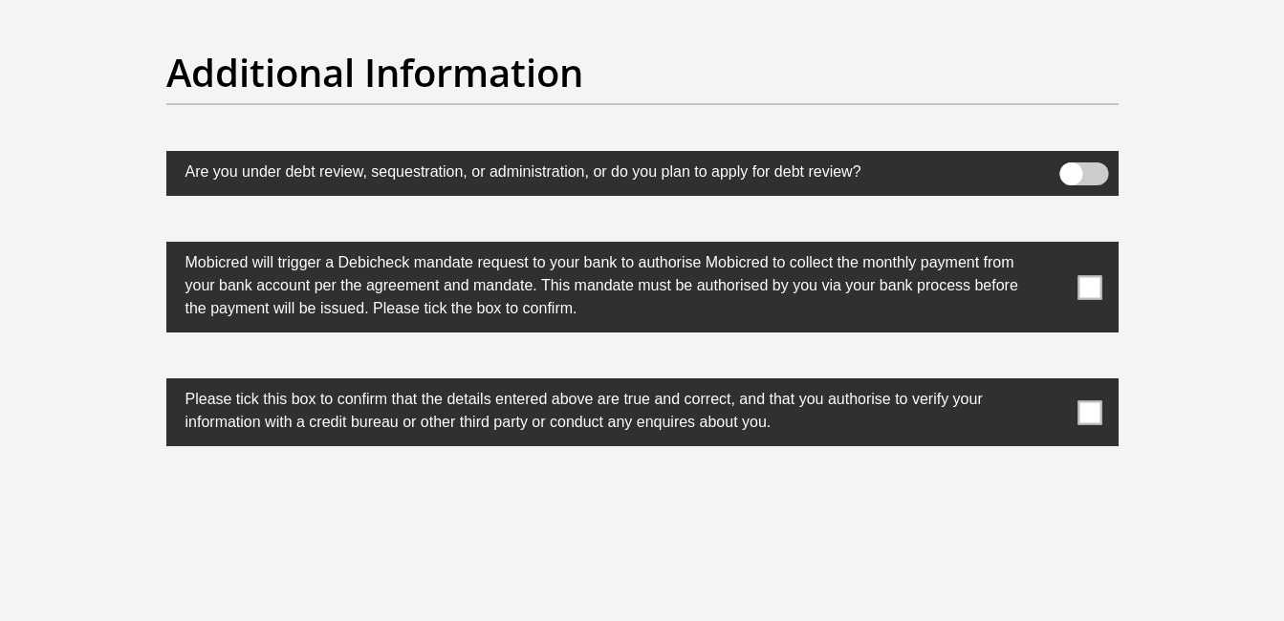
click at [1096, 284] on span at bounding box center [1089, 287] width 24 height 24
click at [1052, 247] on input "checkbox" at bounding box center [1052, 247] width 0 height 0
click at [1096, 415] on span at bounding box center [1089, 413] width 24 height 24
click at [1052, 383] on input "checkbox" at bounding box center [1052, 383] width 0 height 0
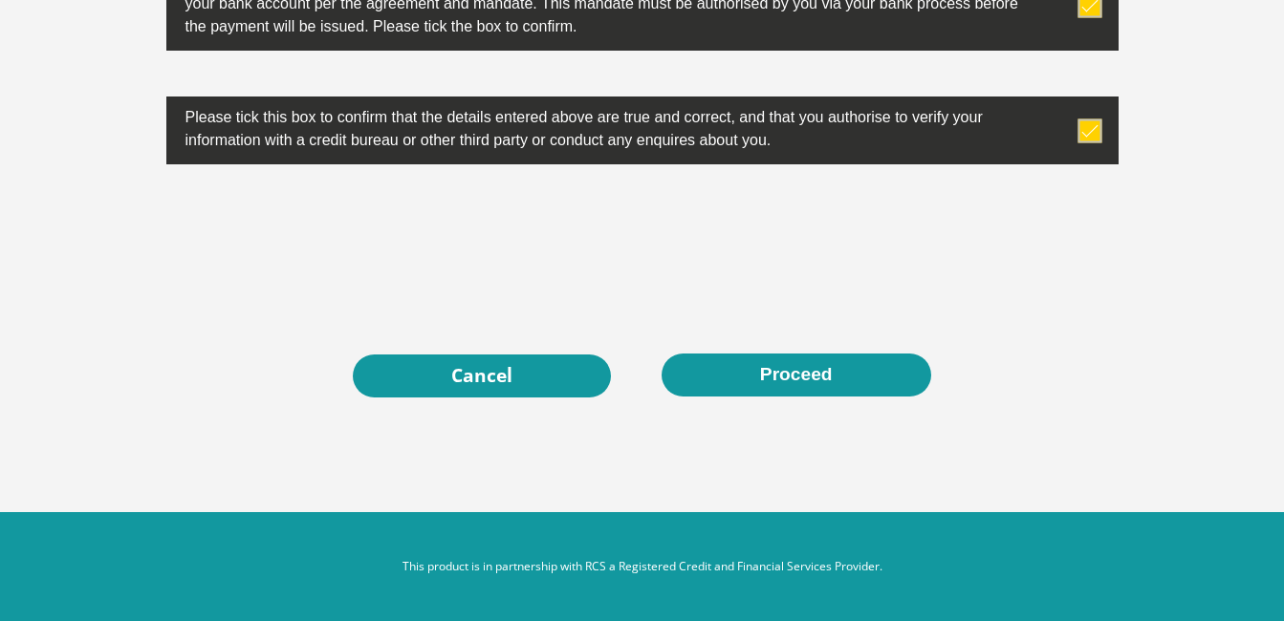
click at [784, 396] on div "Cancel Proceed" at bounding box center [642, 376] width 923 height 44
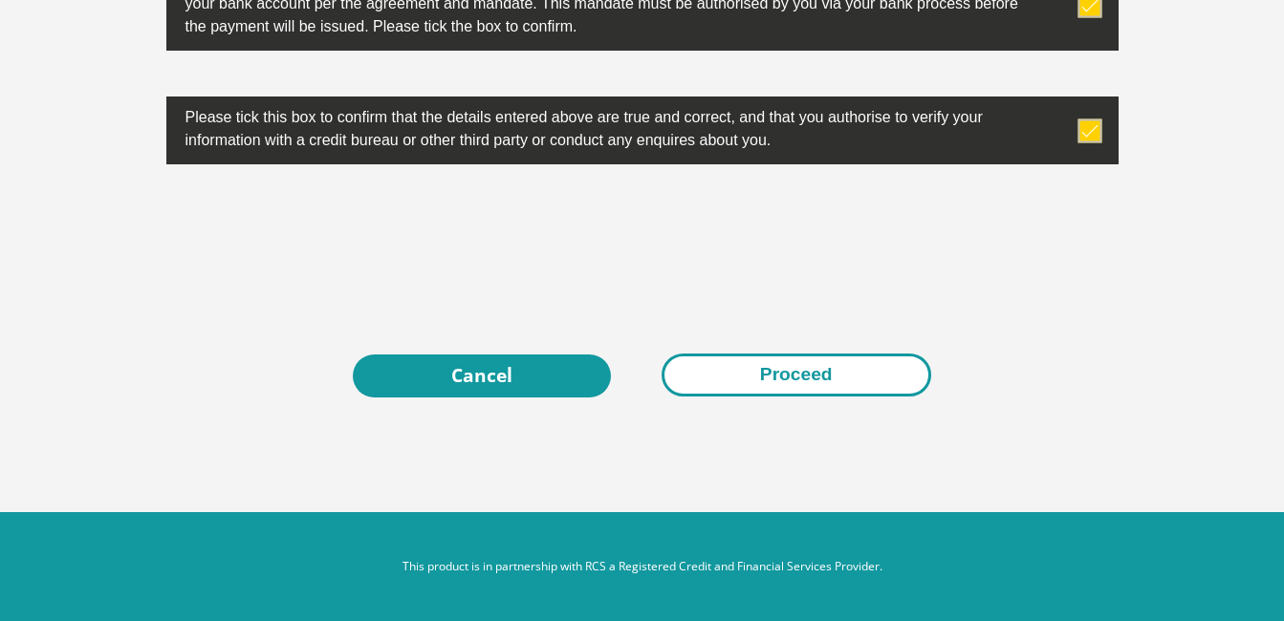
click at [766, 381] on button "Proceed" at bounding box center [797, 375] width 270 height 43
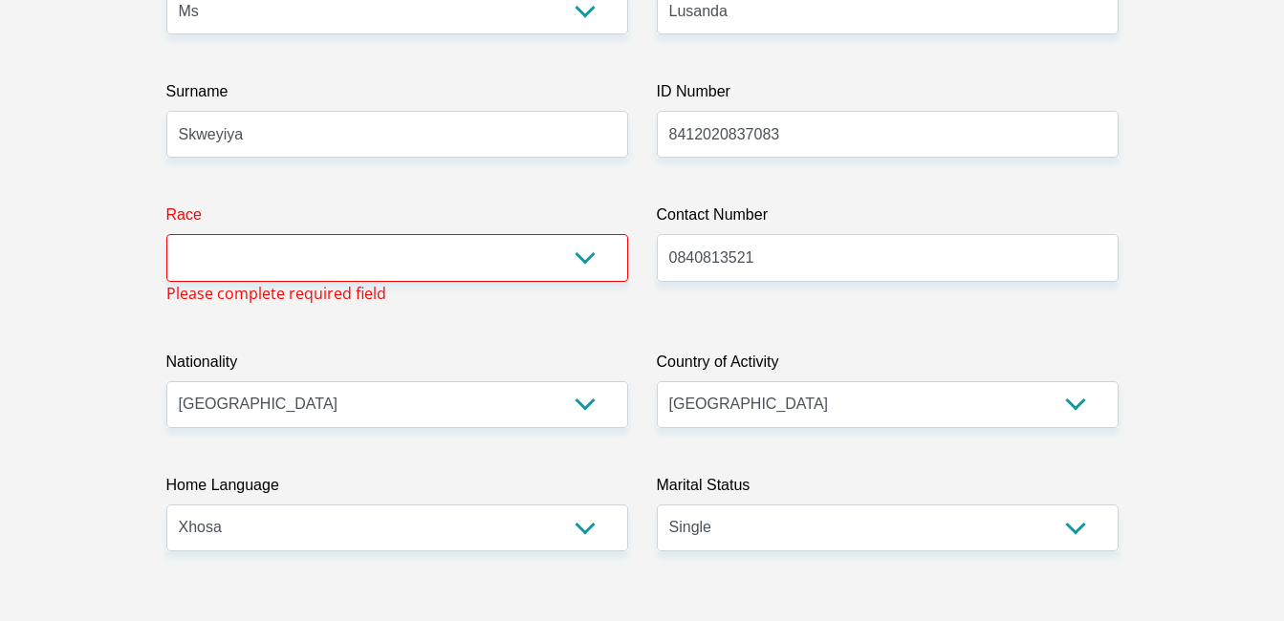
scroll to position [338, 0]
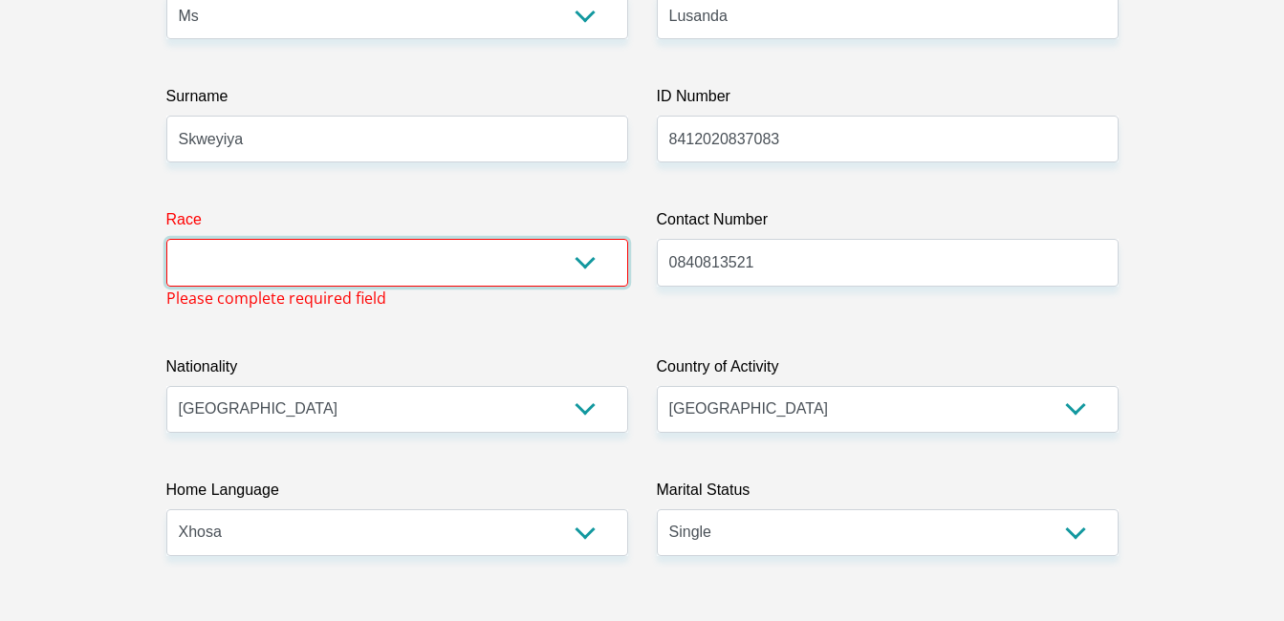
click at [378, 270] on select "Black Coloured Indian White Other" at bounding box center [397, 262] width 462 height 47
select select "1"
click at [166, 239] on select "Black Coloured Indian White Other" at bounding box center [397, 262] width 462 height 47
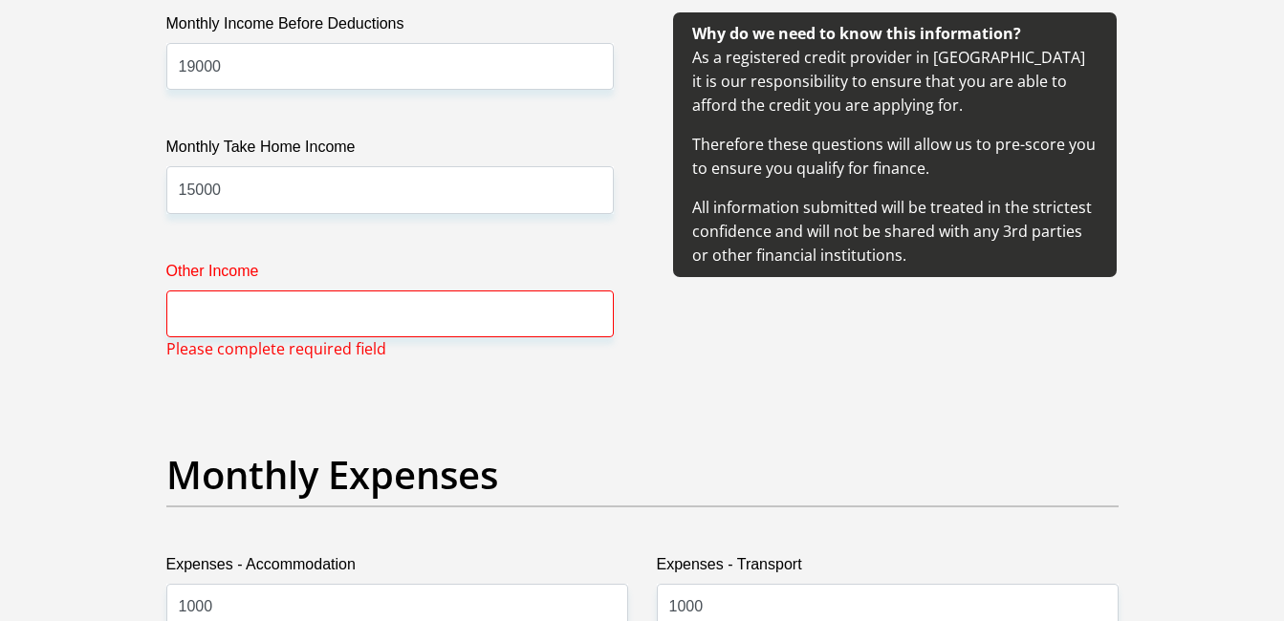
scroll to position [2360, 0]
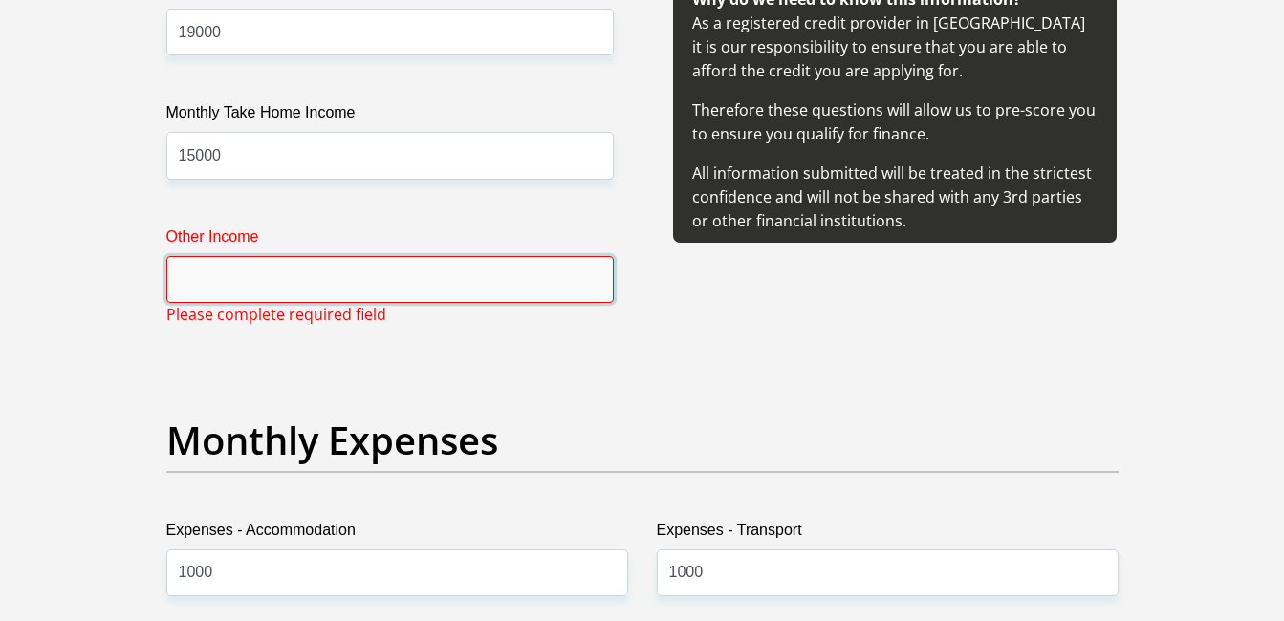
click at [545, 271] on input "Other Income" at bounding box center [389, 279] width 447 height 47
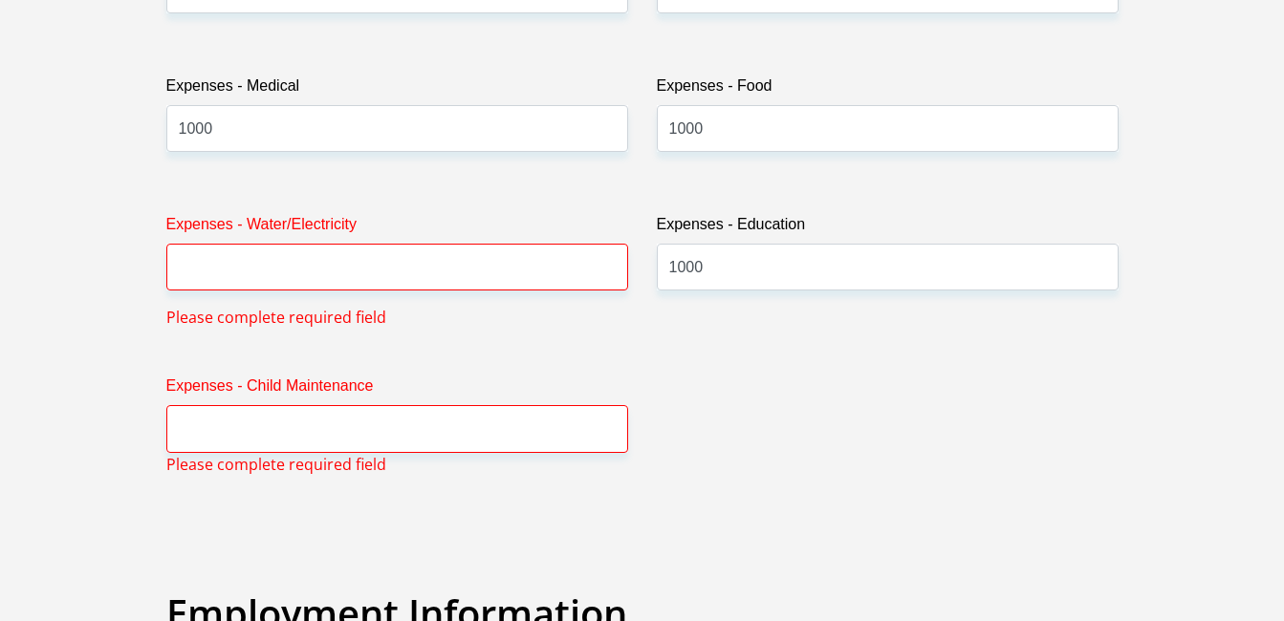
scroll to position [2920, 0]
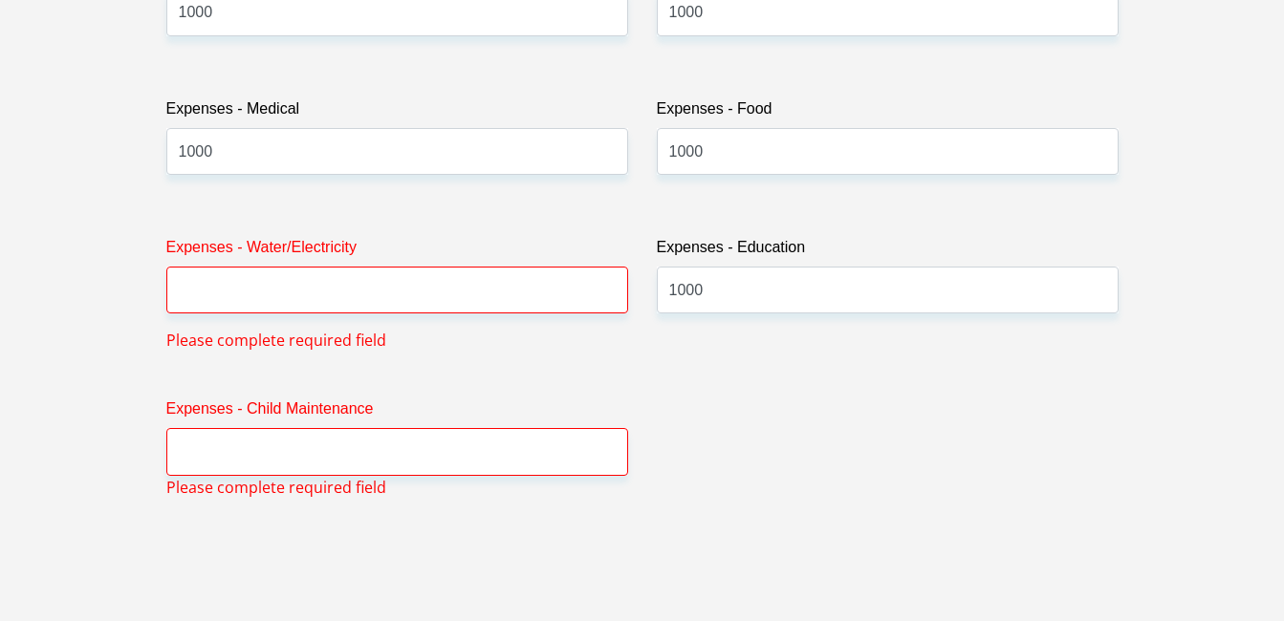
type input "0"
click at [756, 296] on input "1000" at bounding box center [888, 290] width 462 height 47
type input "1"
type input "500"
click at [418, 288] on input "Expenses - Water/Electricity" at bounding box center [397, 290] width 462 height 47
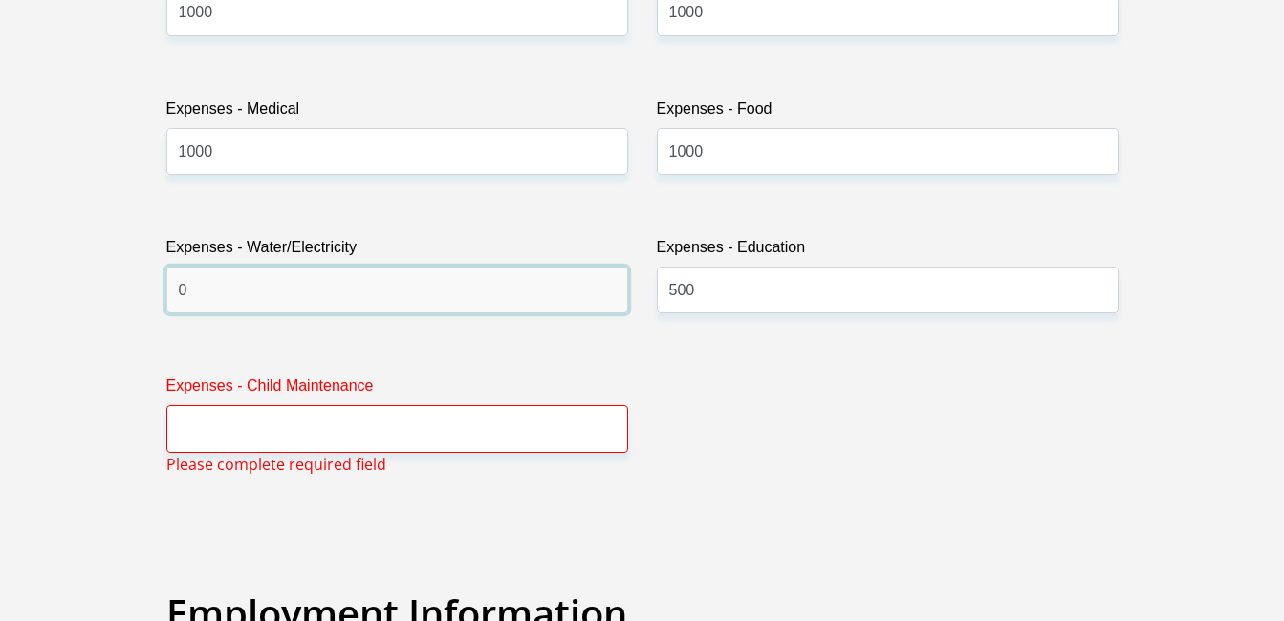
type input "0"
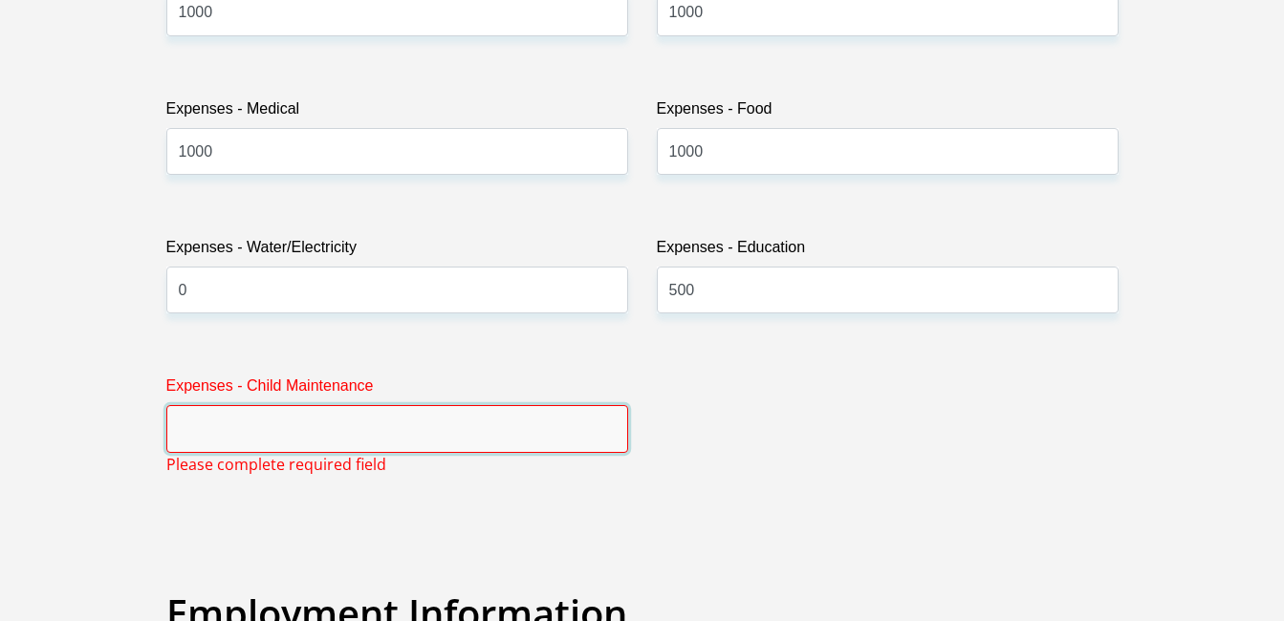
click at [377, 428] on input "Expenses - Child Maintenance" at bounding box center [397, 428] width 462 height 47
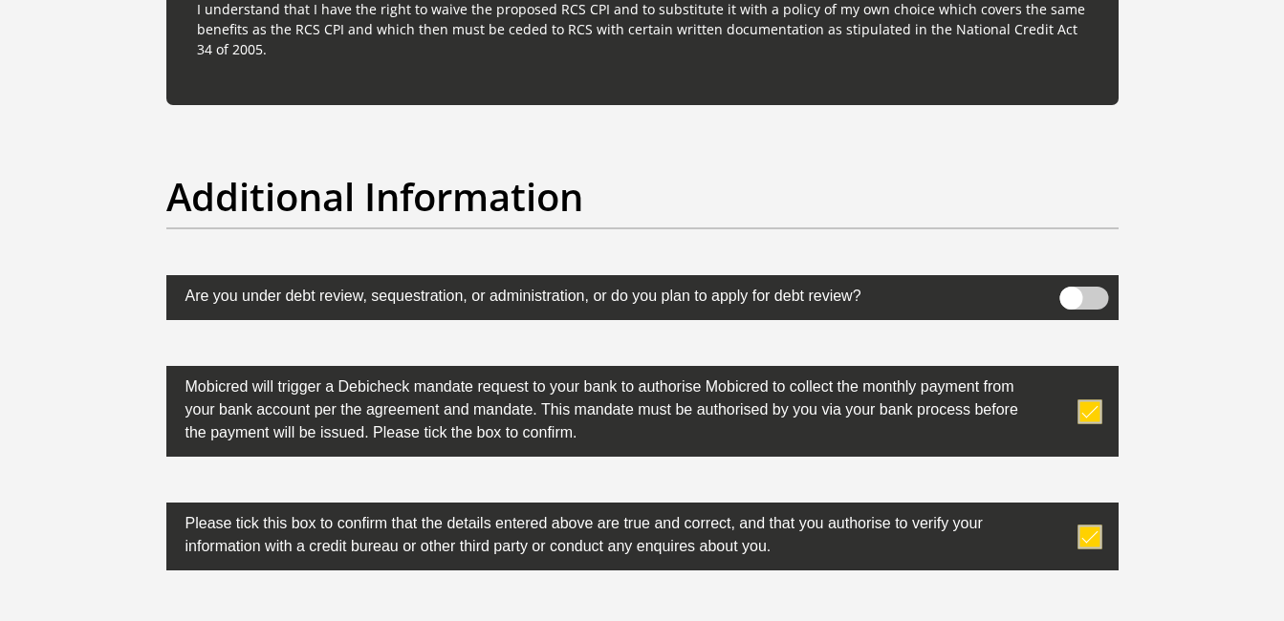
scroll to position [6238, 0]
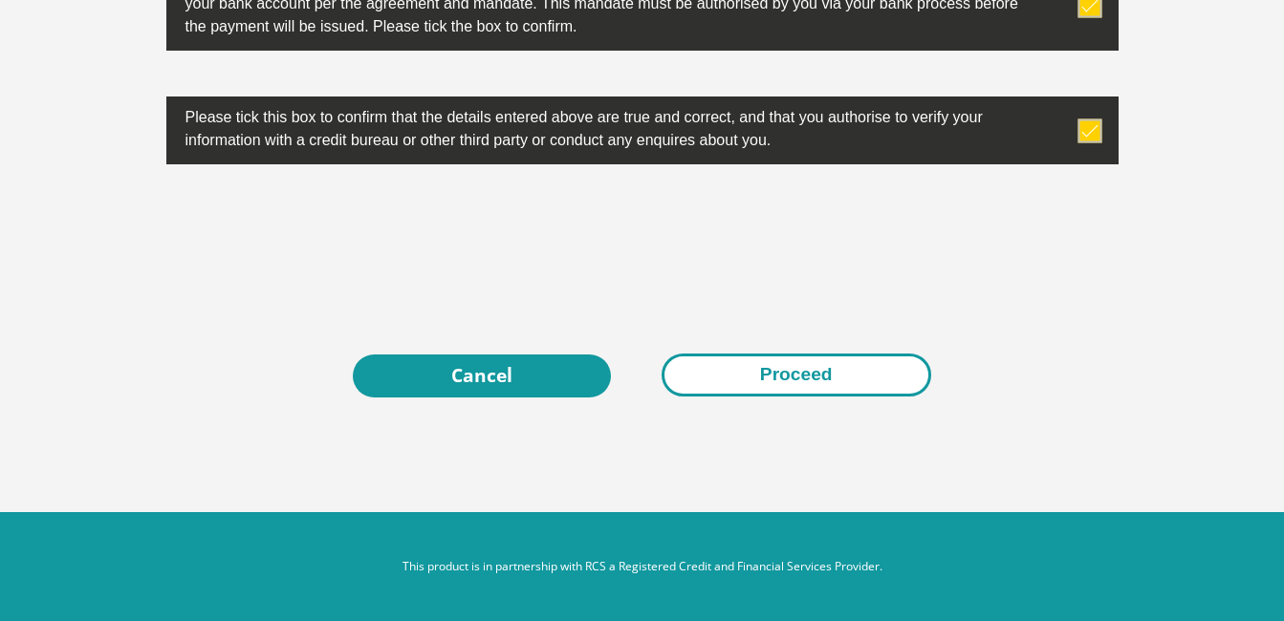
type input "500"
click at [812, 375] on button "Proceed" at bounding box center [797, 375] width 270 height 43
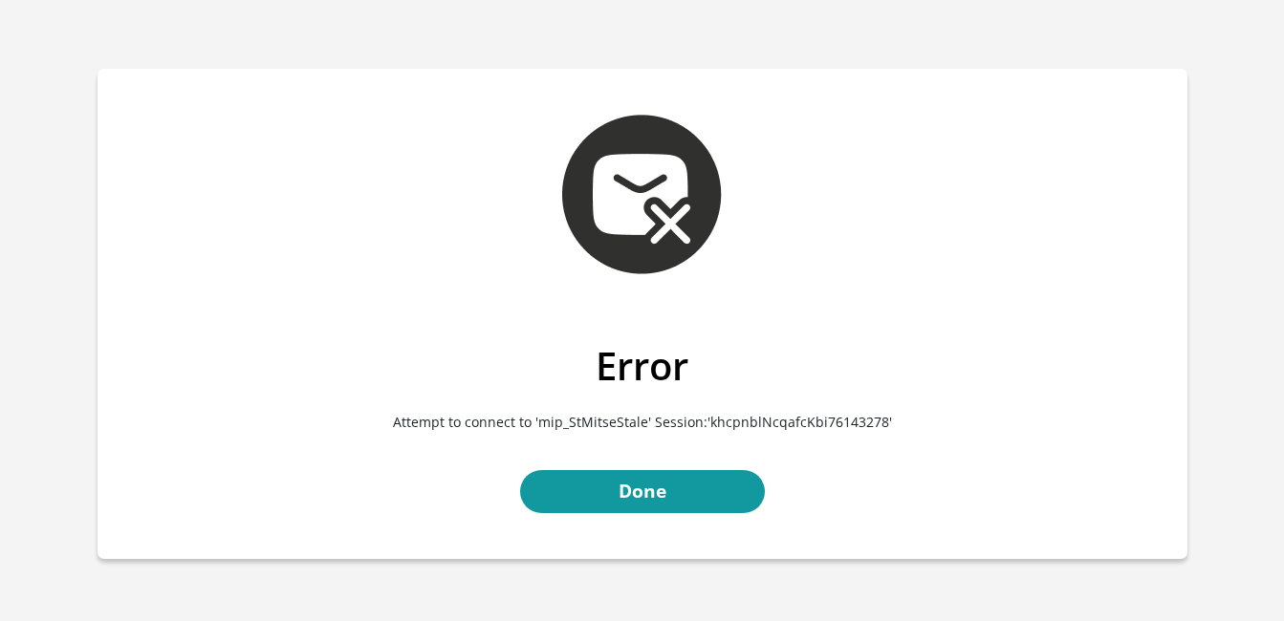
click at [659, 490] on link "Done" at bounding box center [642, 491] width 245 height 43
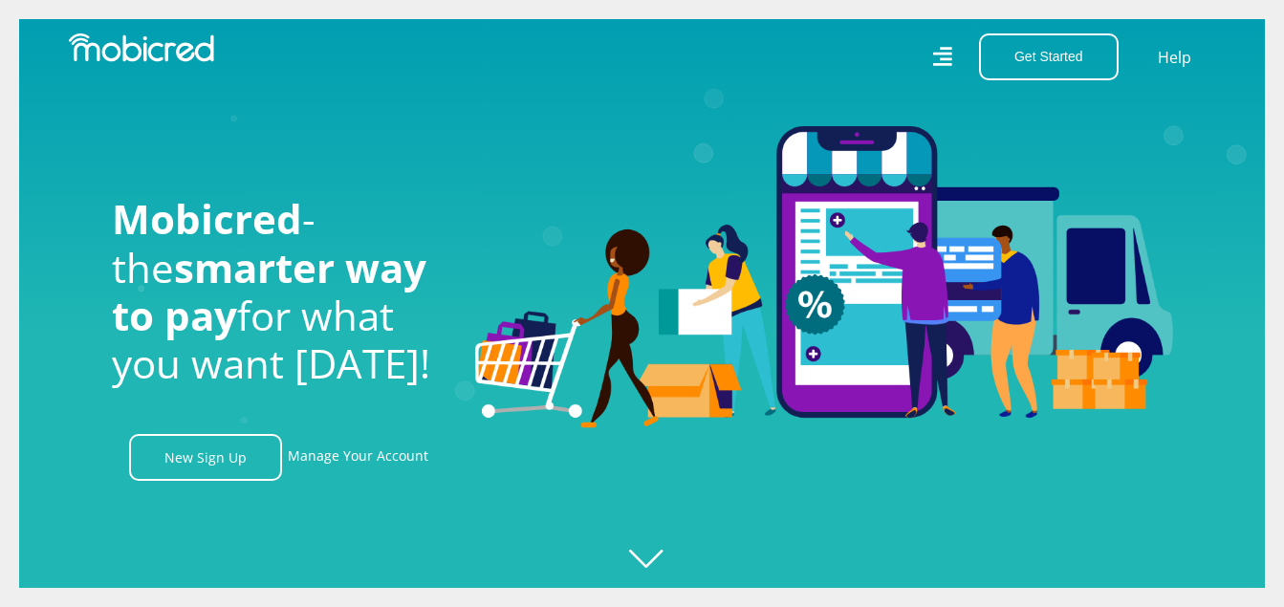
scroll to position [0, 2180]
click at [366, 464] on link "Manage Your Account" at bounding box center [358, 457] width 141 height 47
click at [213, 466] on link "New Sign Up" at bounding box center [205, 457] width 153 height 47
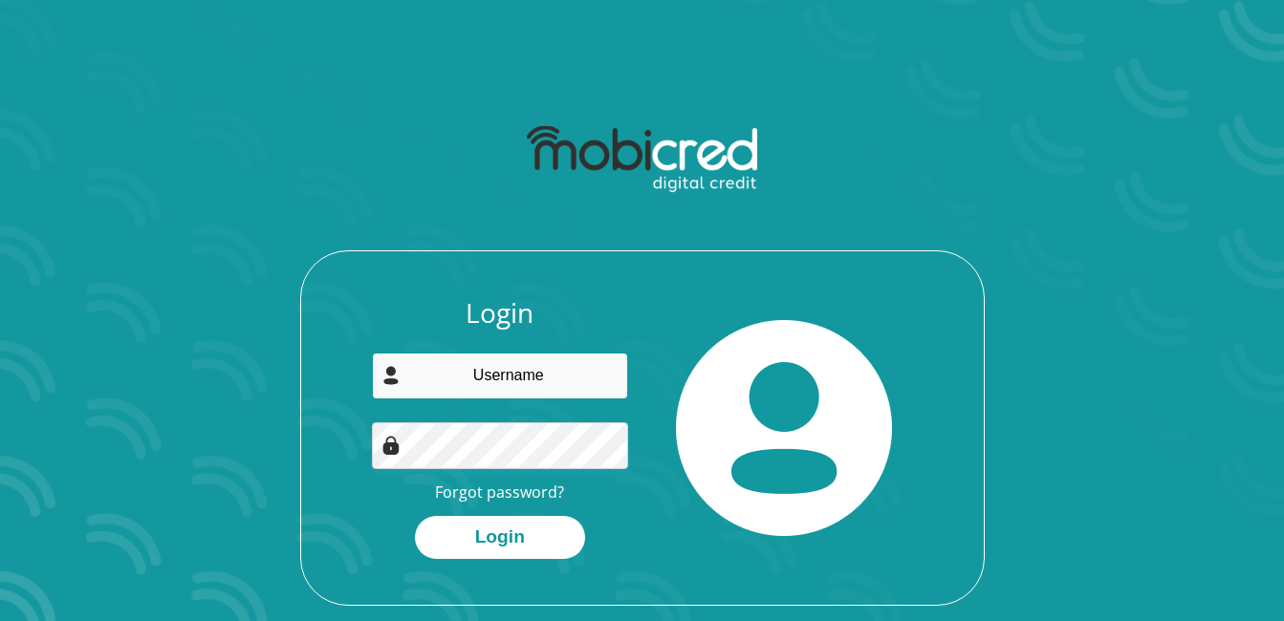
drag, startPoint x: 0, startPoint y: 0, endPoint x: 519, endPoint y: 386, distance: 647.0
click at [519, 386] on input "email" at bounding box center [500, 376] width 256 height 47
type input "[EMAIL_ADDRESS][DOMAIN_NAME]"
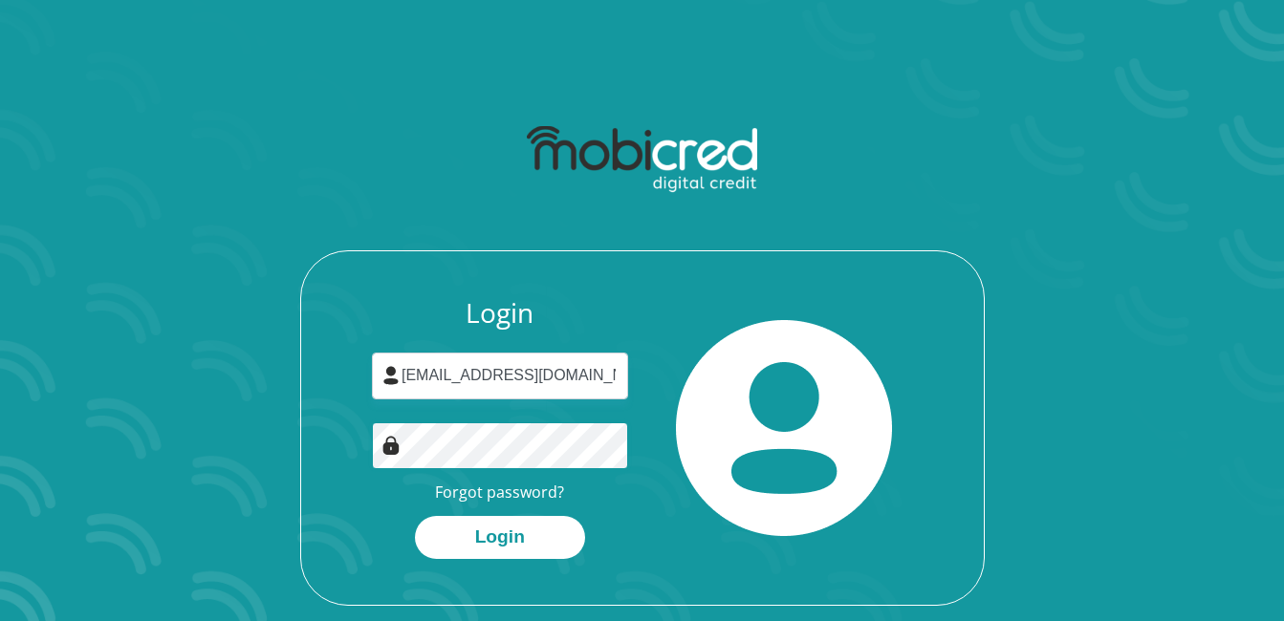
click at [415, 516] on button "Login" at bounding box center [500, 537] width 170 height 43
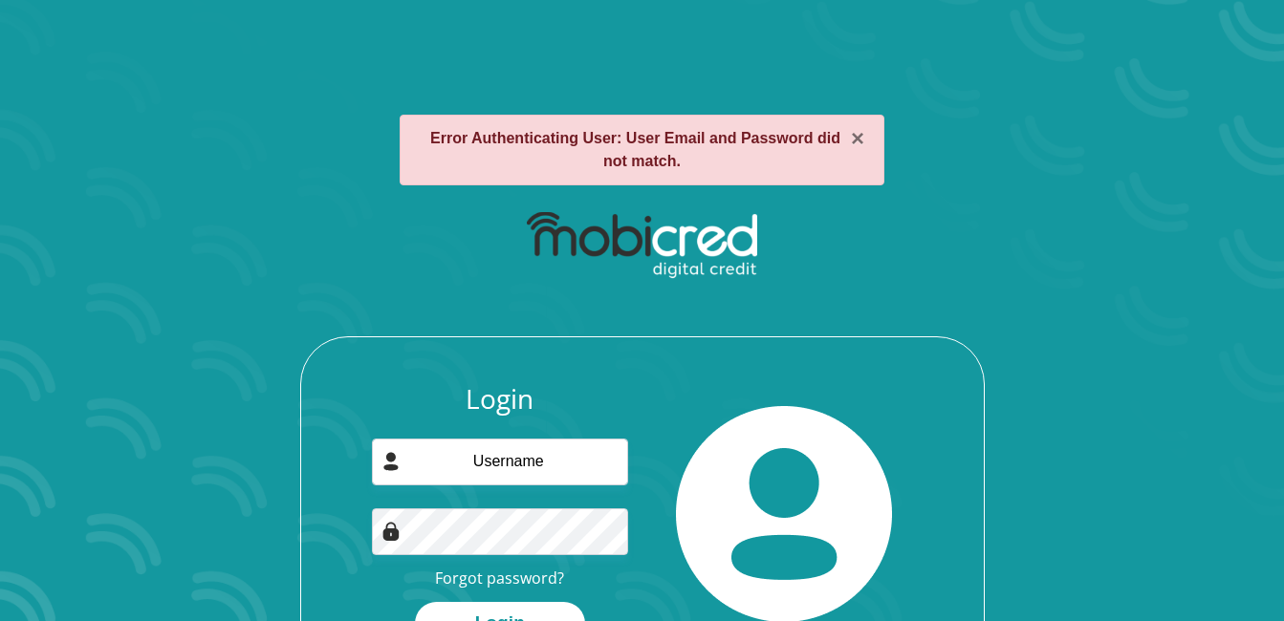
scroll to position [116, 0]
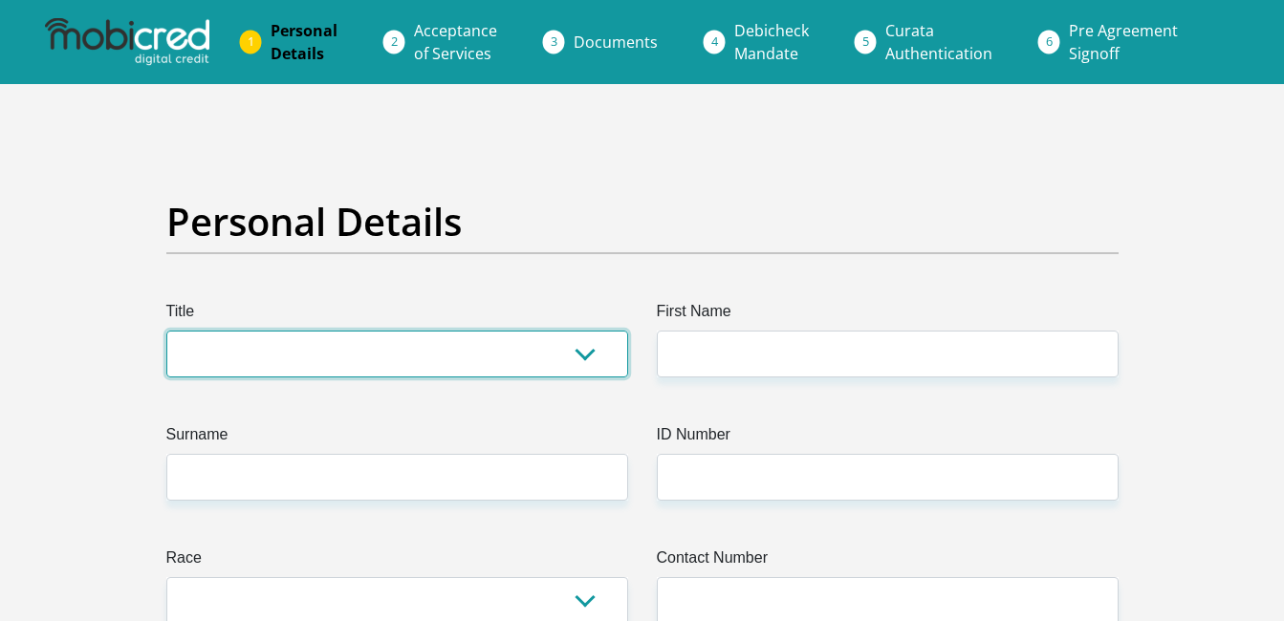
click at [366, 354] on select "Mr Ms Mrs Dr [PERSON_NAME]" at bounding box center [397, 354] width 462 height 47
select select "Ms"
click at [166, 331] on select "Mr Ms Mrs Dr Other" at bounding box center [397, 354] width 462 height 47
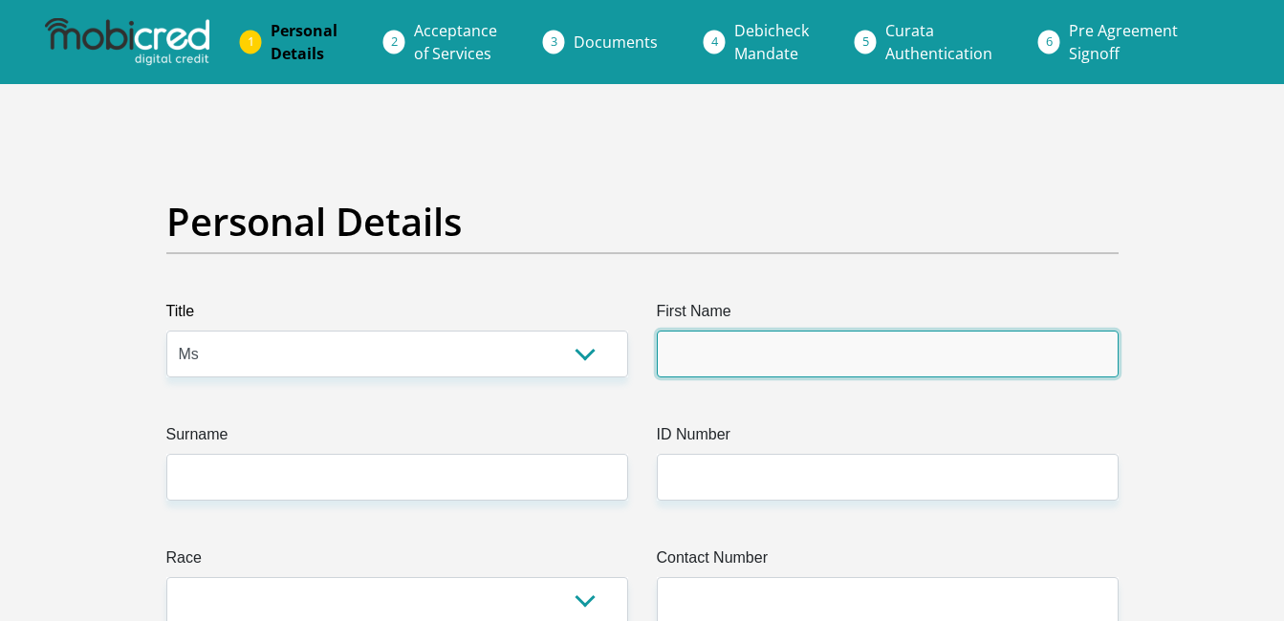
click at [693, 361] on input "First Name" at bounding box center [888, 354] width 462 height 47
type input "Lusanda"
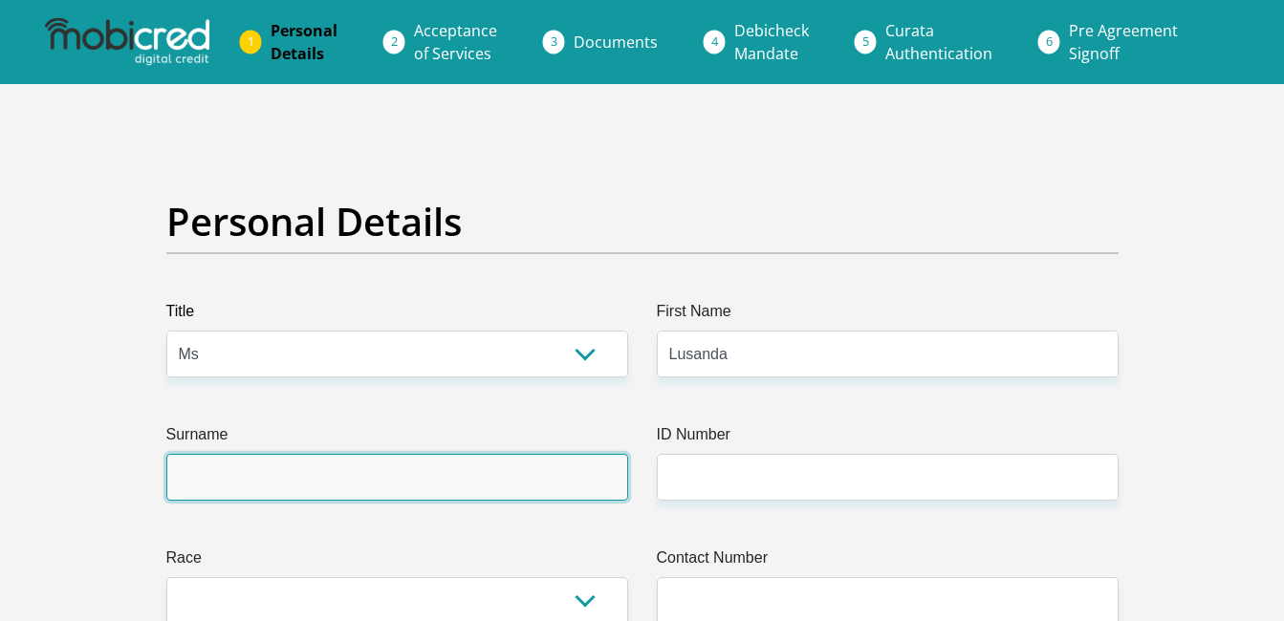
type input "Skweyiya"
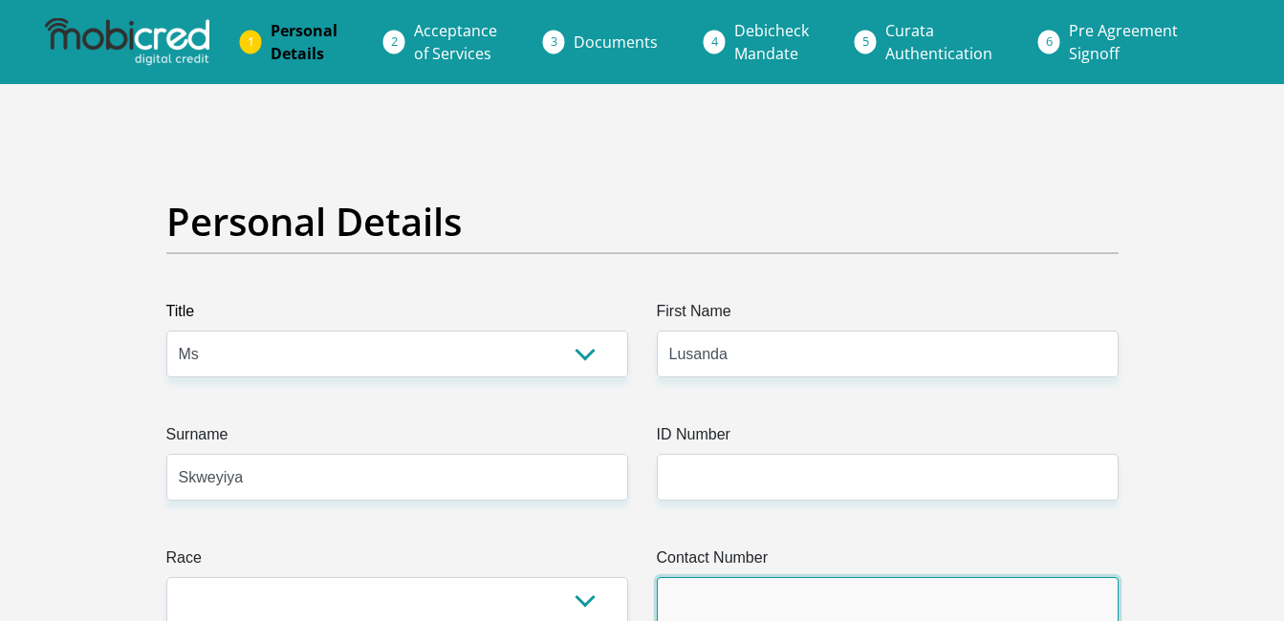
type input "0840813521"
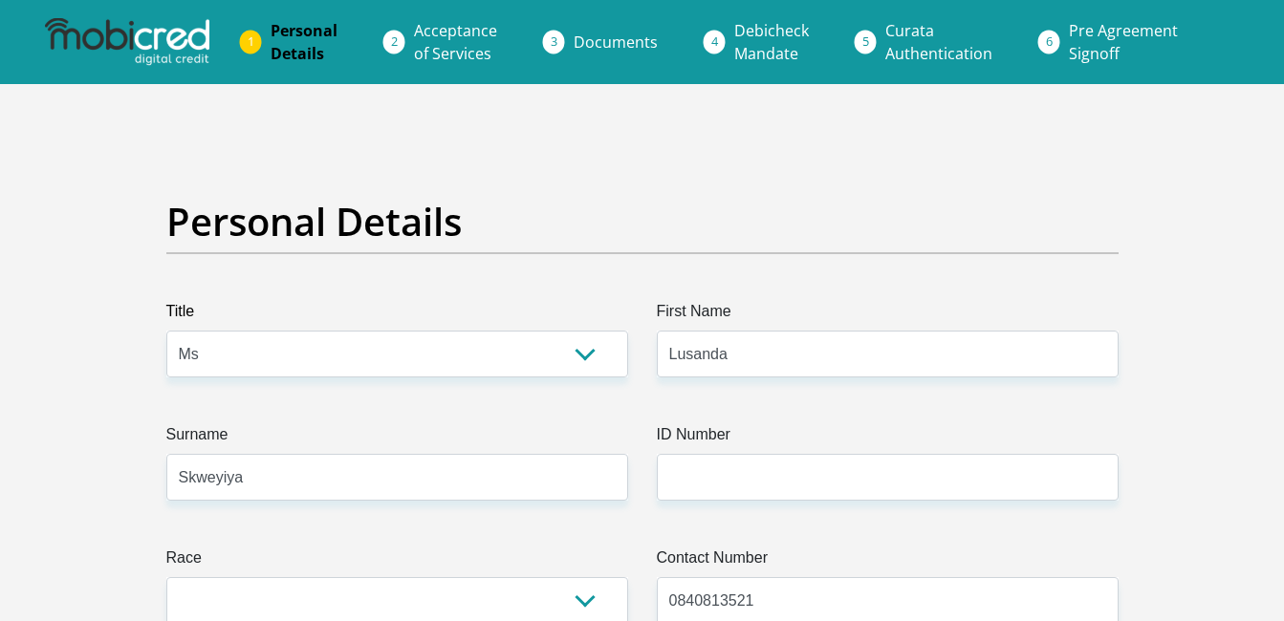
select select "ZAF"
type input "19946 VICTORIA MXENGE CRESCENT, KHAYELITSHA"
type input "CAPE TOWN"
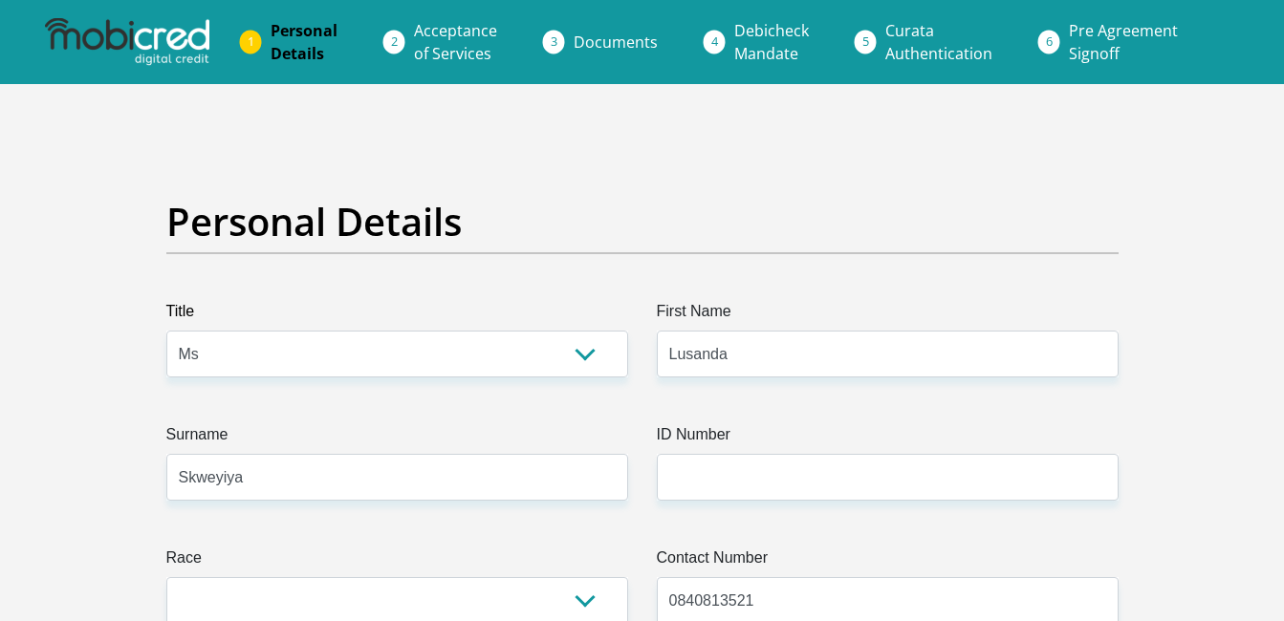
type input "7784"
select select "Western Cape"
type input "[EMAIL_ADDRESS][DOMAIN_NAME]"
type input "Achume@2016"
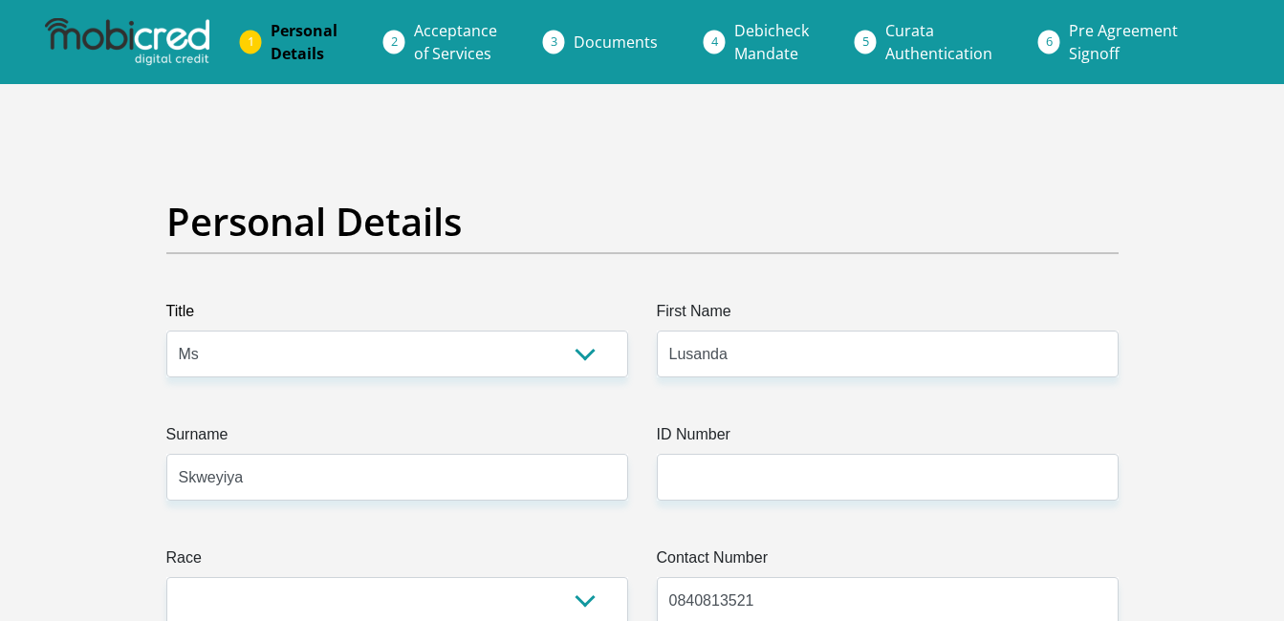
type input "Achume@2016"
type input "19000"
type input "15000"
type input "1000"
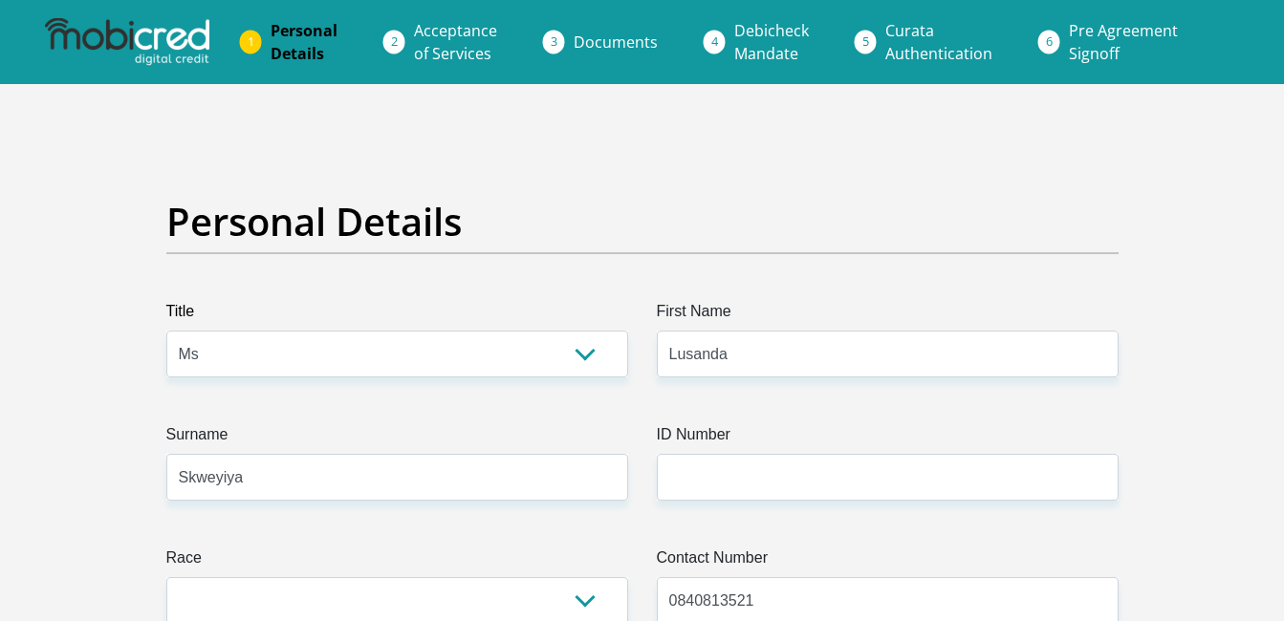
type input "1000"
type input "COCT"
type input "0214444611"
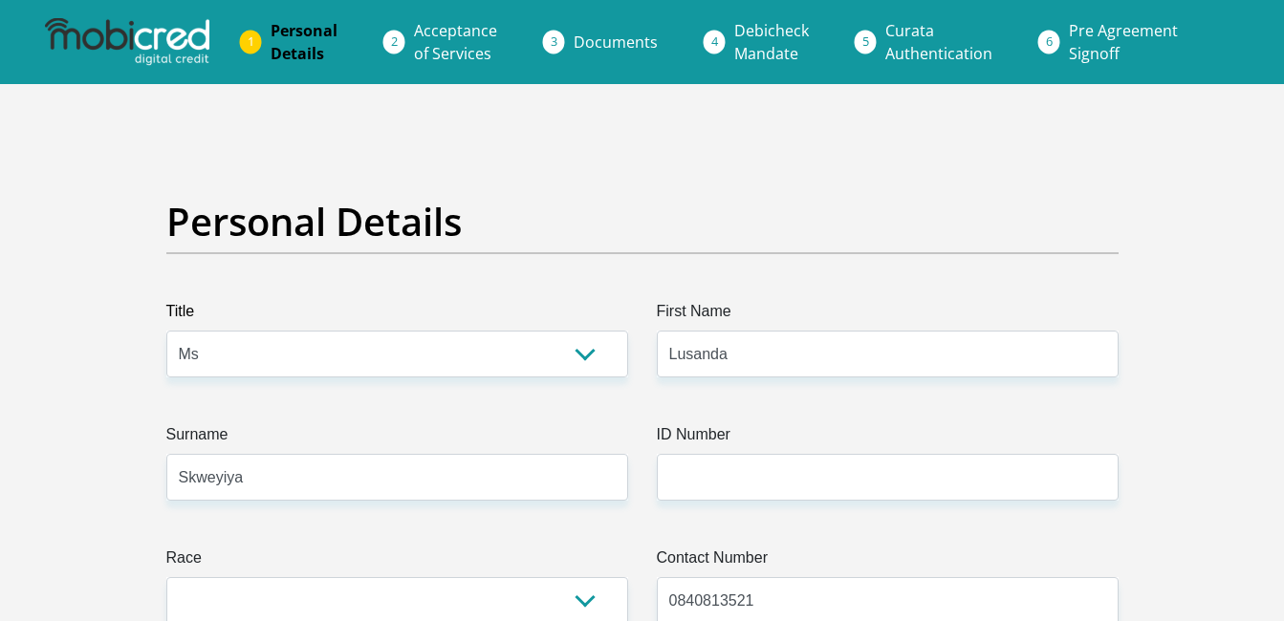
type input "Moureen"
type input "Mtati"
type input "1221639461"
type input "470010"
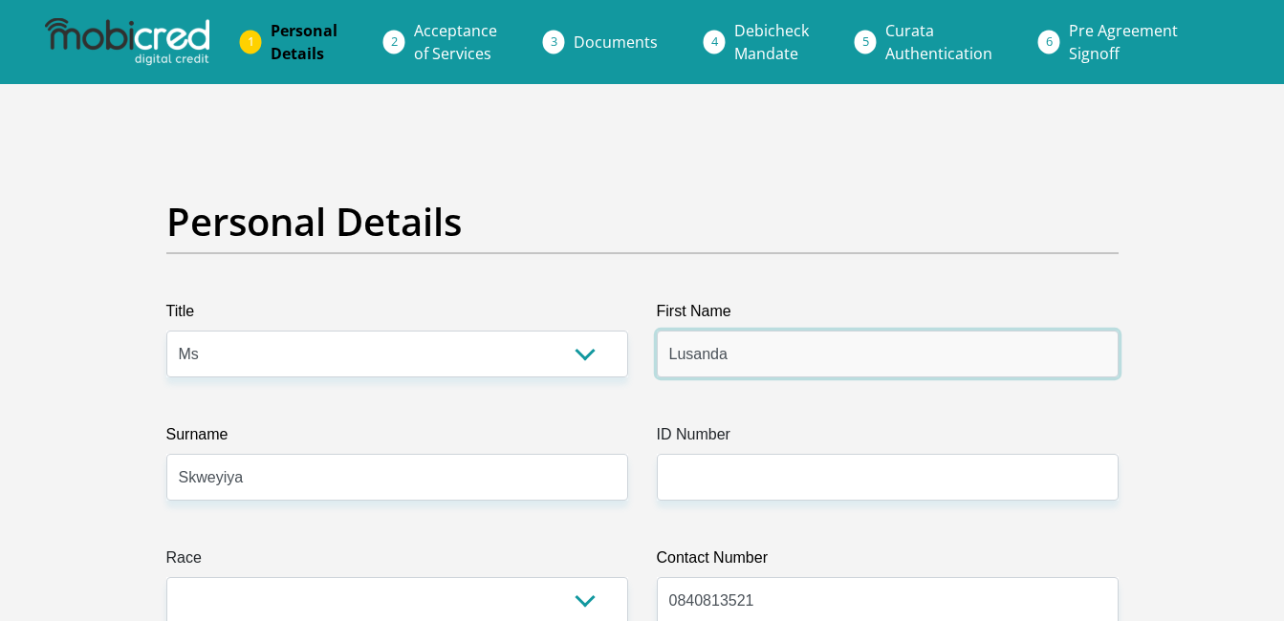
type input "CAPITEC BANK LIMITED"
type input "CAPITEC BANK CPC"
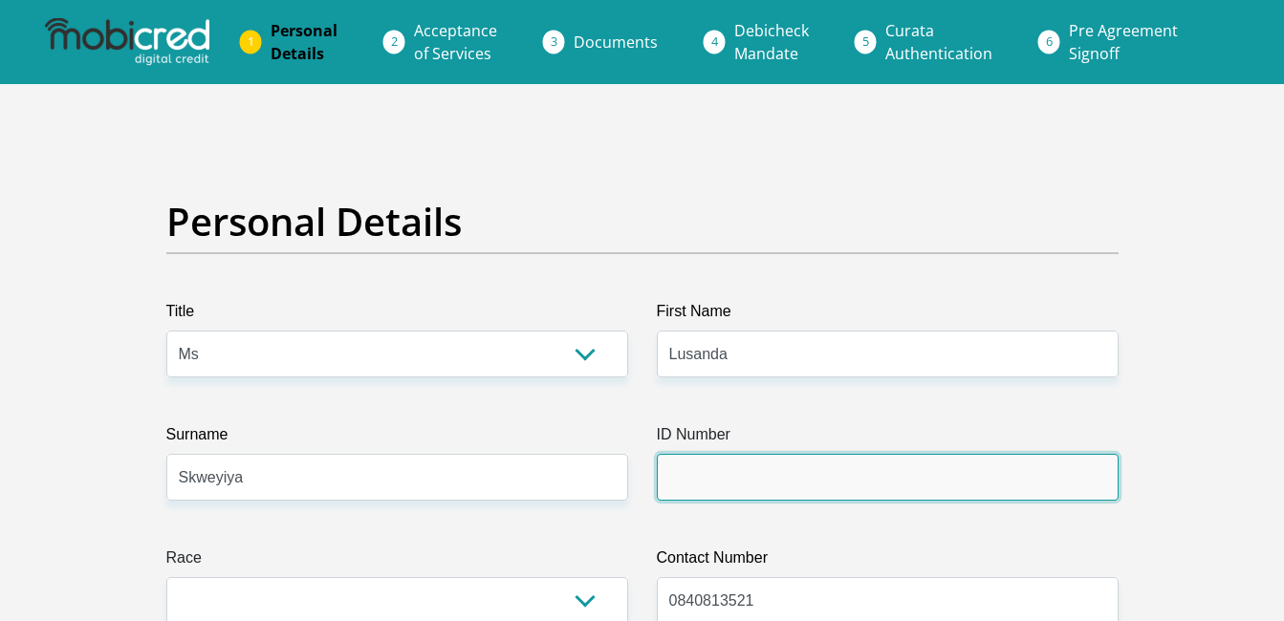
click at [763, 482] on input "ID Number" at bounding box center [888, 477] width 462 height 47
type input "8412020837083"
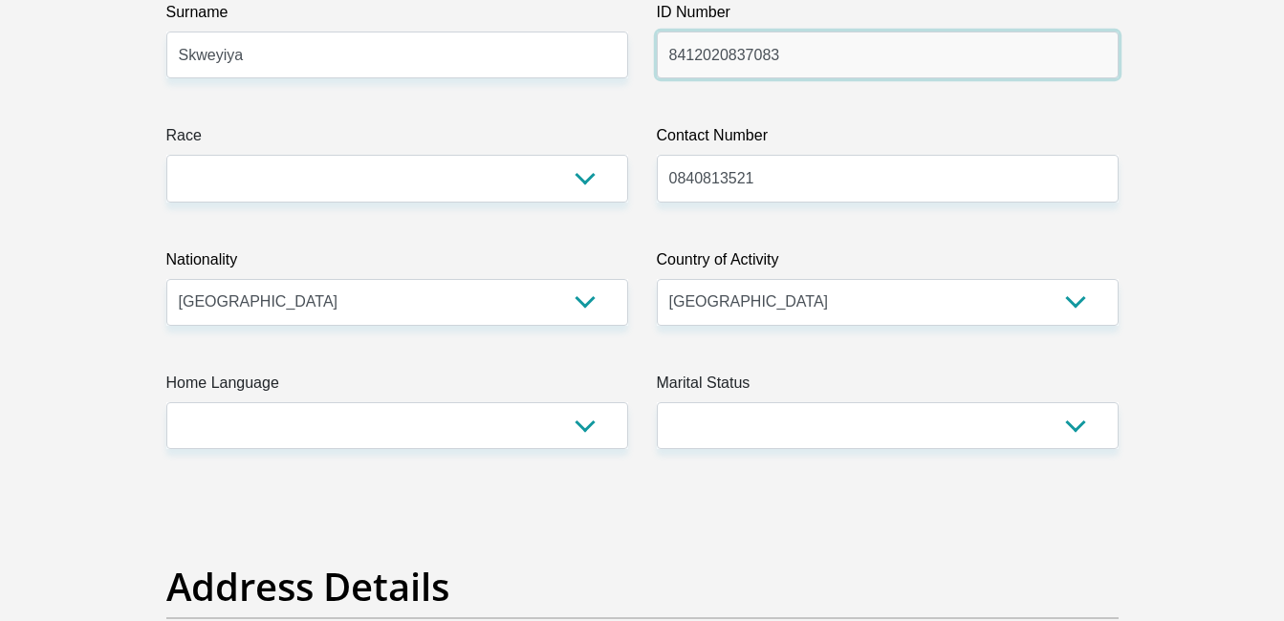
scroll to position [503, 0]
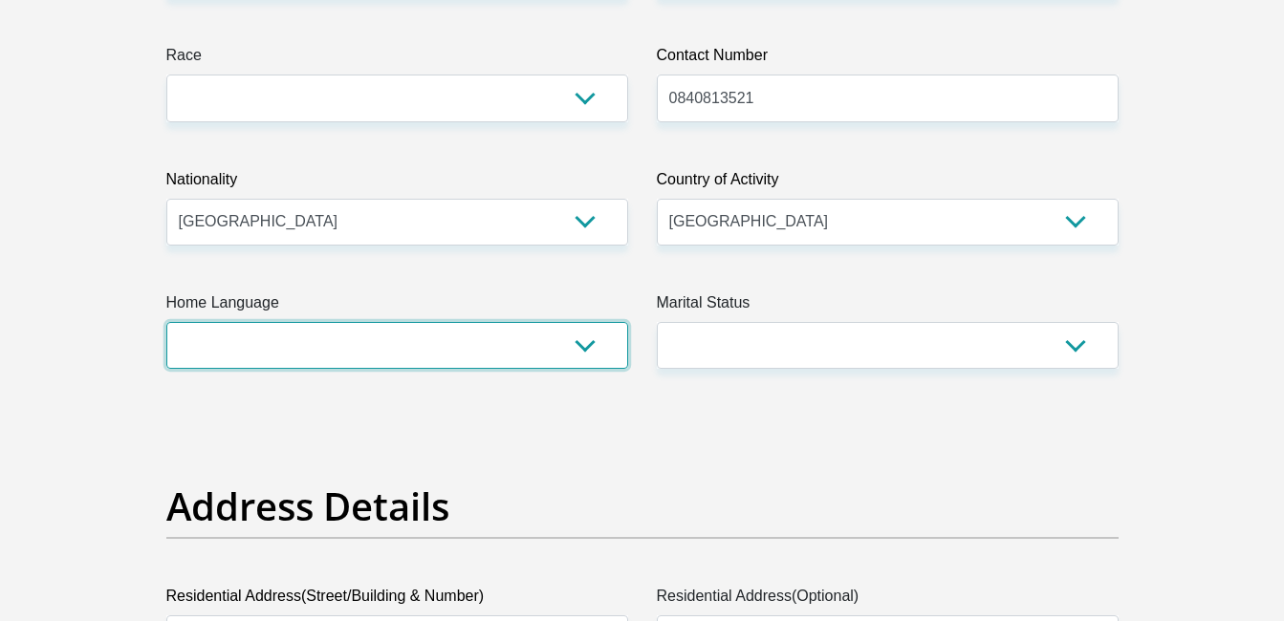
click at [537, 355] on select "Afrikaans English Sepedi South Ndebele Southern Sotho Swati Tsonga Tswana Venda…" at bounding box center [397, 345] width 462 height 47
select select "xho"
click at [166, 322] on select "Afrikaans English Sepedi South Ndebele Southern Sotho Swati Tsonga Tswana Venda…" at bounding box center [397, 345] width 462 height 47
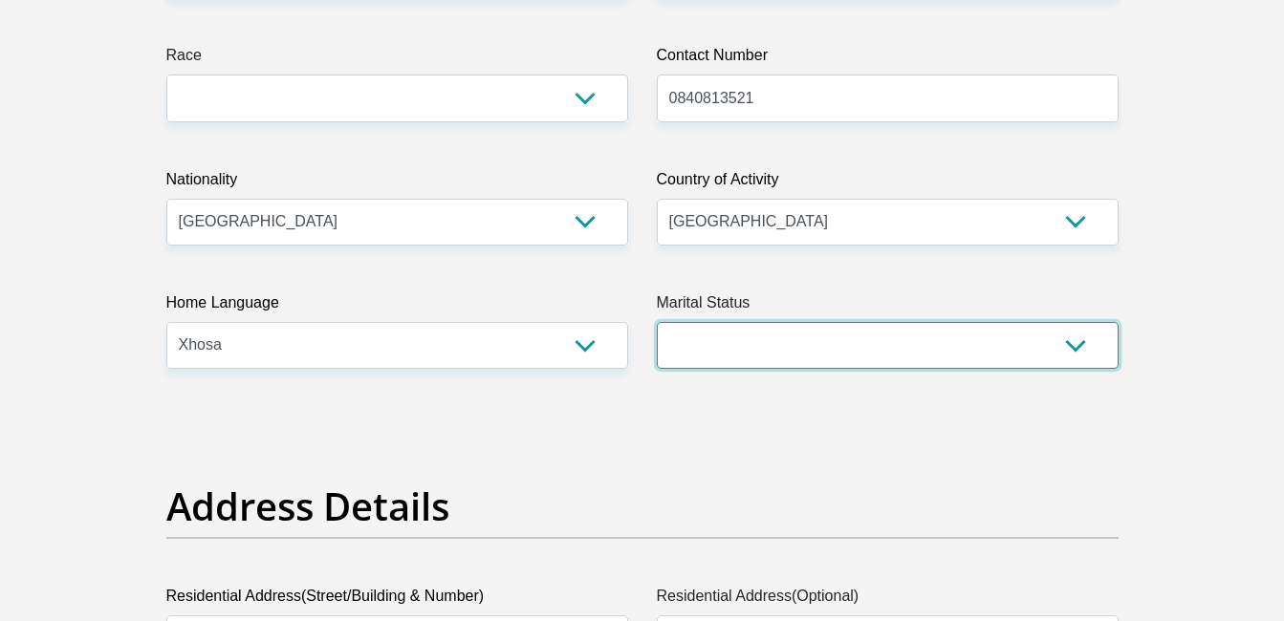
click at [889, 347] on select "Married ANC Single Divorced Widowed Married COP or Customary Law" at bounding box center [888, 345] width 462 height 47
click at [657, 322] on select "Married ANC Single Divorced Widowed Married COP or Customary Law" at bounding box center [888, 345] width 462 height 47
click at [819, 333] on select "Married ANC Single Divorced Widowed Married COP or Customary Law" at bounding box center [888, 345] width 462 height 47
select select "2"
click at [657, 322] on select "Married ANC Single Divorced Widowed Married COP or Customary Law" at bounding box center [888, 345] width 462 height 47
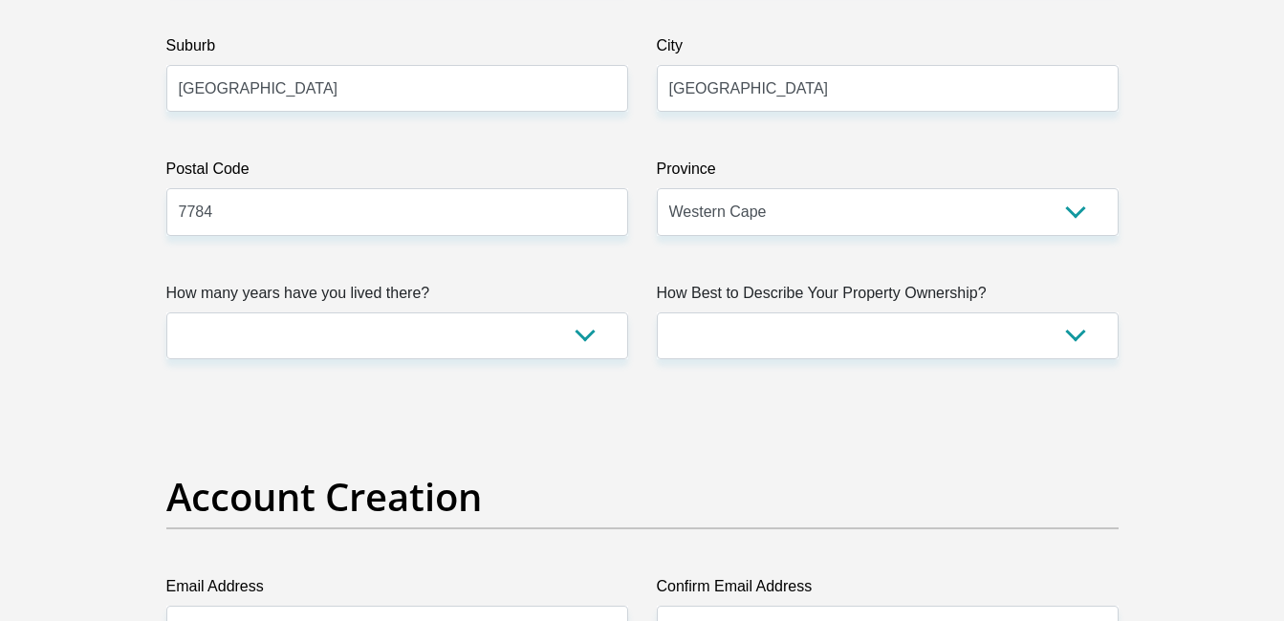
scroll to position [1211, 0]
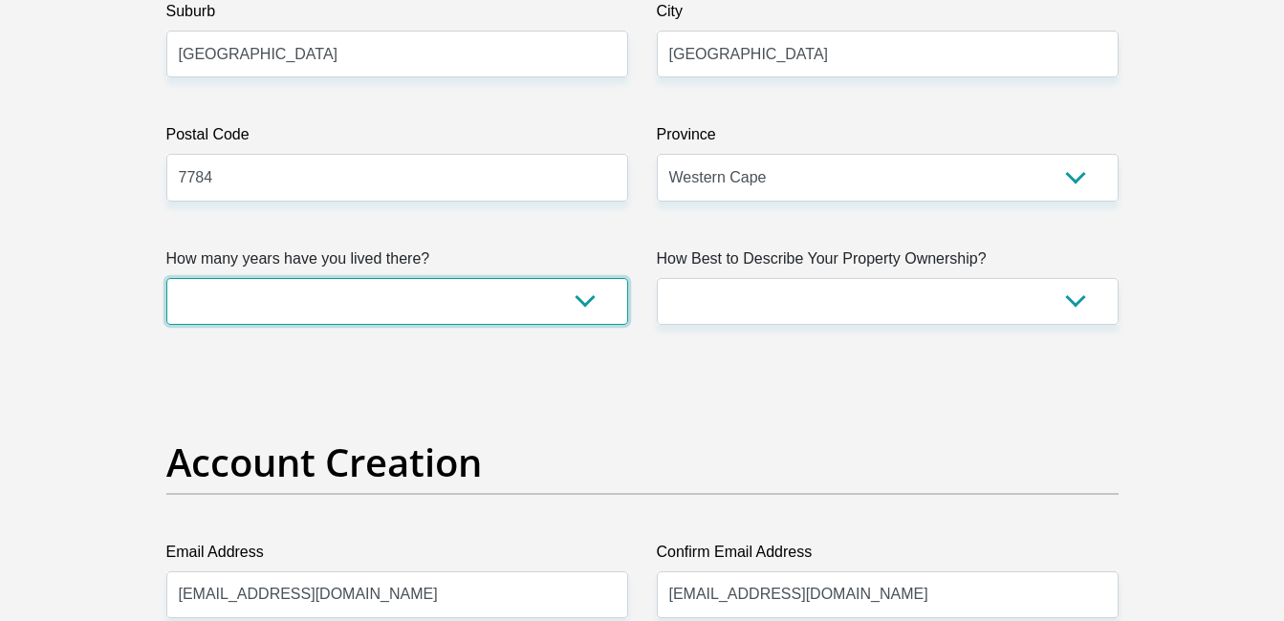
click at [584, 317] on select "less than 1 year 1-3 years 3-5 years 5+ years" at bounding box center [397, 301] width 462 height 47
select select "4"
click at [166, 278] on select "less than 1 year 1-3 years 3-5 years 5+ years" at bounding box center [397, 301] width 462 height 47
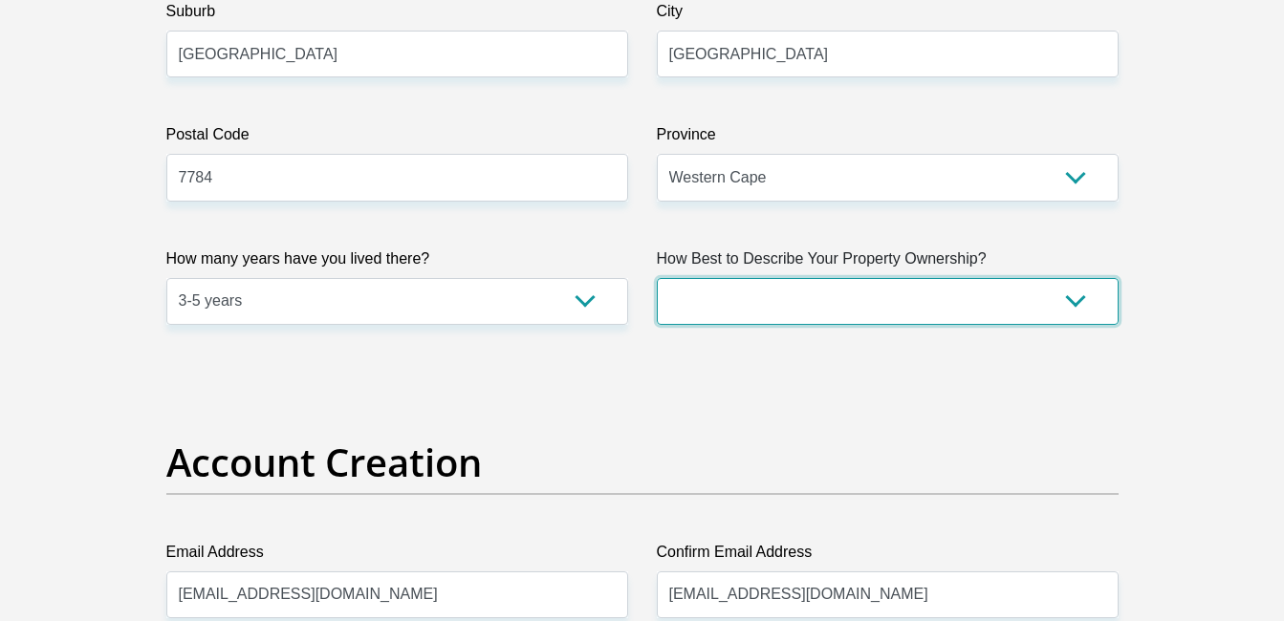
click at [803, 304] on select "Owned Rented Family Owned Company Dwelling" at bounding box center [888, 301] width 462 height 47
select select "Rented"
click at [657, 278] on select "Owned Rented Family Owned Company Dwelling" at bounding box center [888, 301] width 462 height 47
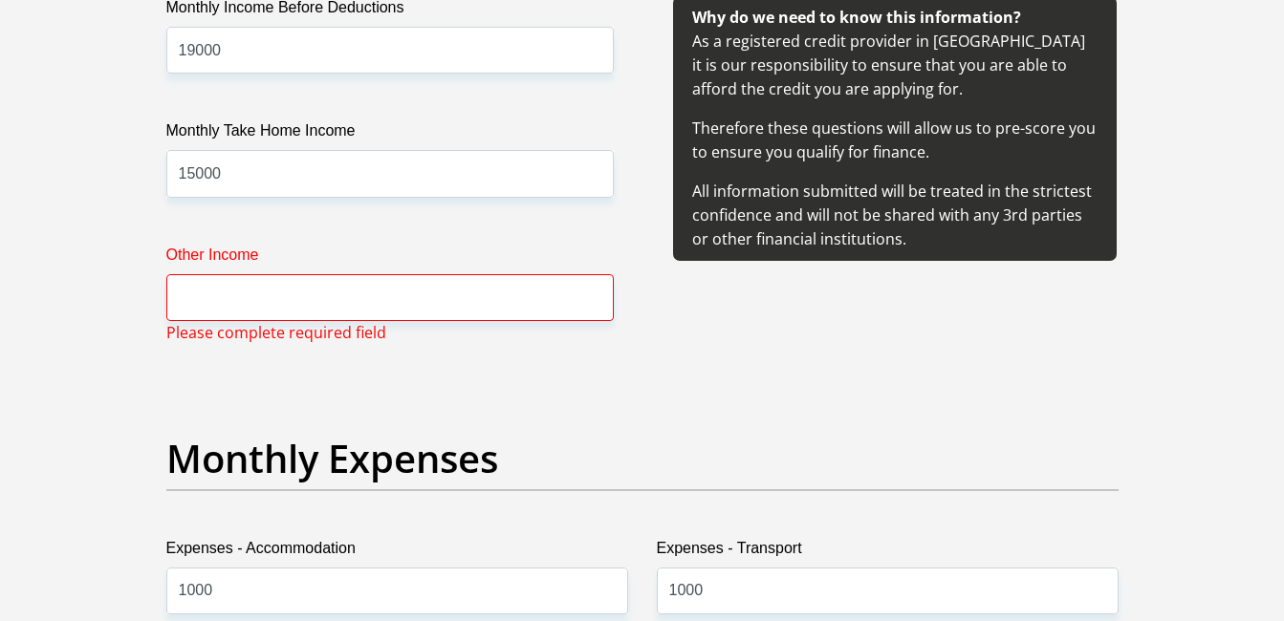
scroll to position [2365, 0]
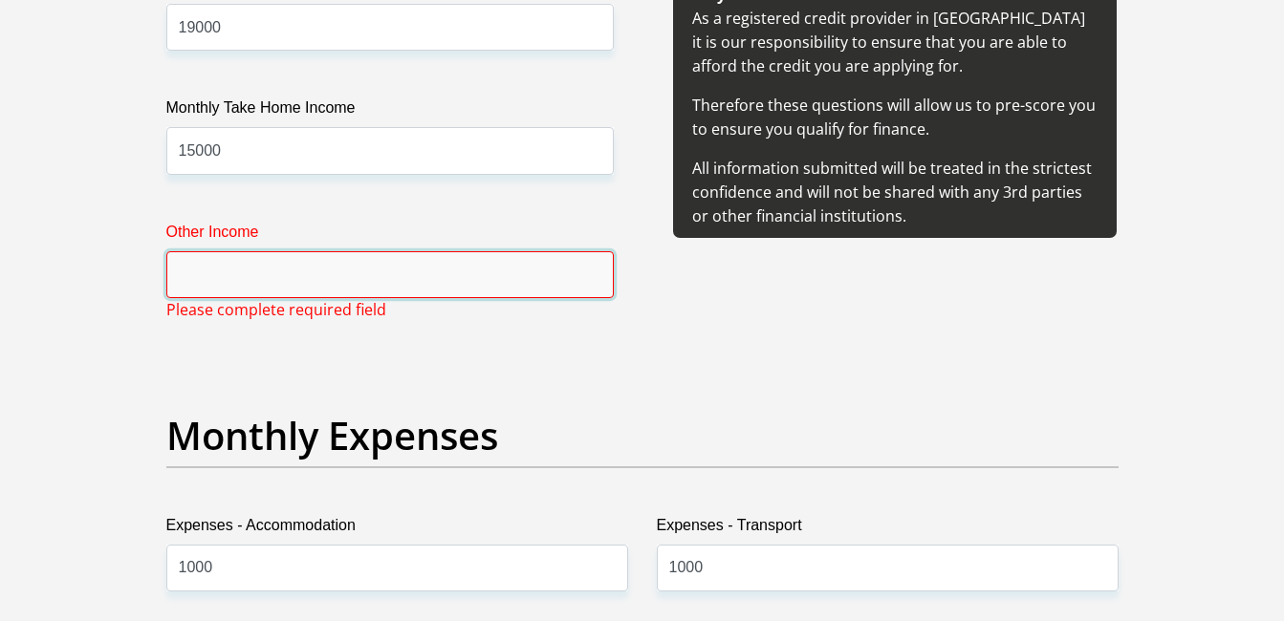
click at [521, 283] on input "Other Income" at bounding box center [389, 274] width 447 height 47
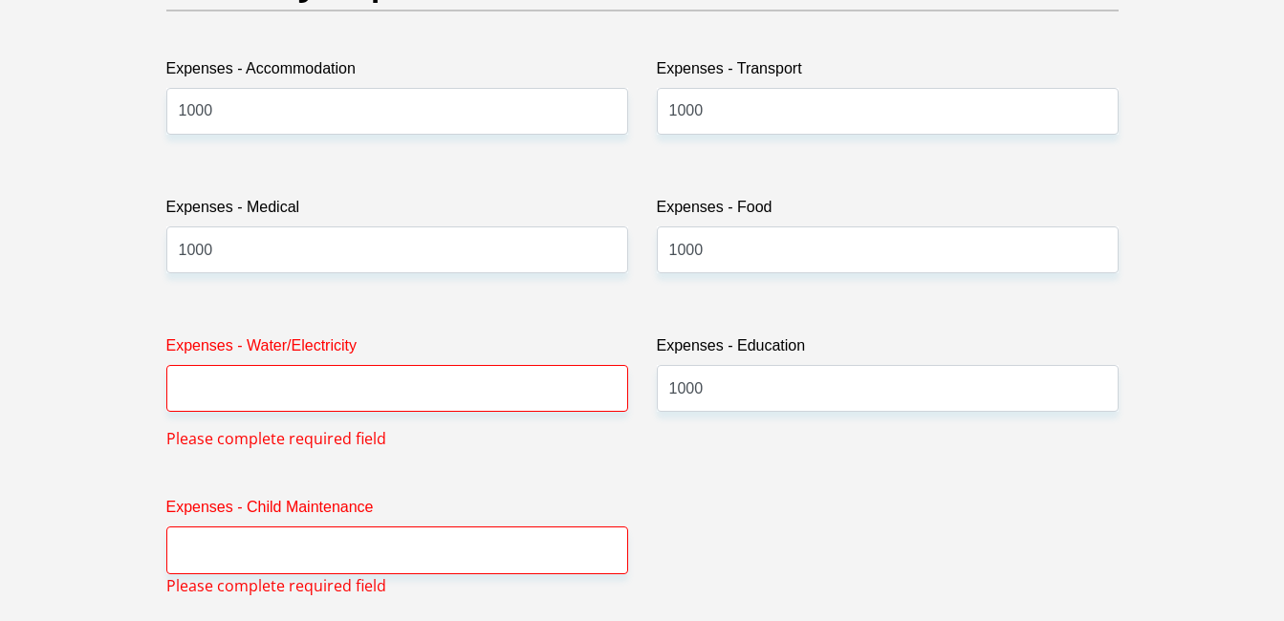
scroll to position [2845, 0]
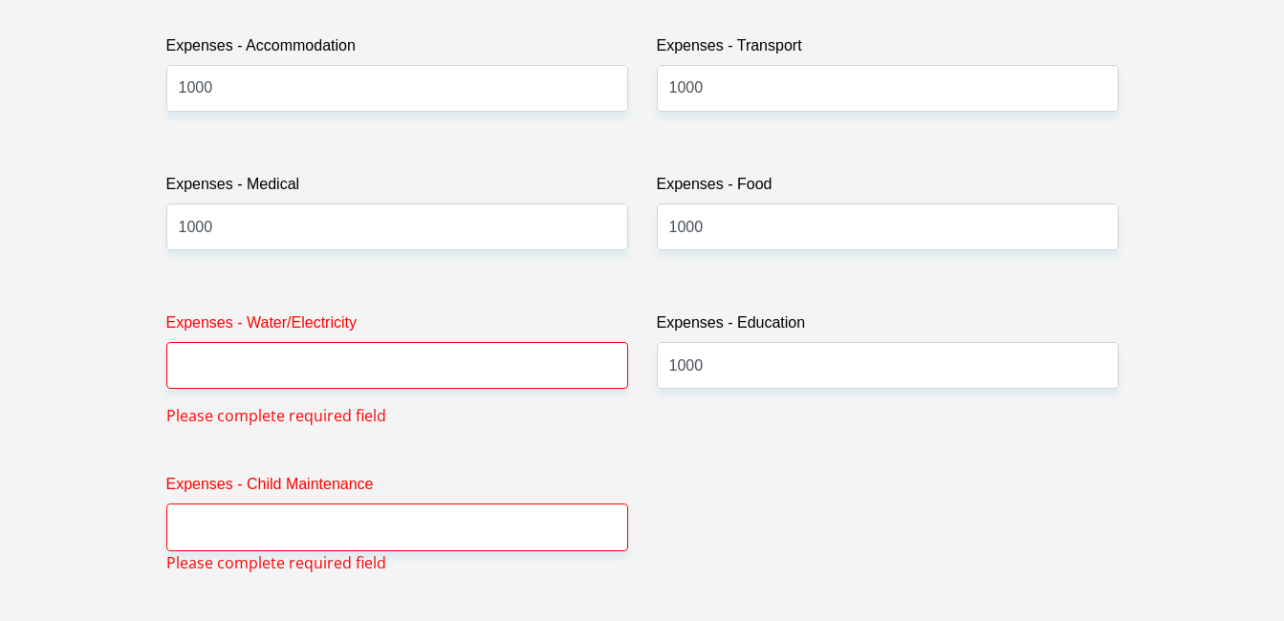
type input "0"
click at [532, 382] on input "Expenses - Water/Electricity" at bounding box center [397, 365] width 462 height 47
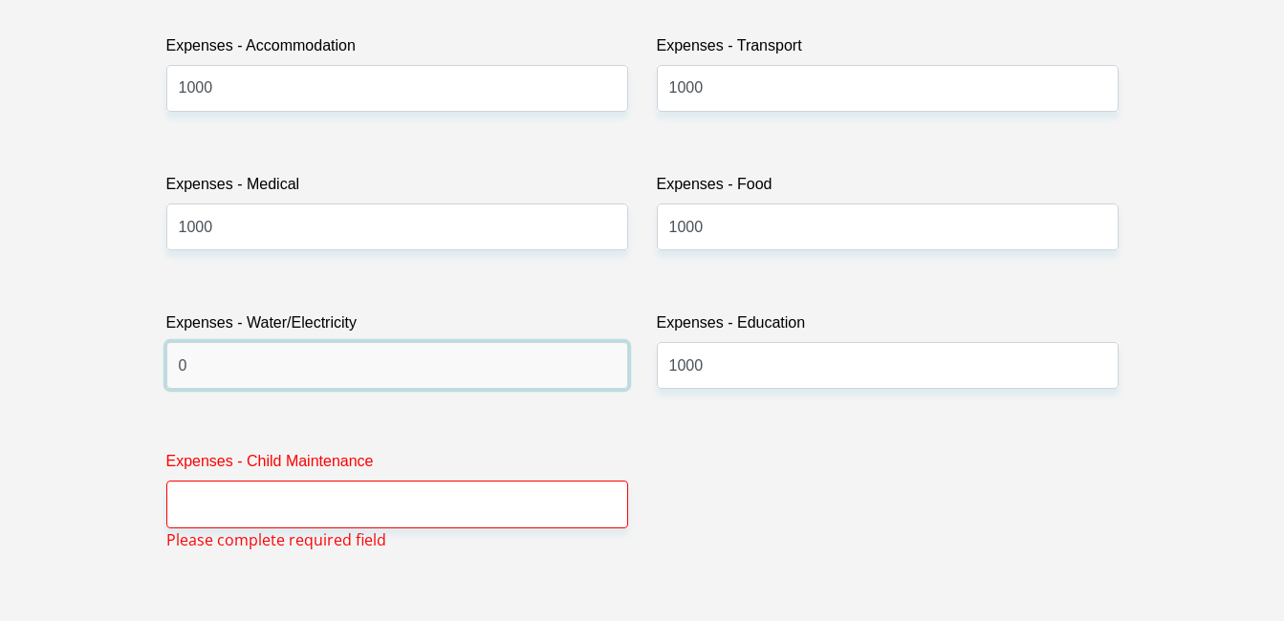
type input "0"
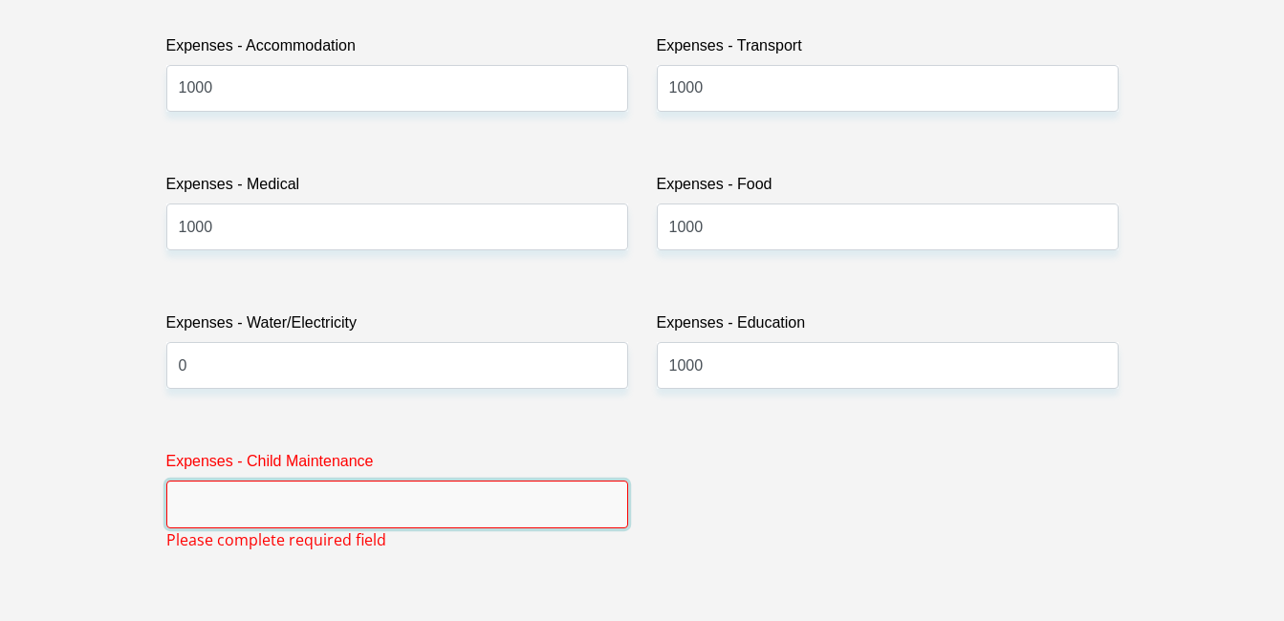
click at [419, 514] on input "Expenses - Child Maintenance" at bounding box center [397, 504] width 462 height 47
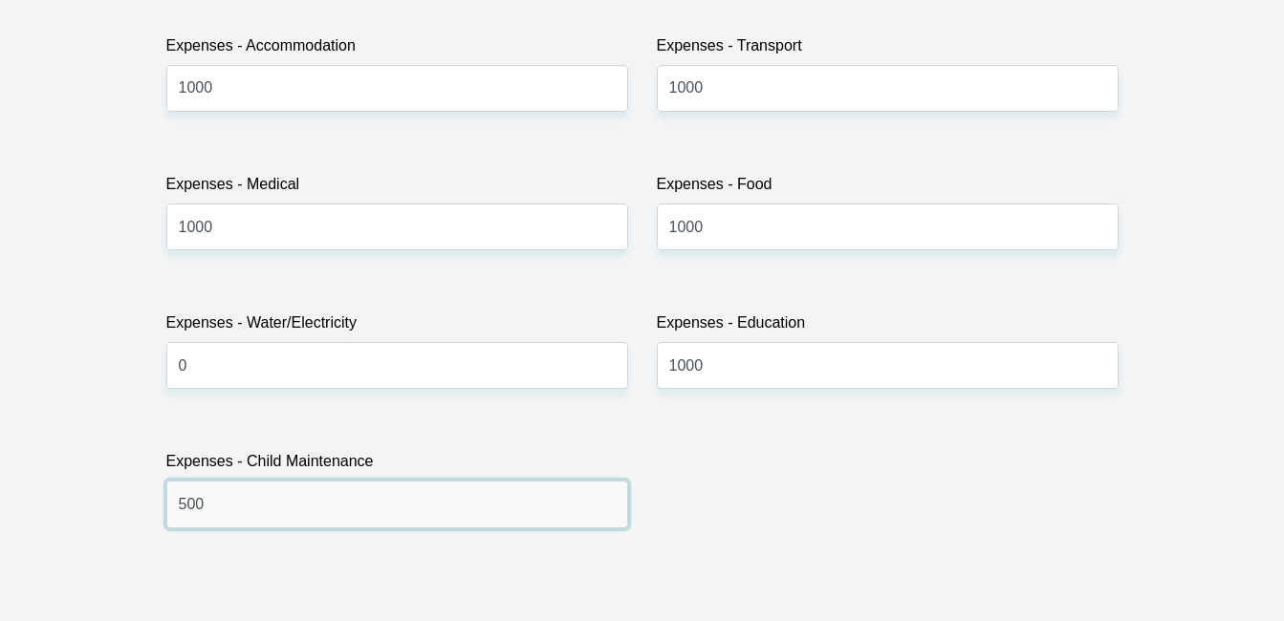
type input "500"
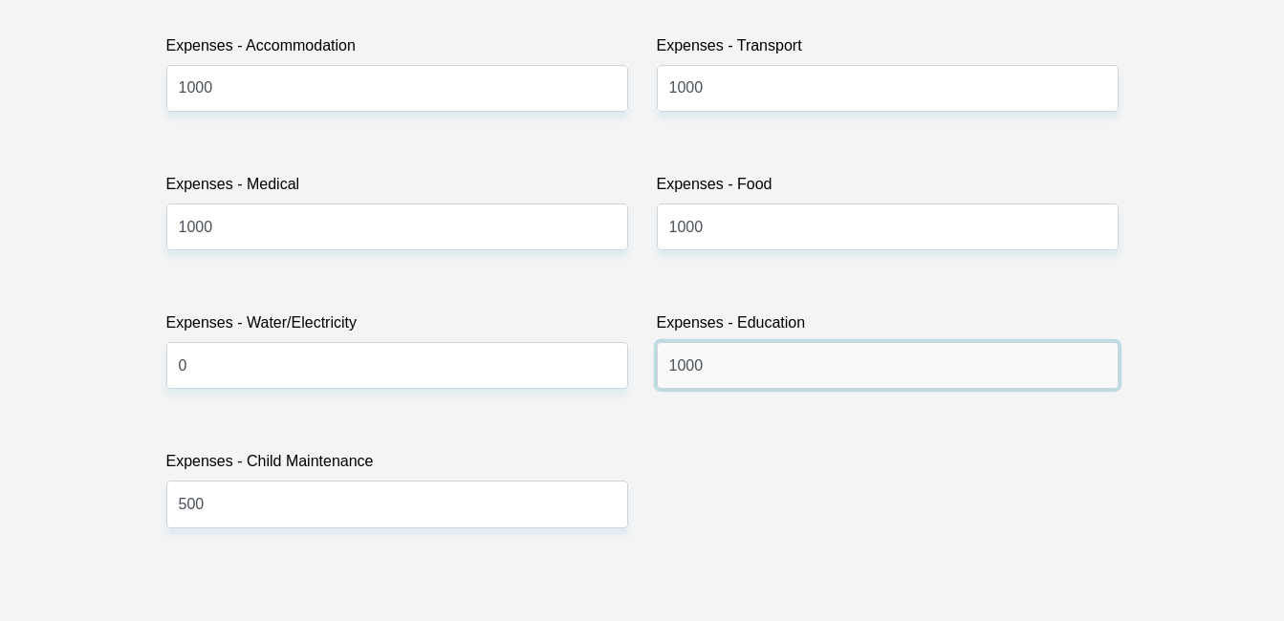
click at [793, 344] on input "1000" at bounding box center [888, 365] width 462 height 47
type input "1"
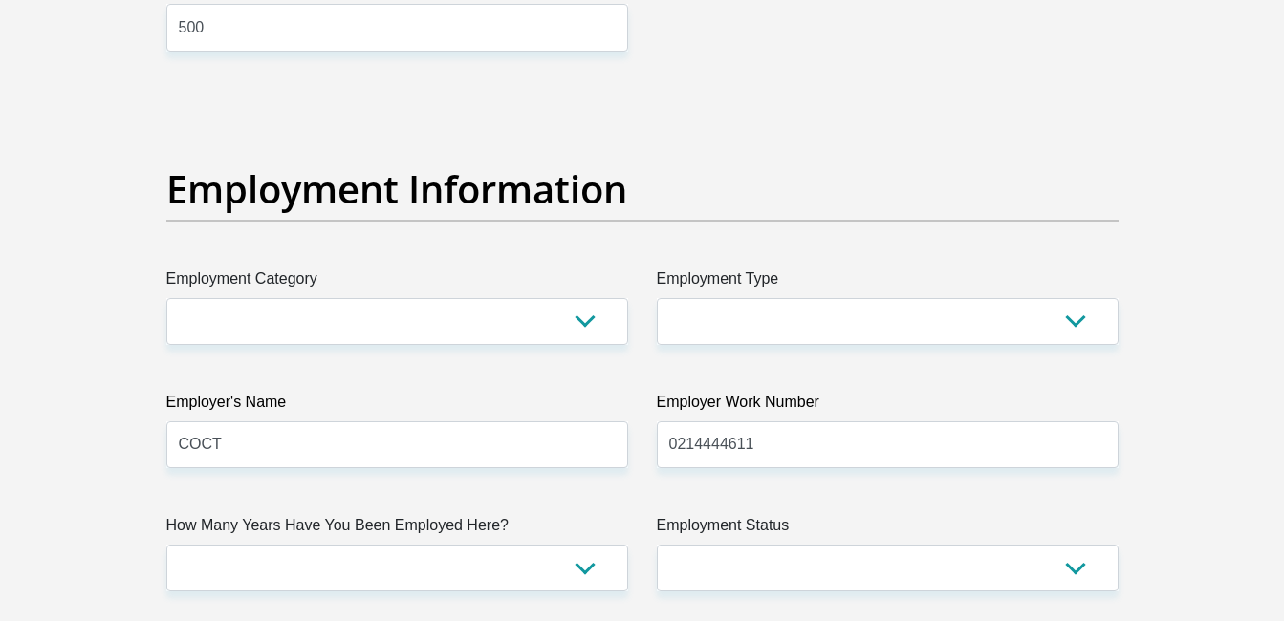
scroll to position [3413, 0]
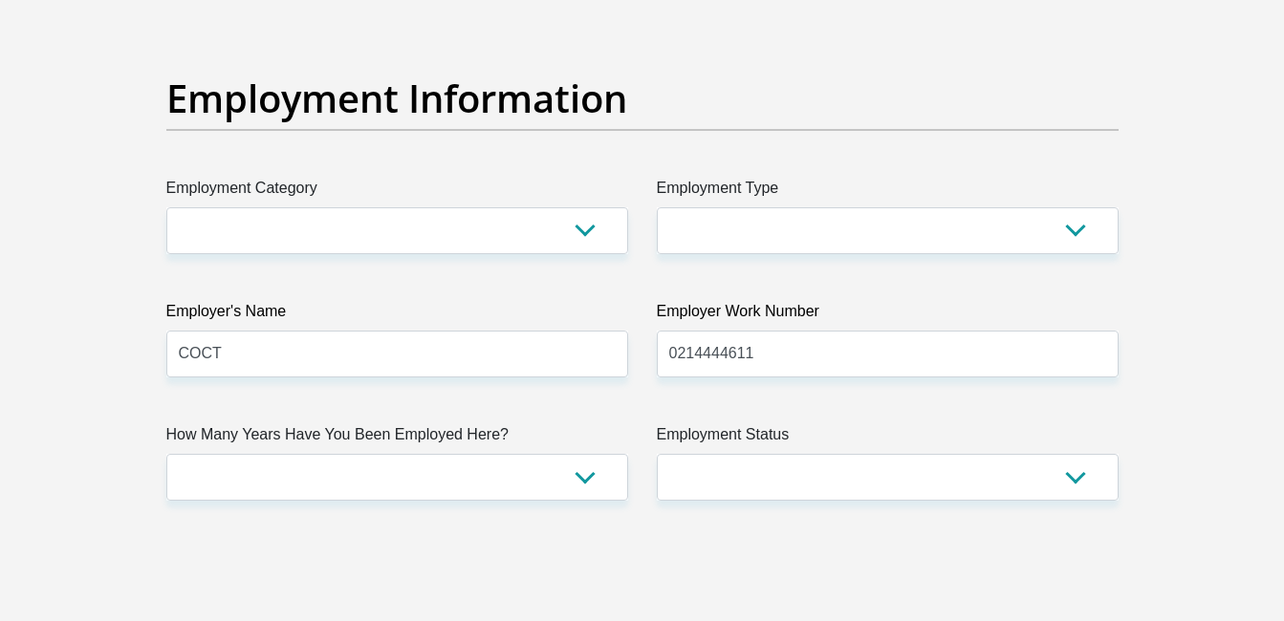
type input "500"
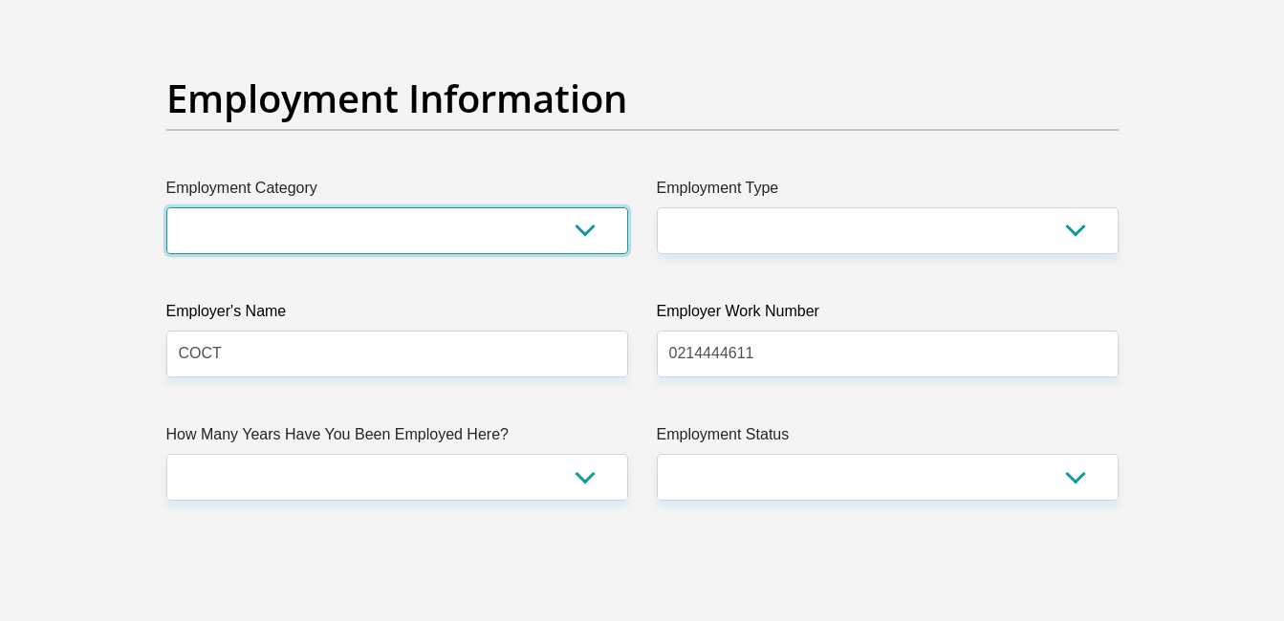
click at [468, 230] on select "AGRICULTURE ALCOHOL & TOBACCO CONSTRUCTION MATERIALS METALLURGY EQUIPMENT FOR R…" at bounding box center [397, 230] width 462 height 47
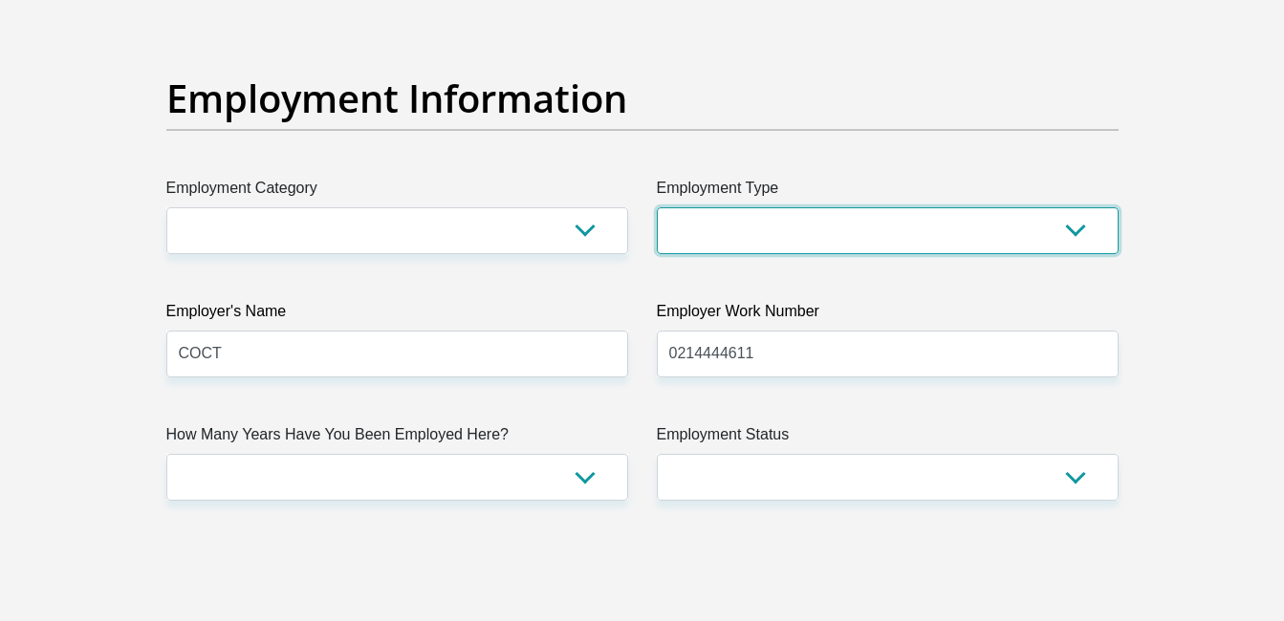
click at [735, 226] on select "College/Lecturer Craft Seller Creative Driver Executive Farmer Forces - Non Com…" at bounding box center [888, 230] width 462 height 47
select select "Office Staff/Clerk"
click at [657, 207] on select "College/Lecturer Craft Seller Creative Driver Executive Farmer Forces - Non Com…" at bounding box center [888, 230] width 462 height 47
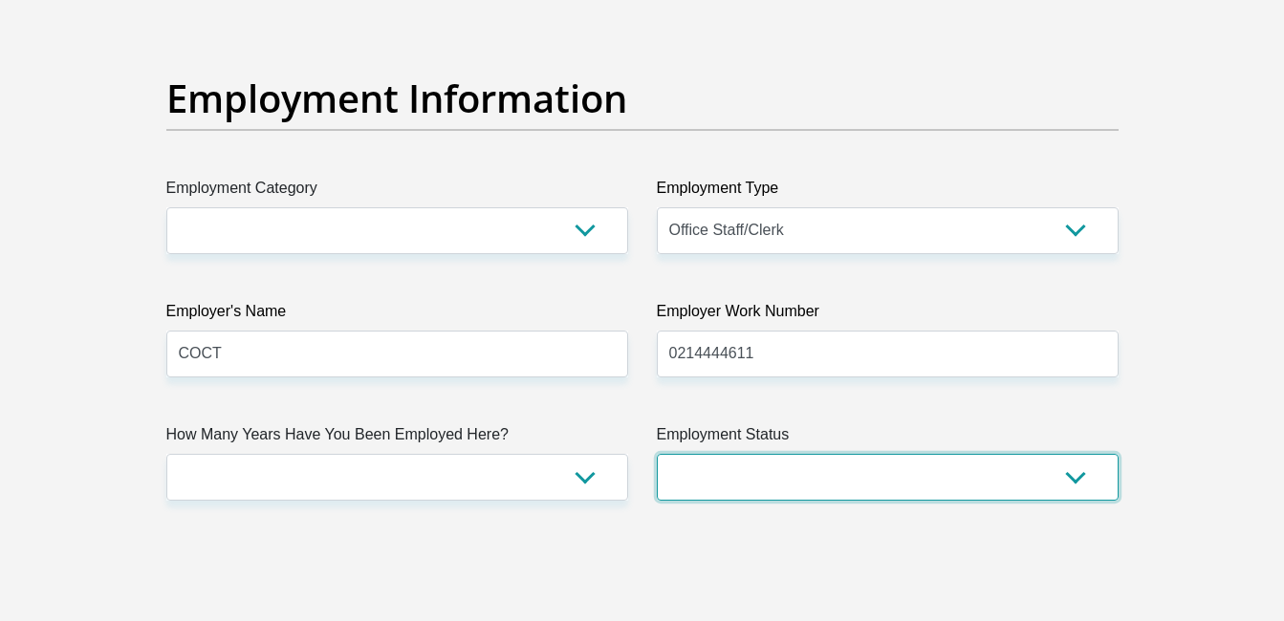
click at [743, 471] on select "Permanent/Full-time Part-time/Casual Contract Worker Self-Employed Housewife Re…" at bounding box center [888, 477] width 462 height 47
select select "1"
click at [657, 454] on select "Permanent/Full-time Part-time/Casual Contract Worker Self-Employed Housewife Re…" at bounding box center [888, 477] width 462 height 47
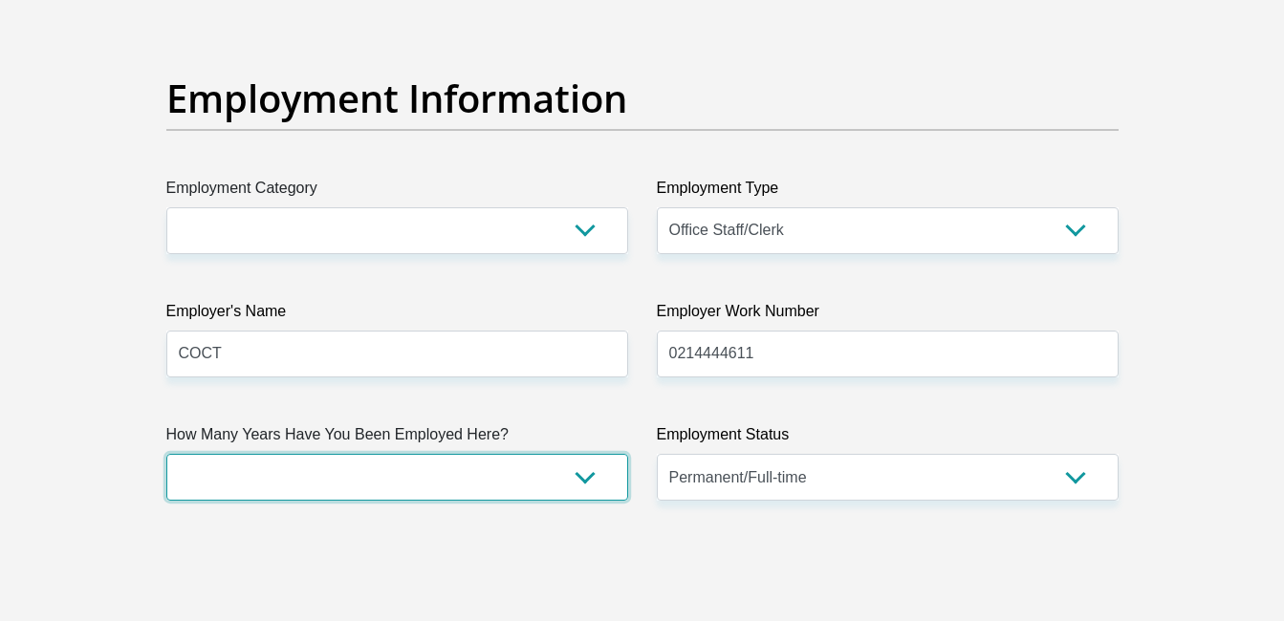
click at [501, 475] on select "less than 1 year 1-3 years 3-5 years 5+ years" at bounding box center [397, 477] width 462 height 47
select select "48"
click at [166, 454] on select "less than 1 year 1-3 years 3-5 years 5+ years" at bounding box center [397, 477] width 462 height 47
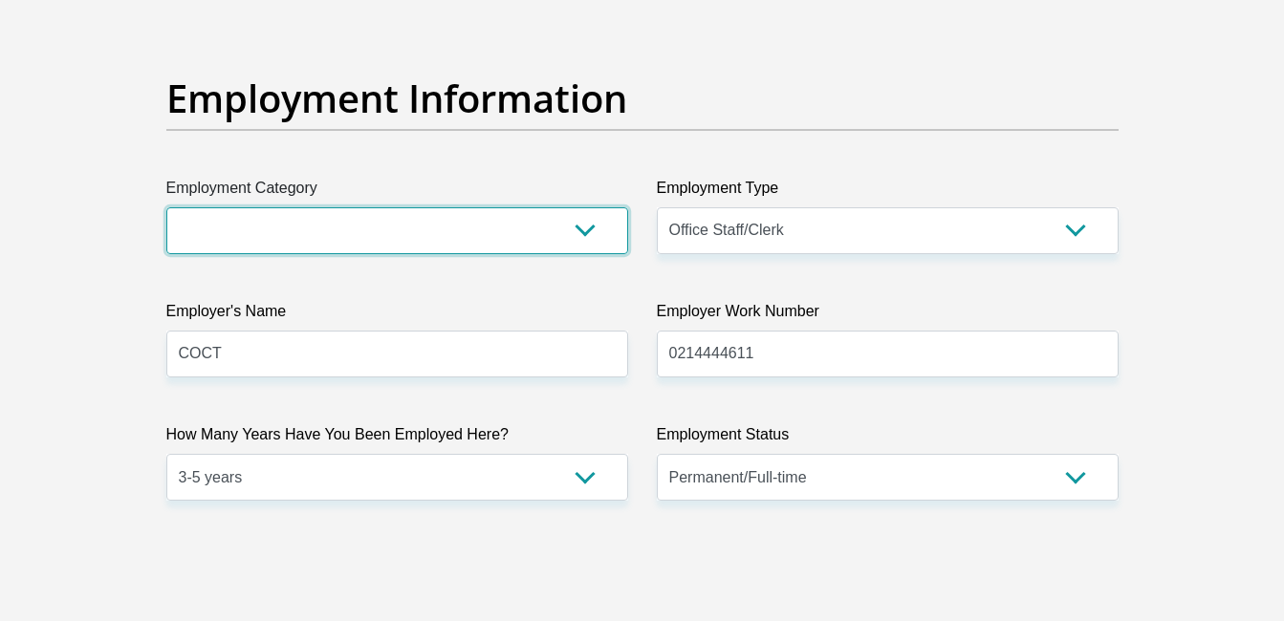
click at [460, 230] on select "AGRICULTURE ALCOHOL & TOBACCO CONSTRUCTION MATERIALS METALLURGY EQUIPMENT FOR R…" at bounding box center [397, 230] width 462 height 47
select select "25"
click at [166, 207] on select "AGRICULTURE ALCOHOL & TOBACCO CONSTRUCTION MATERIALS METALLURGY EQUIPMENT FOR R…" at bounding box center [397, 230] width 462 height 47
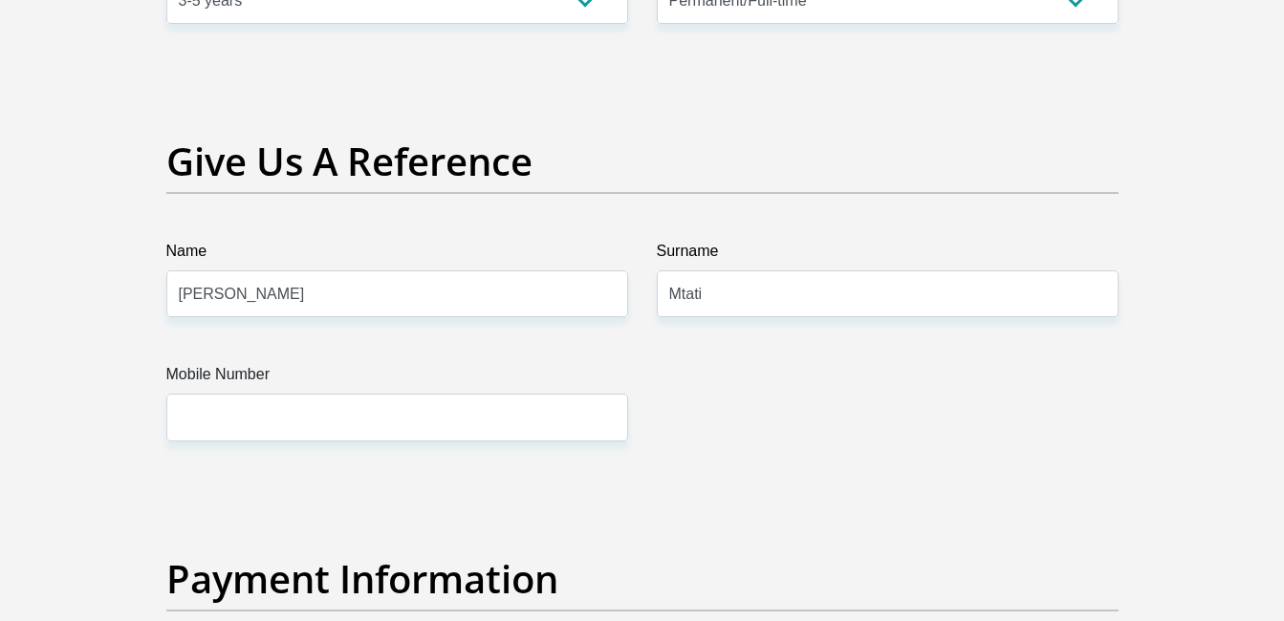
scroll to position [3901, 0]
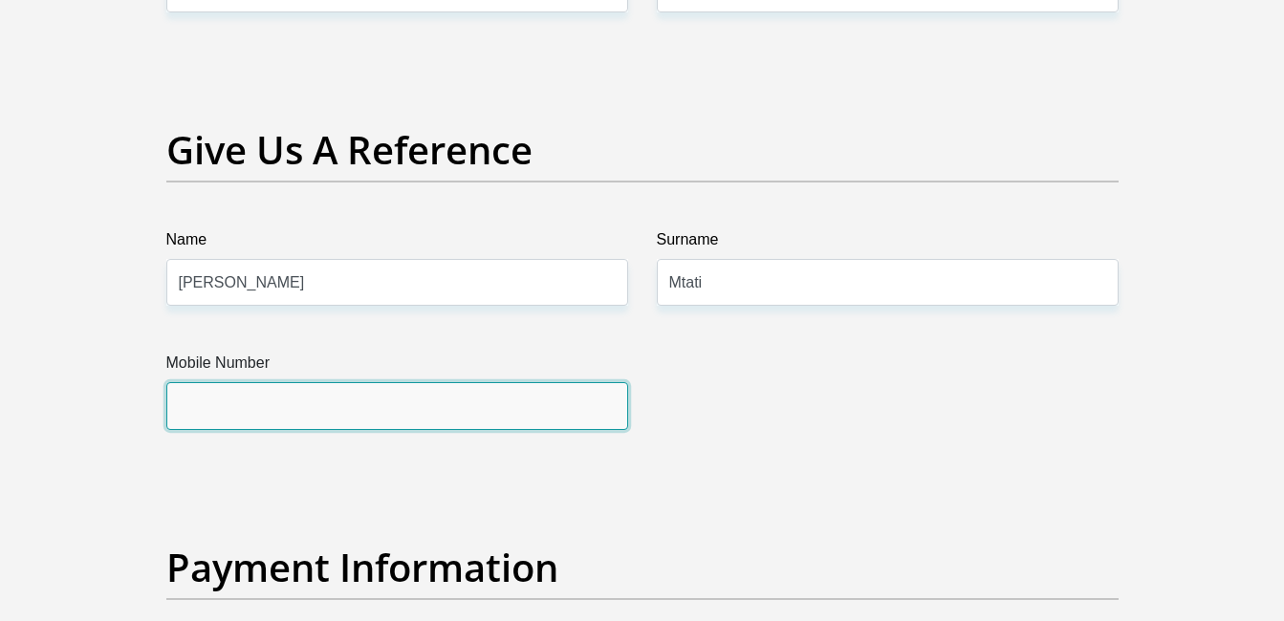
click at [543, 405] on input "Mobile Number" at bounding box center [397, 405] width 462 height 47
type input "0847463896"
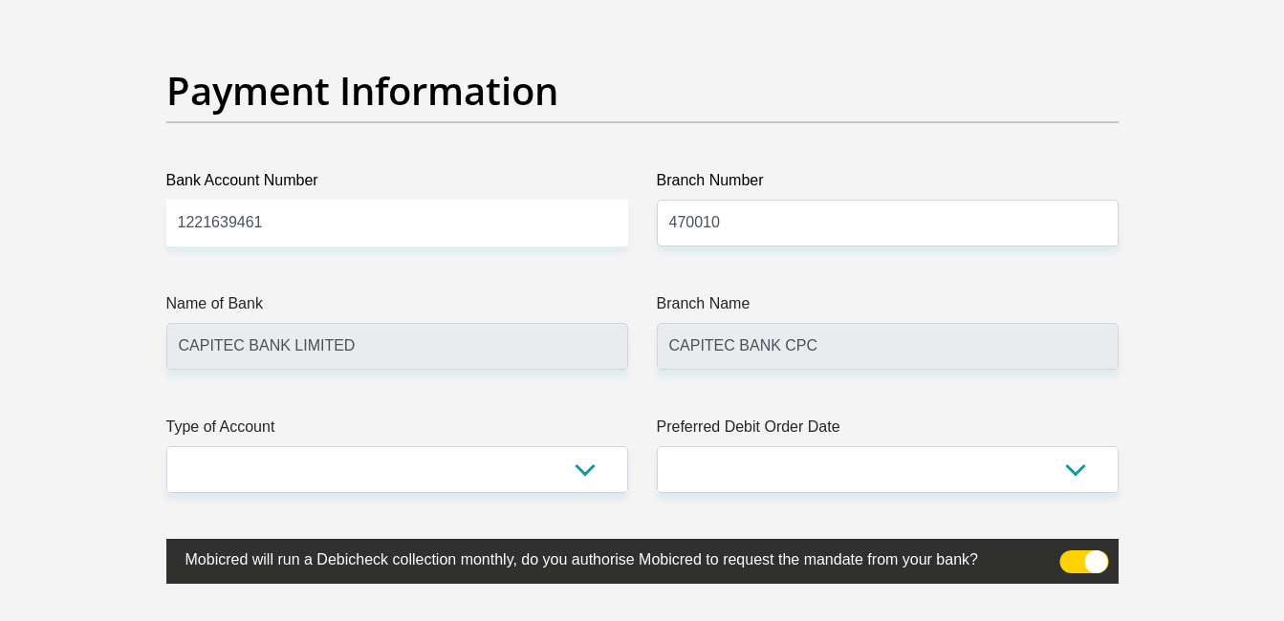
scroll to position [4436, 0]
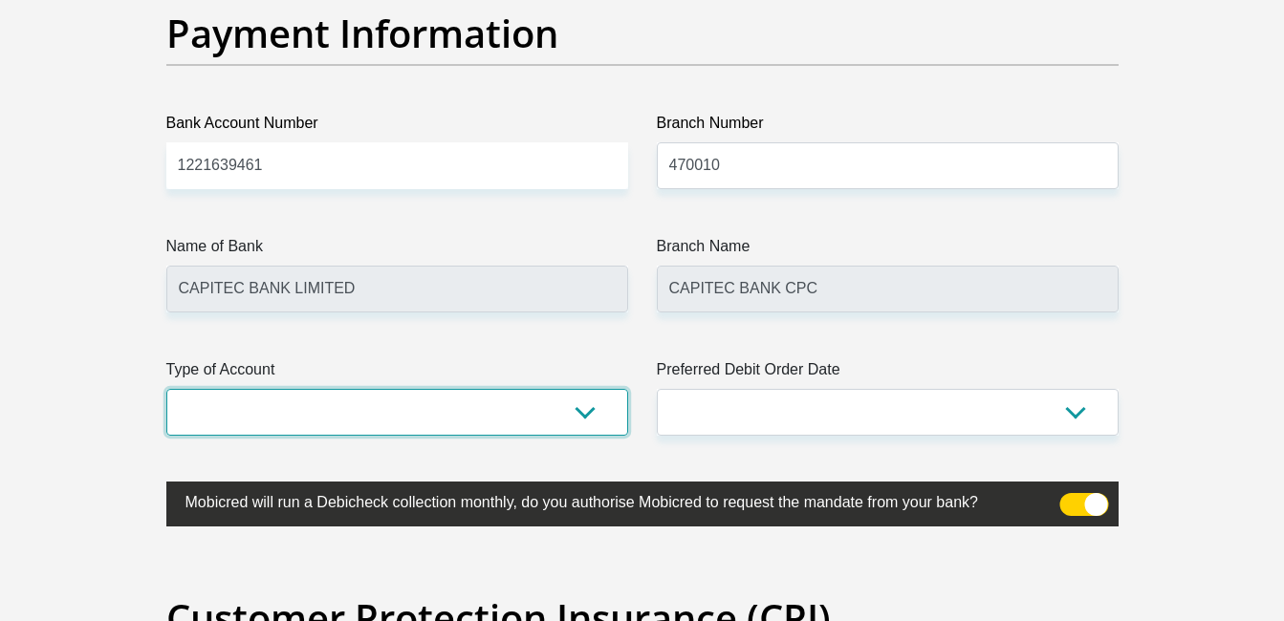
click at [576, 415] on select "Cheque Savings" at bounding box center [397, 412] width 462 height 47
select select "SAV"
click at [166, 389] on select "Cheque Savings" at bounding box center [397, 412] width 462 height 47
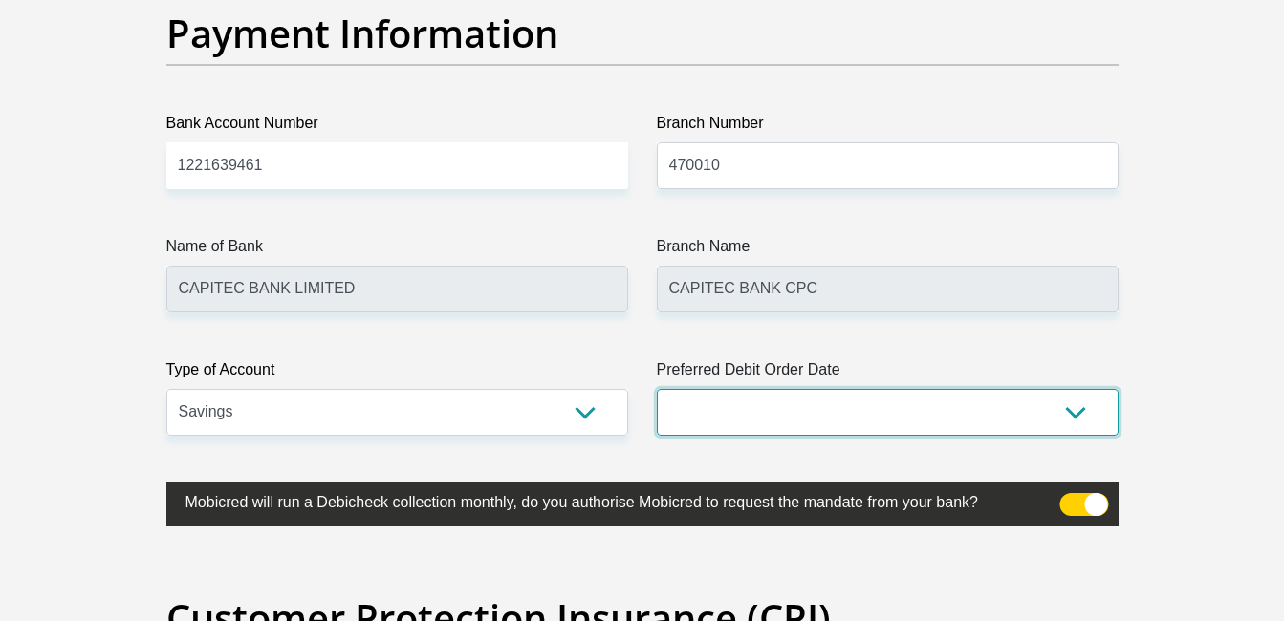
click at [898, 410] on select "1st 2nd 3rd 4th 5th 7th 18th 19th 20th 21st 22nd 23rd 24th 25th 26th 27th 28th …" at bounding box center [888, 412] width 462 height 47
select select "27"
click at [657, 389] on select "1st 2nd 3rd 4th 5th 7th 18th 19th 20th 21st 22nd 23rd 24th 25th 26th 27th 28th …" at bounding box center [888, 412] width 462 height 47
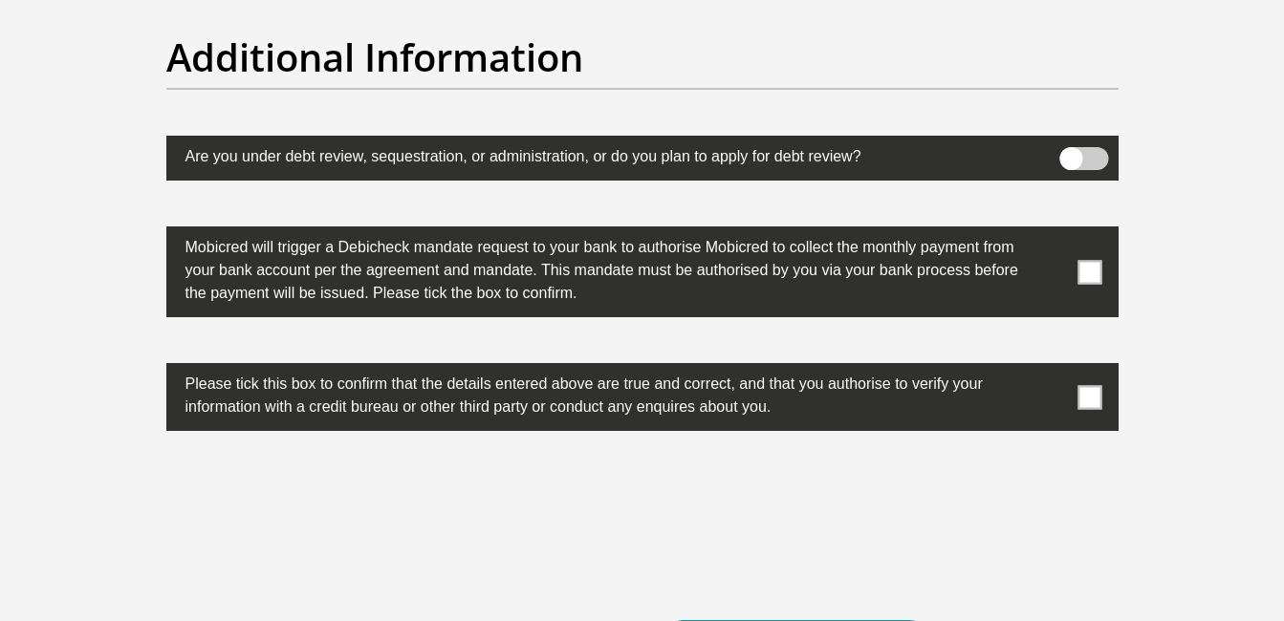
scroll to position [6038, 0]
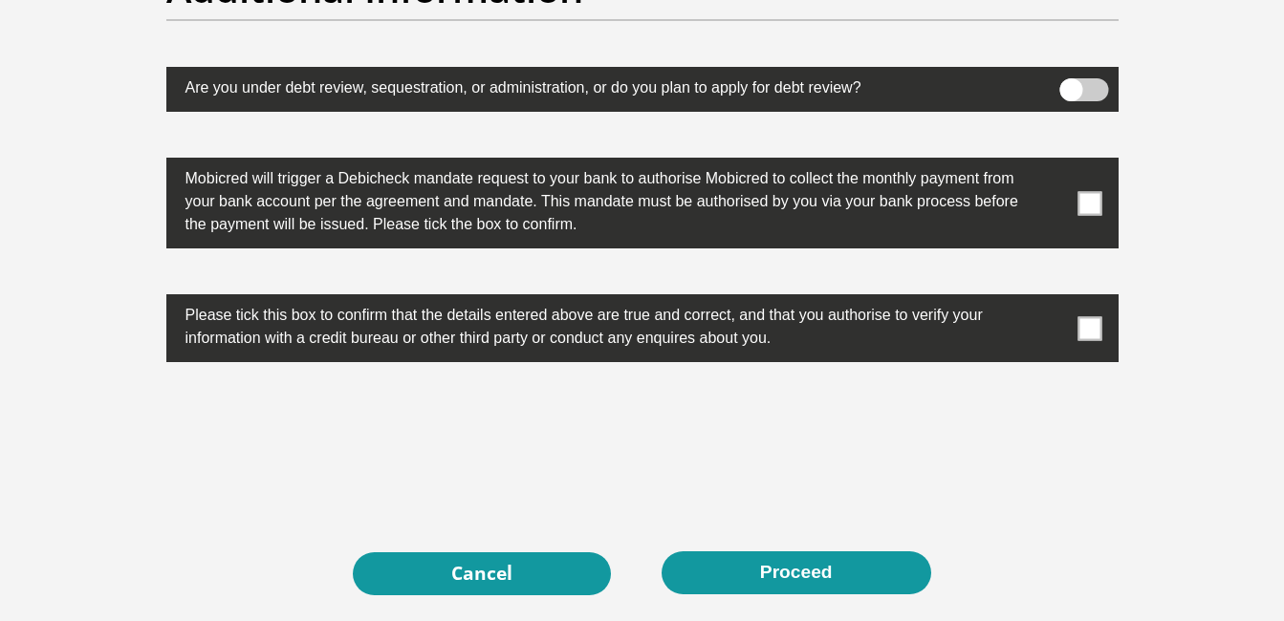
click at [1082, 206] on span at bounding box center [1089, 203] width 24 height 24
click at [1052, 163] on input "checkbox" at bounding box center [1052, 163] width 0 height 0
click at [1088, 335] on span at bounding box center [1089, 328] width 24 height 24
click at [1052, 299] on input "checkbox" at bounding box center [1052, 299] width 0 height 0
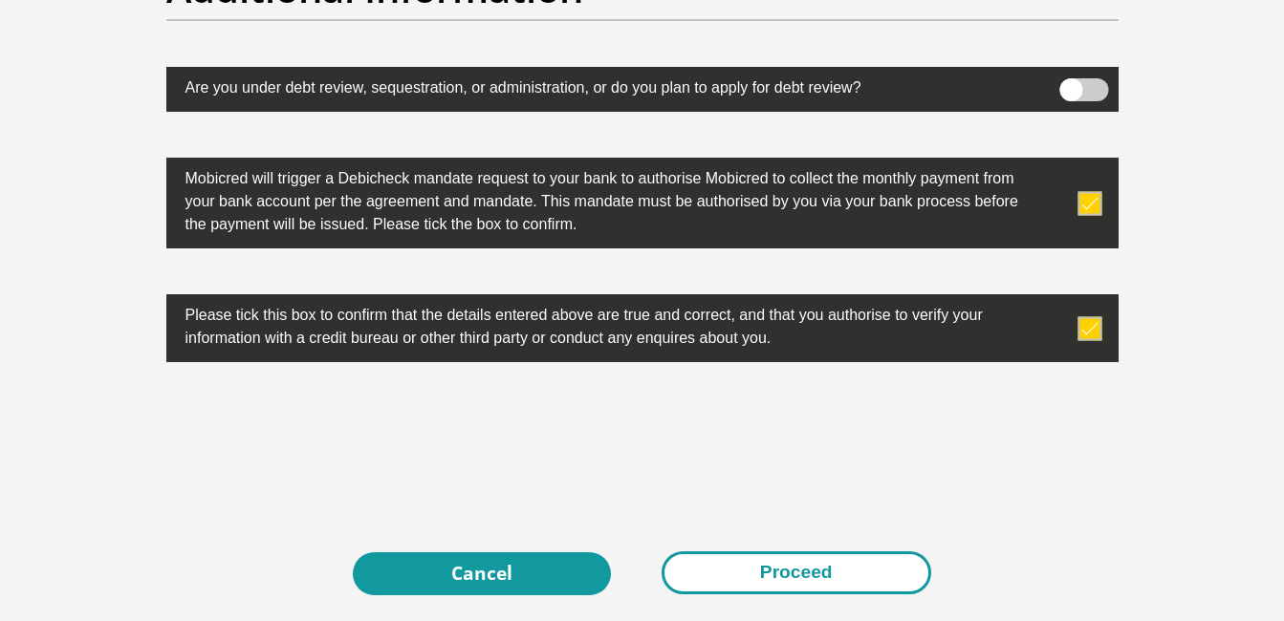
click at [744, 562] on button "Proceed" at bounding box center [797, 573] width 270 height 43
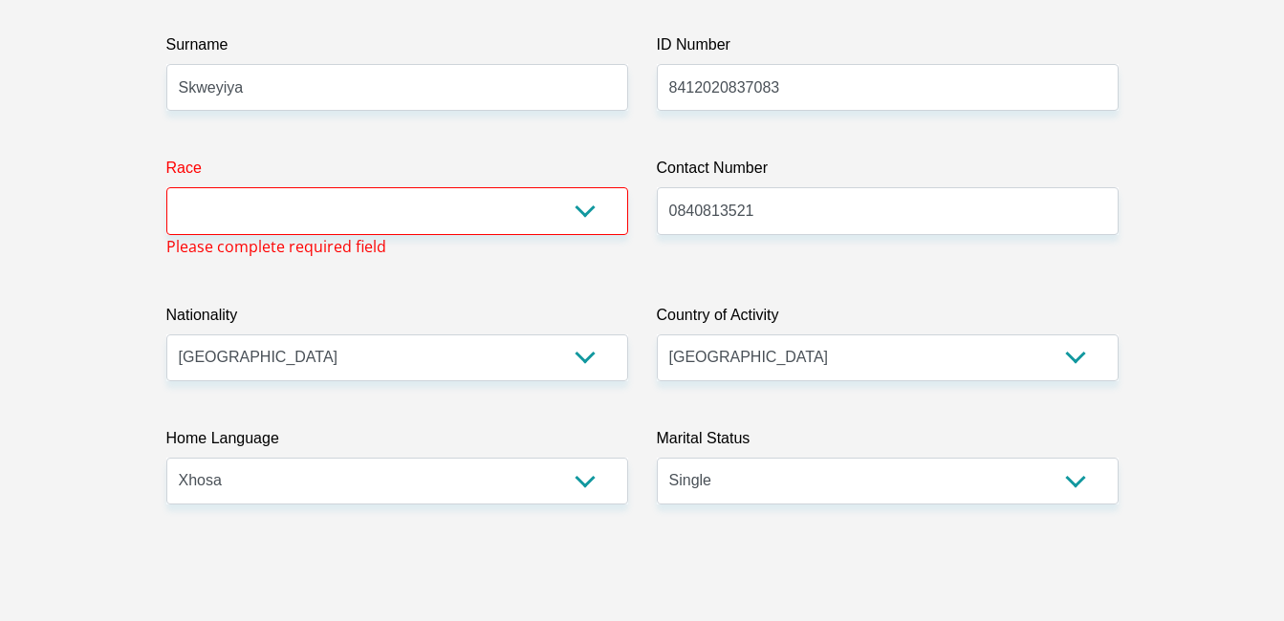
scroll to position [338, 0]
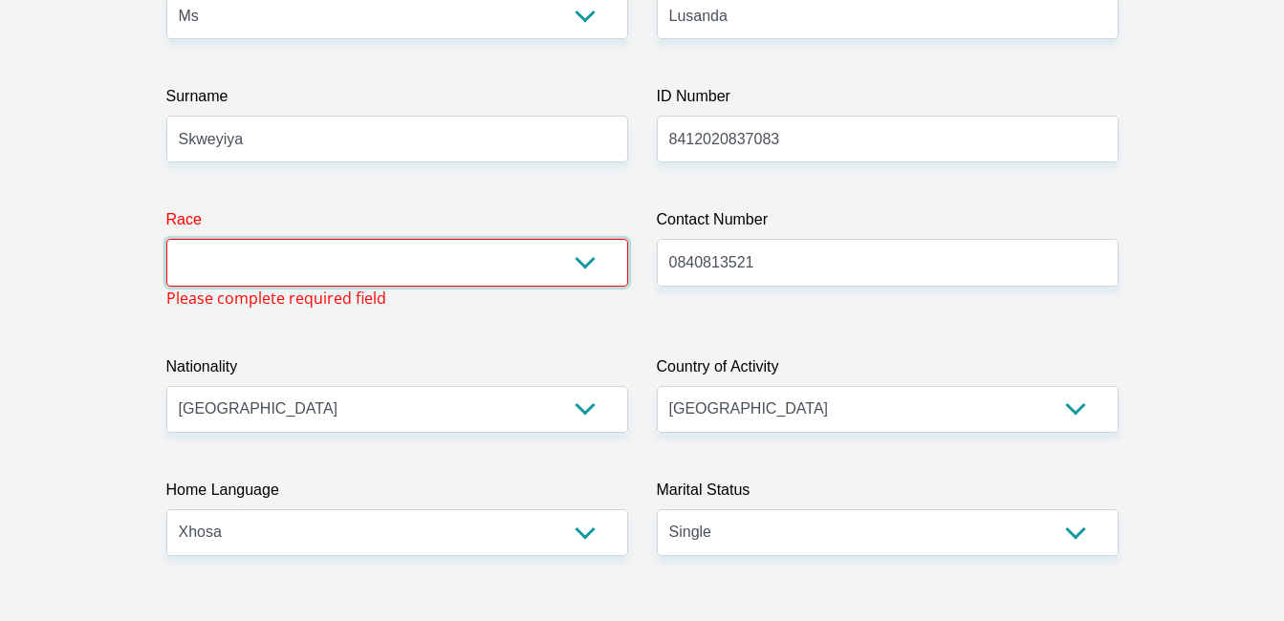
click at [418, 252] on select "Black Coloured Indian White Other" at bounding box center [397, 262] width 462 height 47
select select "1"
click at [166, 239] on select "Black Coloured Indian White Other" at bounding box center [397, 262] width 462 height 47
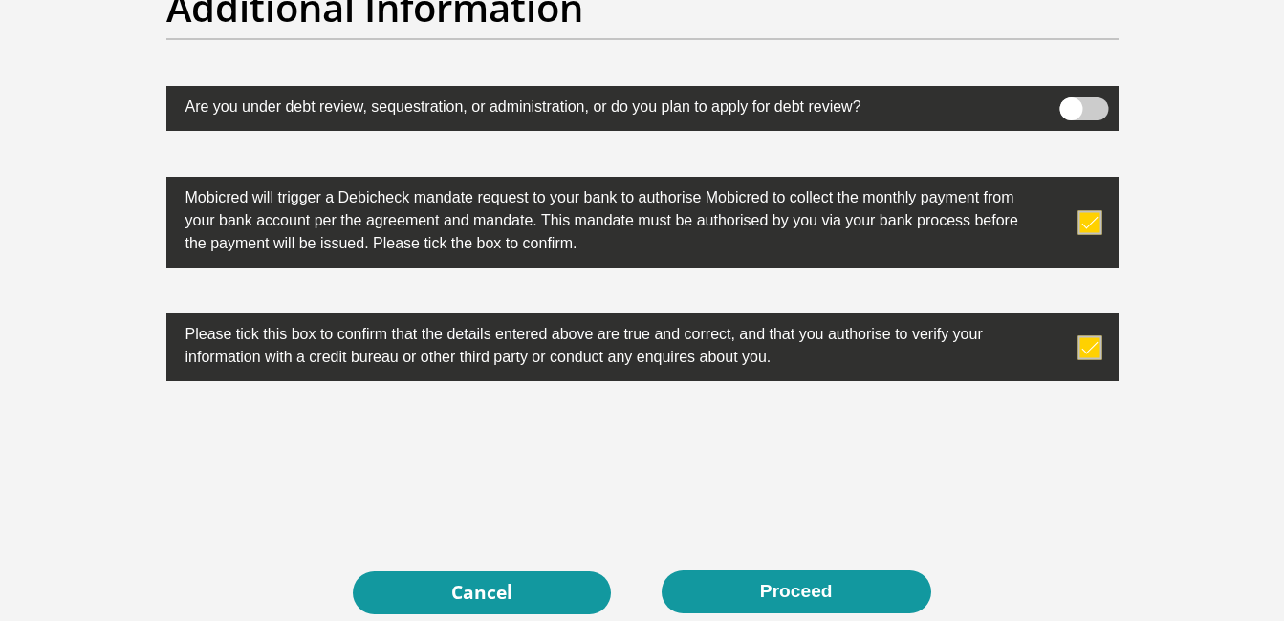
scroll to position [6086, 0]
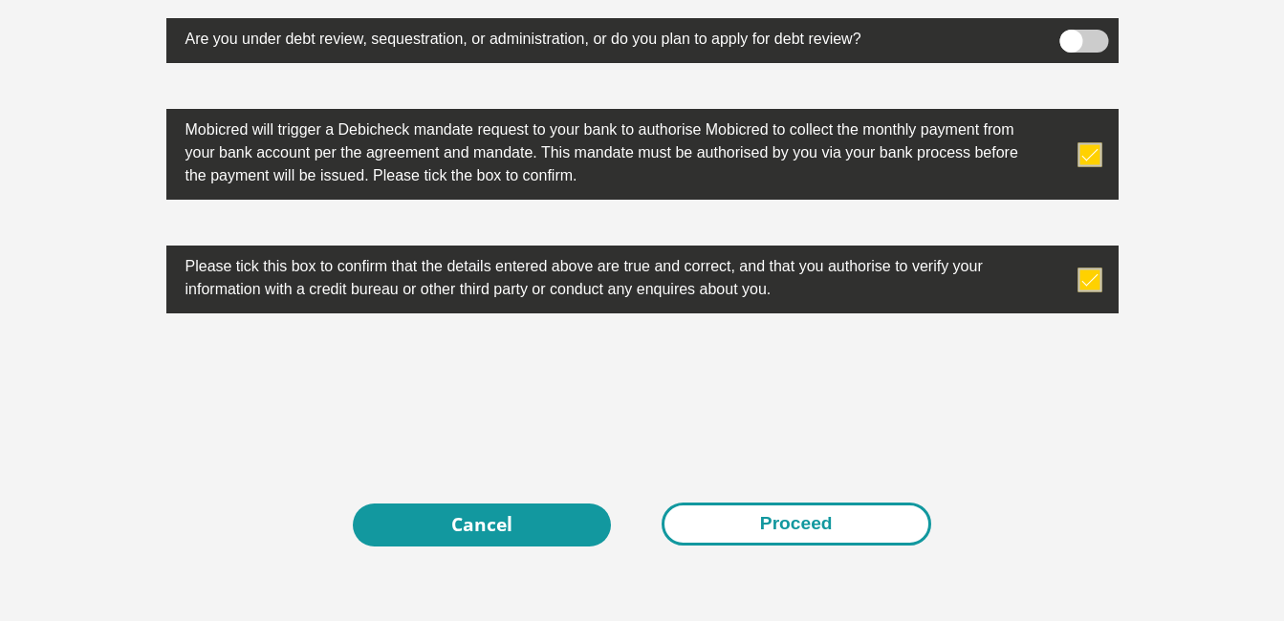
click at [888, 522] on button "Proceed" at bounding box center [797, 524] width 270 height 43
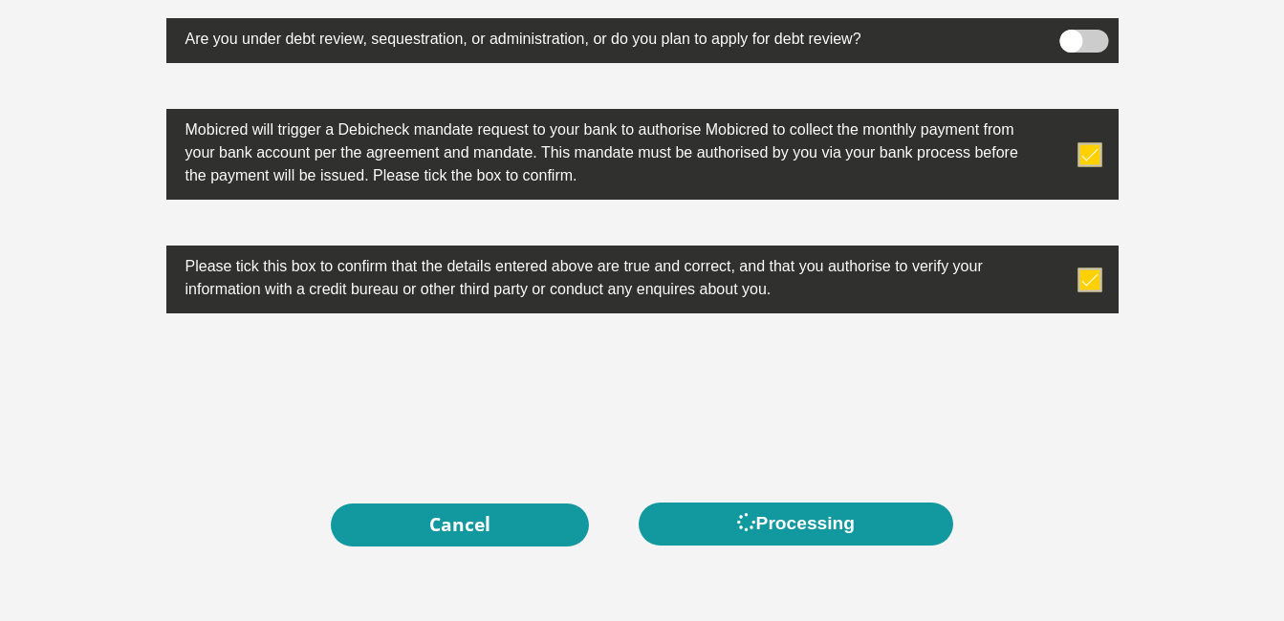
scroll to position [0, 0]
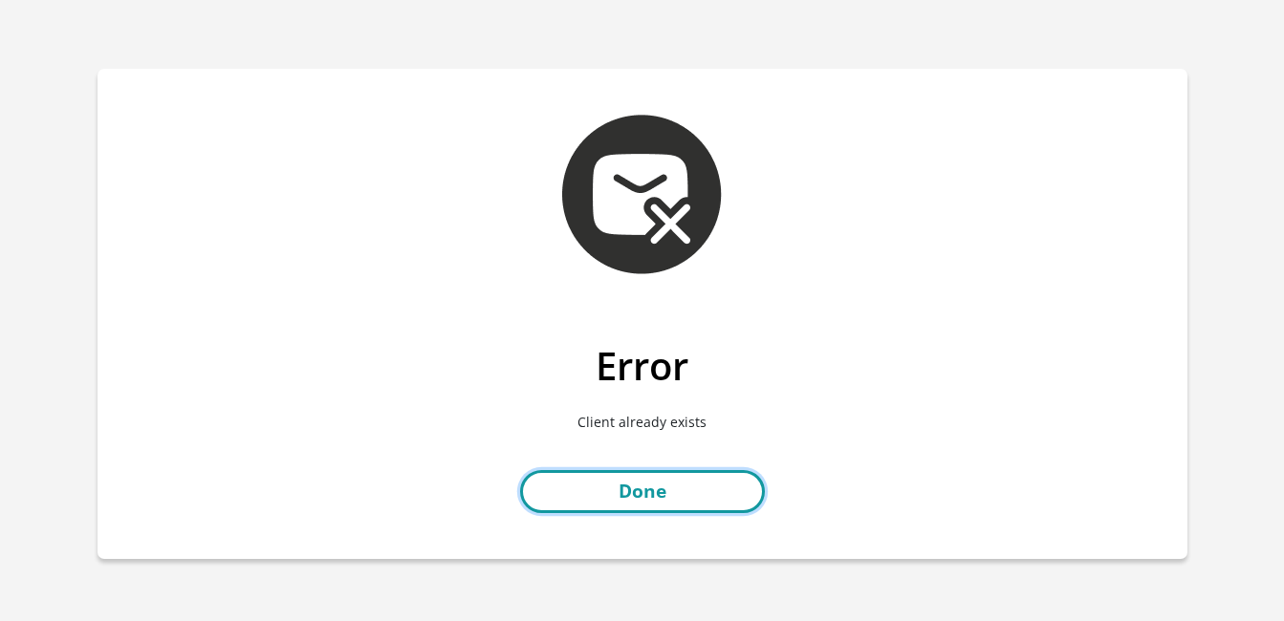
click at [652, 479] on link "Done" at bounding box center [642, 491] width 245 height 43
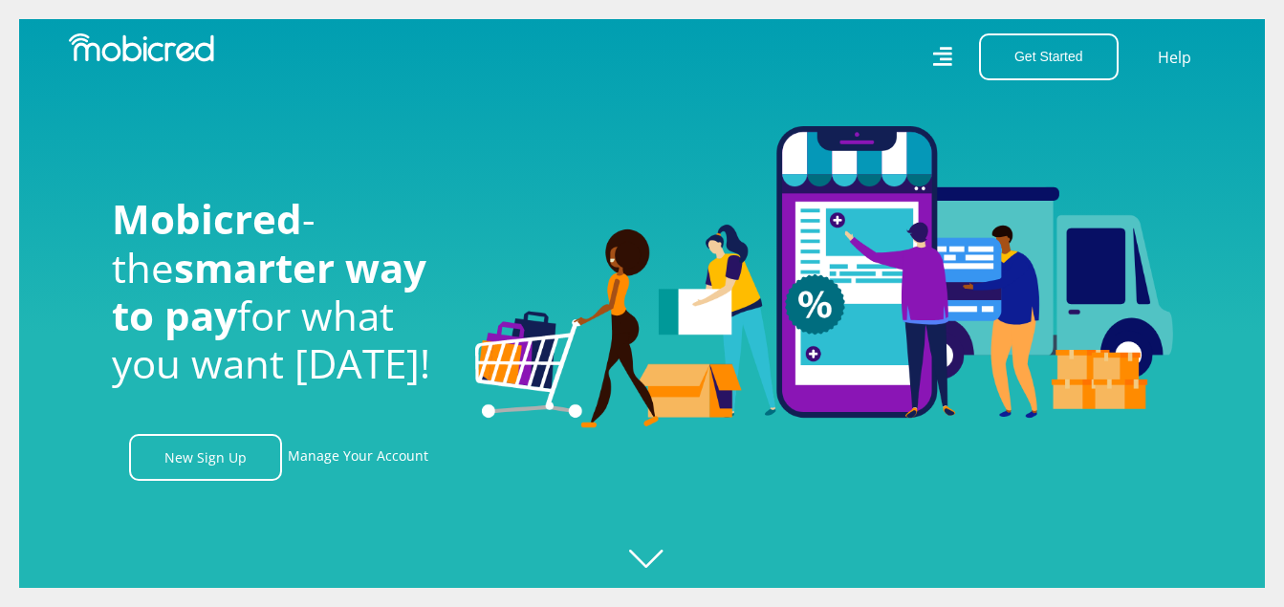
scroll to position [0, 1362]
click at [364, 462] on link "Manage Your Account" at bounding box center [358, 457] width 141 height 47
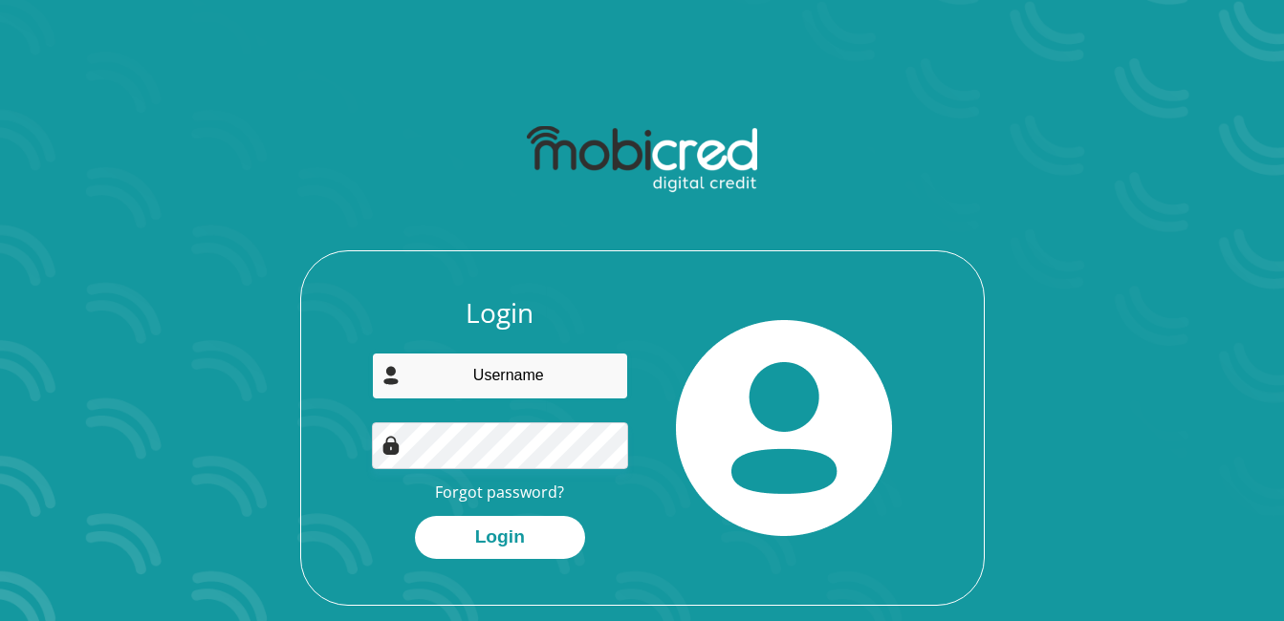
click at [564, 379] on input "email" at bounding box center [500, 376] width 256 height 47
type input "[EMAIL_ADDRESS][DOMAIN_NAME]"
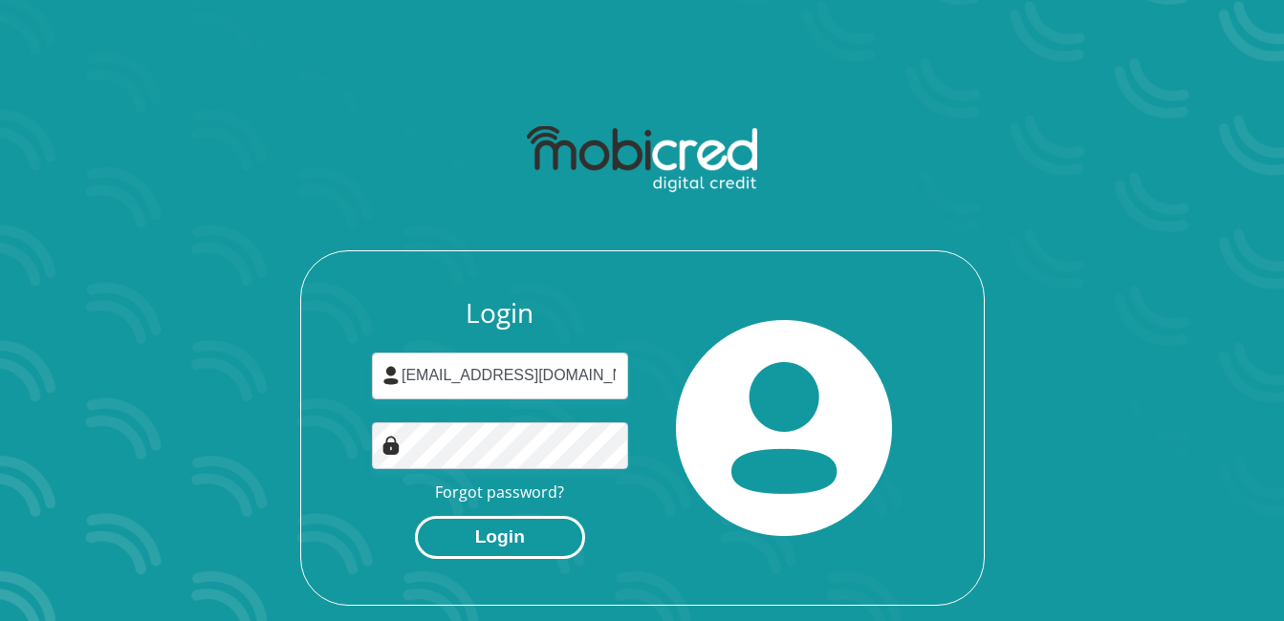
click at [485, 534] on button "Login" at bounding box center [500, 537] width 170 height 43
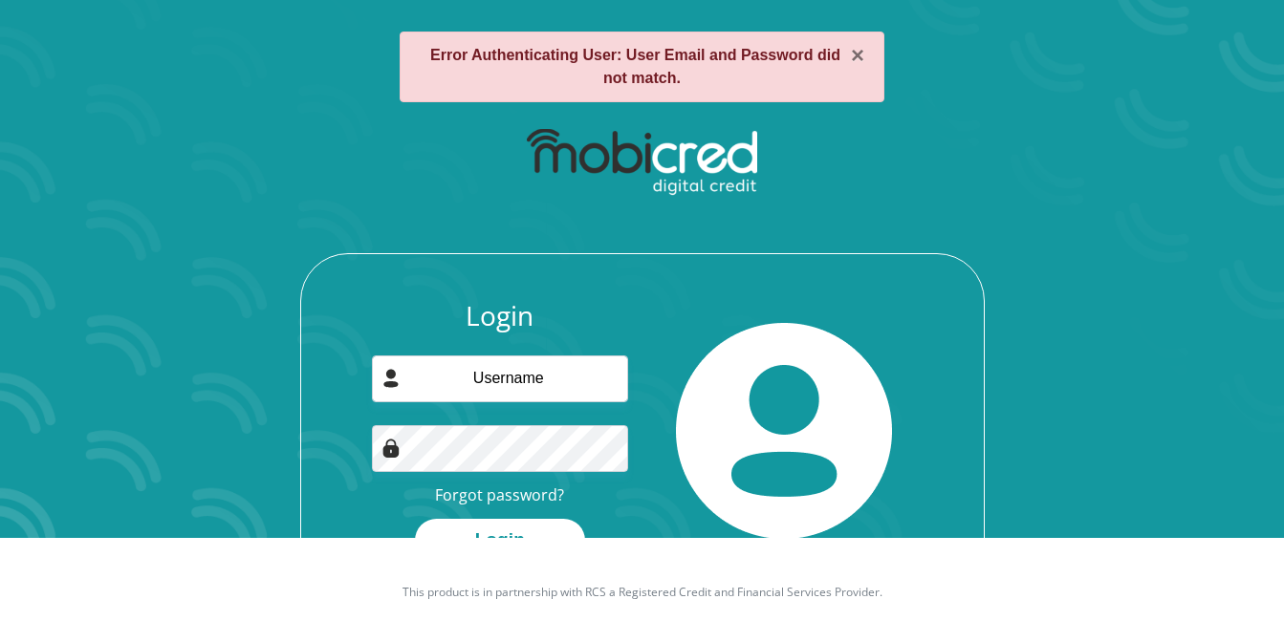
scroll to position [116, 0]
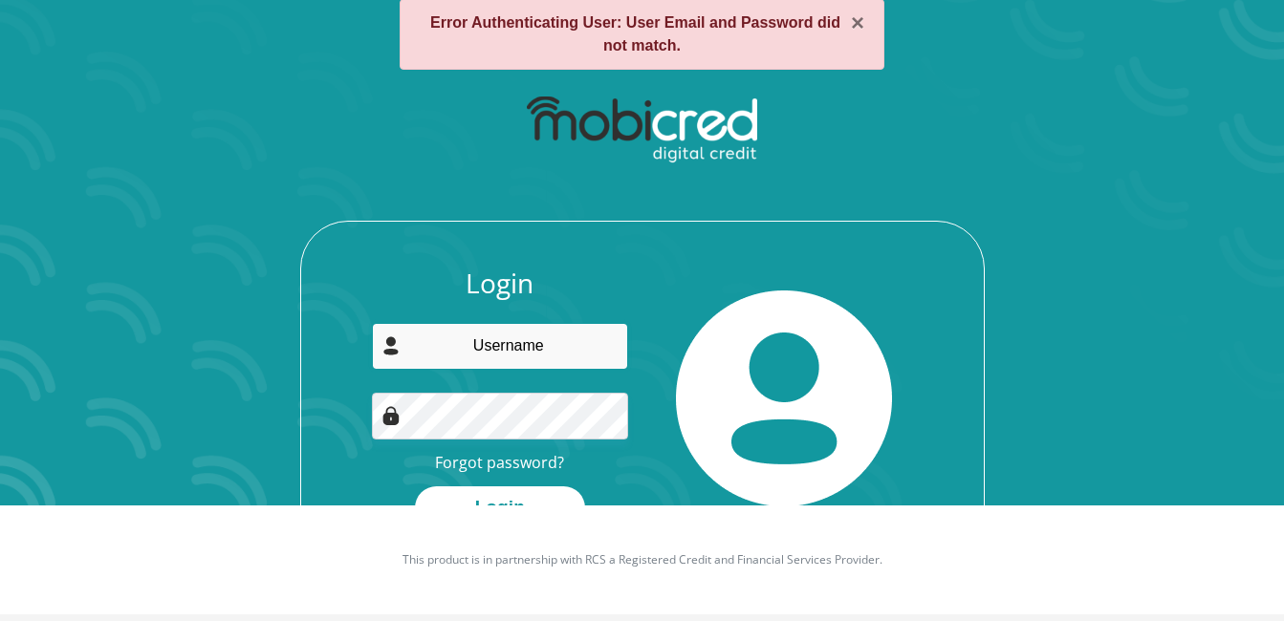
click at [550, 343] on input "email" at bounding box center [500, 346] width 256 height 47
type input "[EMAIL_ADDRESS][DOMAIN_NAME]"
click at [534, 460] on link "Forgot password?" at bounding box center [499, 462] width 129 height 21
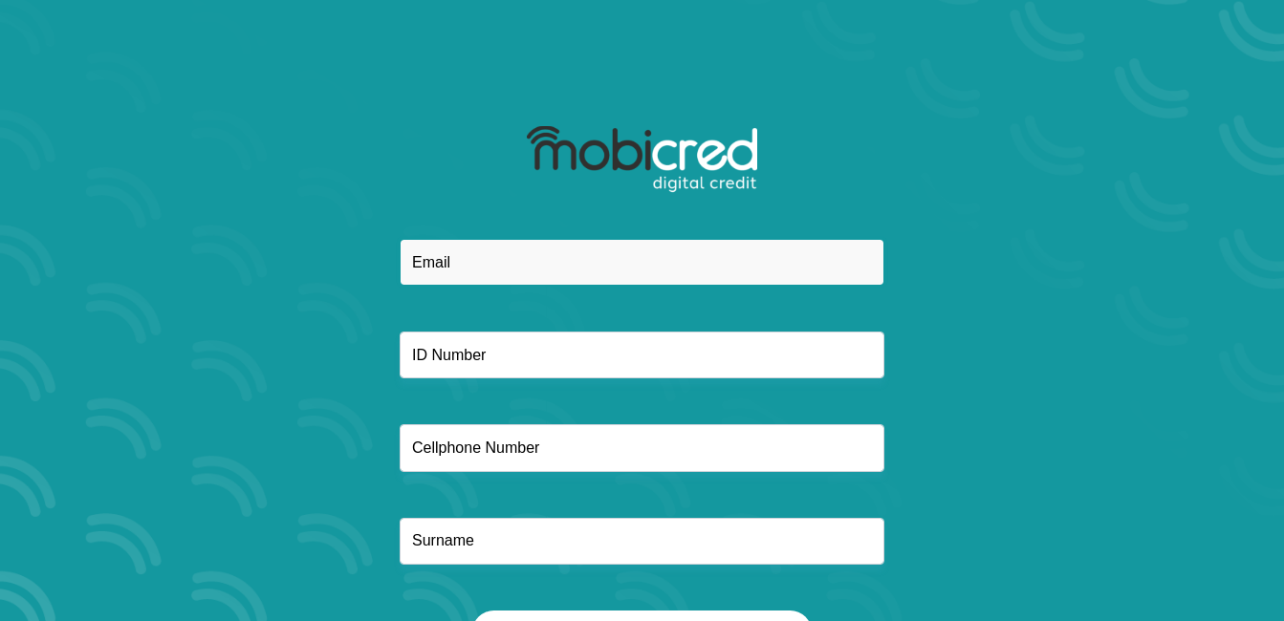
click at [587, 271] on input "email" at bounding box center [642, 262] width 485 height 47
type input "[EMAIL_ADDRESS][DOMAIN_NAME]"
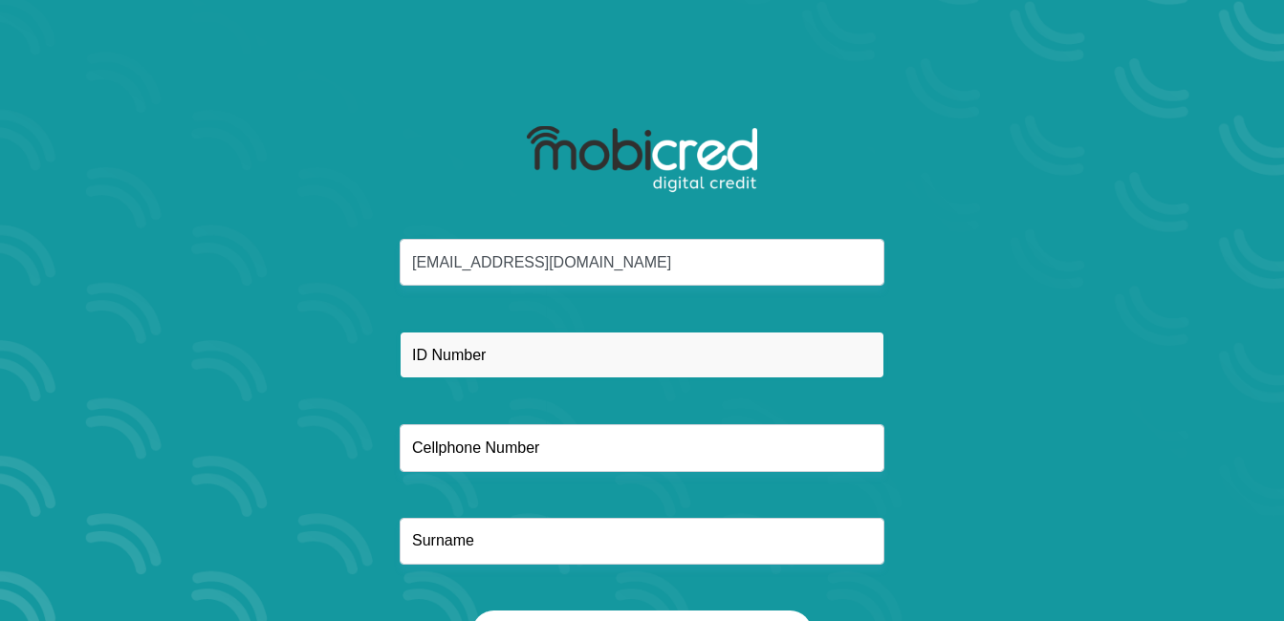
type input "8412020837083"
type input "0840813521"
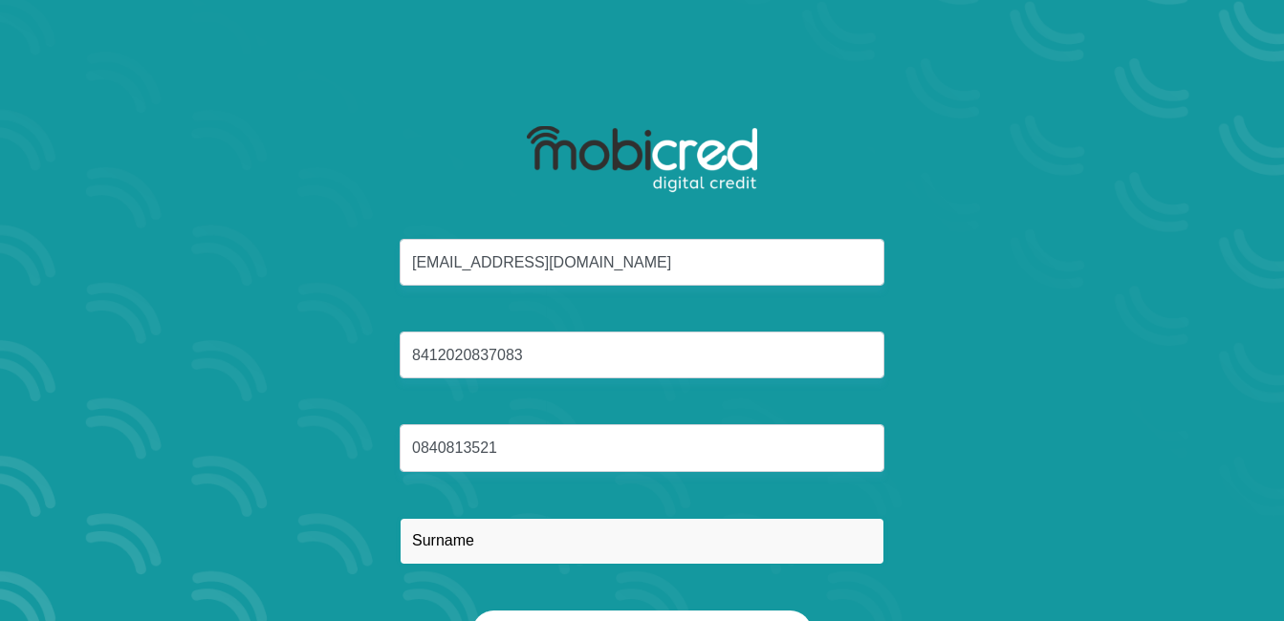
type input "Skweyiya"
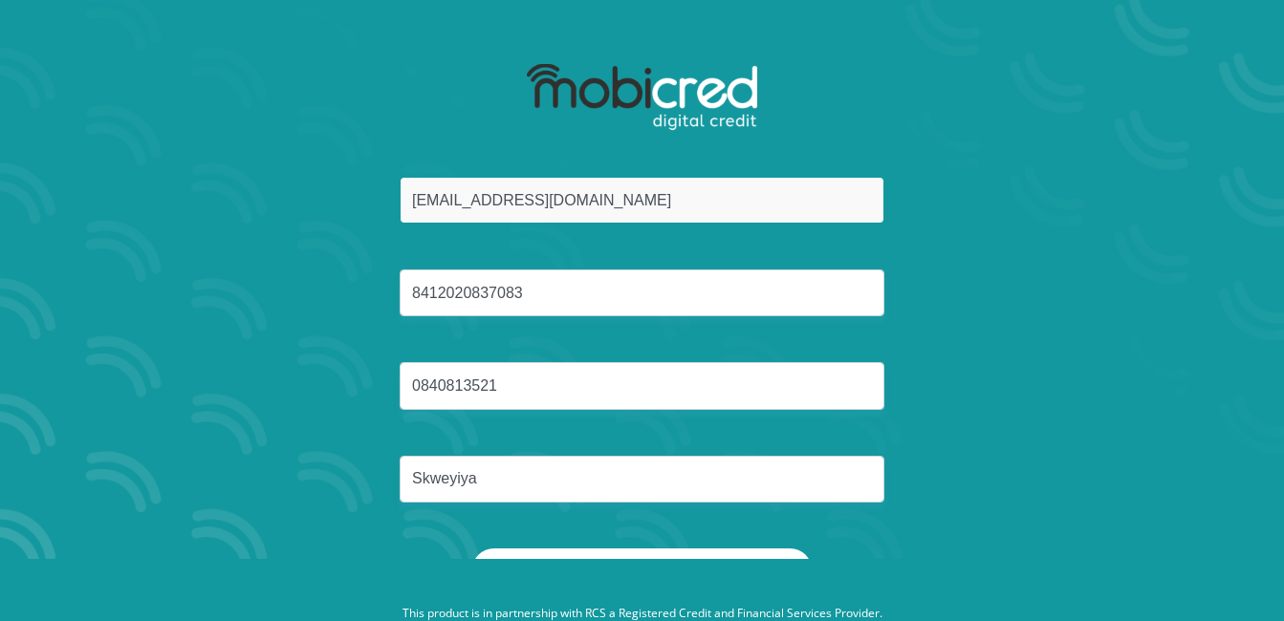
scroll to position [68, 0]
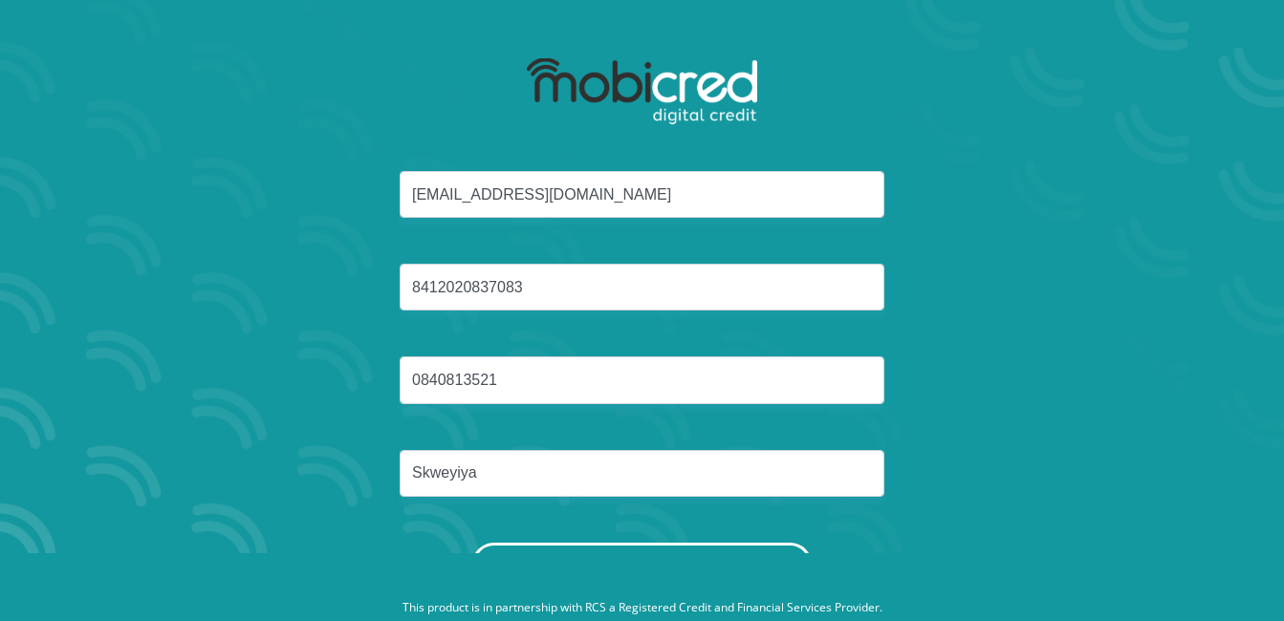
click at [650, 544] on button "Reset Password" at bounding box center [641, 564] width 338 height 43
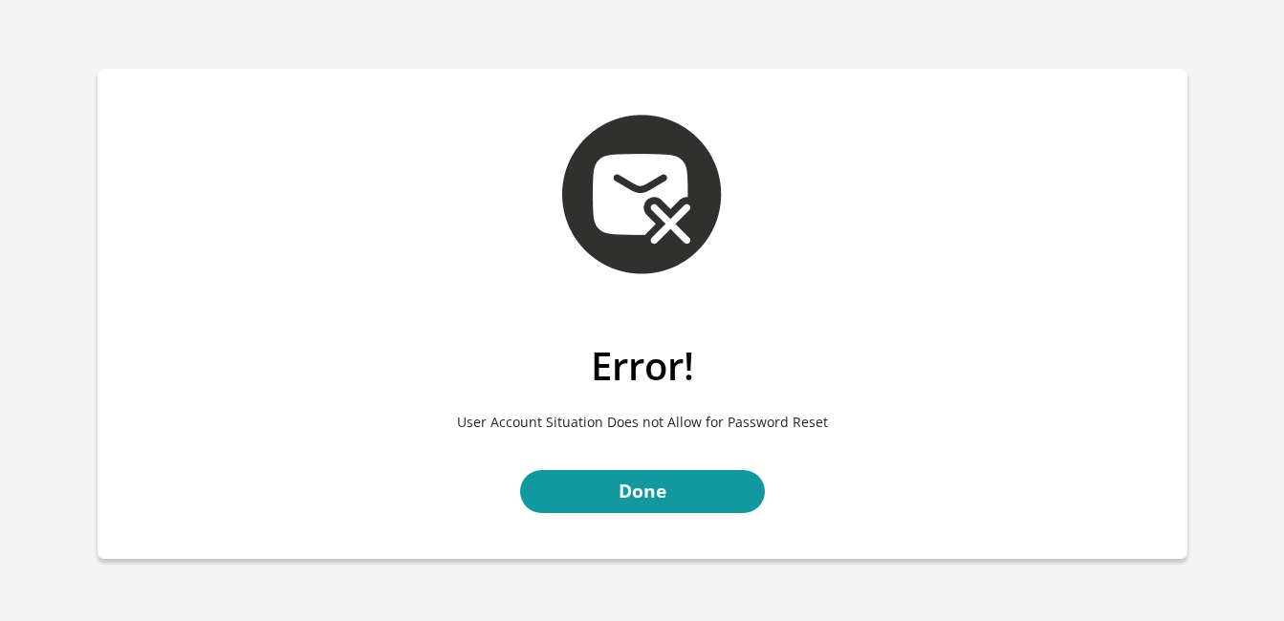
click at [685, 485] on link "Done" at bounding box center [642, 491] width 245 height 43
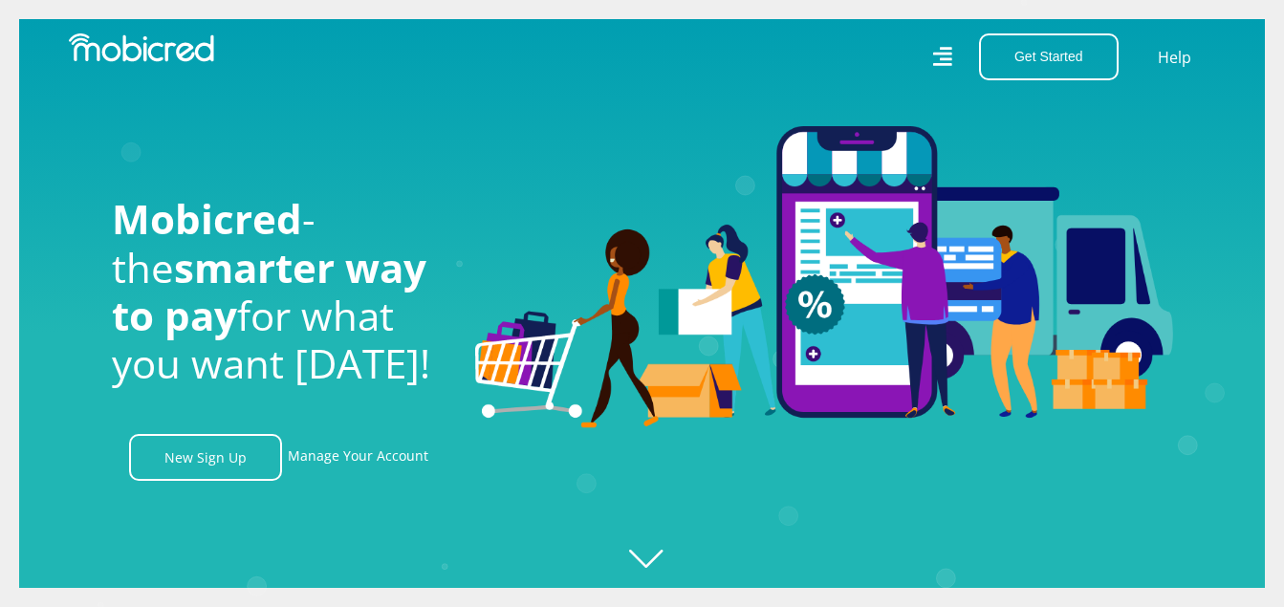
scroll to position [0, 4359]
click at [1173, 59] on link "Help" at bounding box center [1174, 57] width 39 height 28
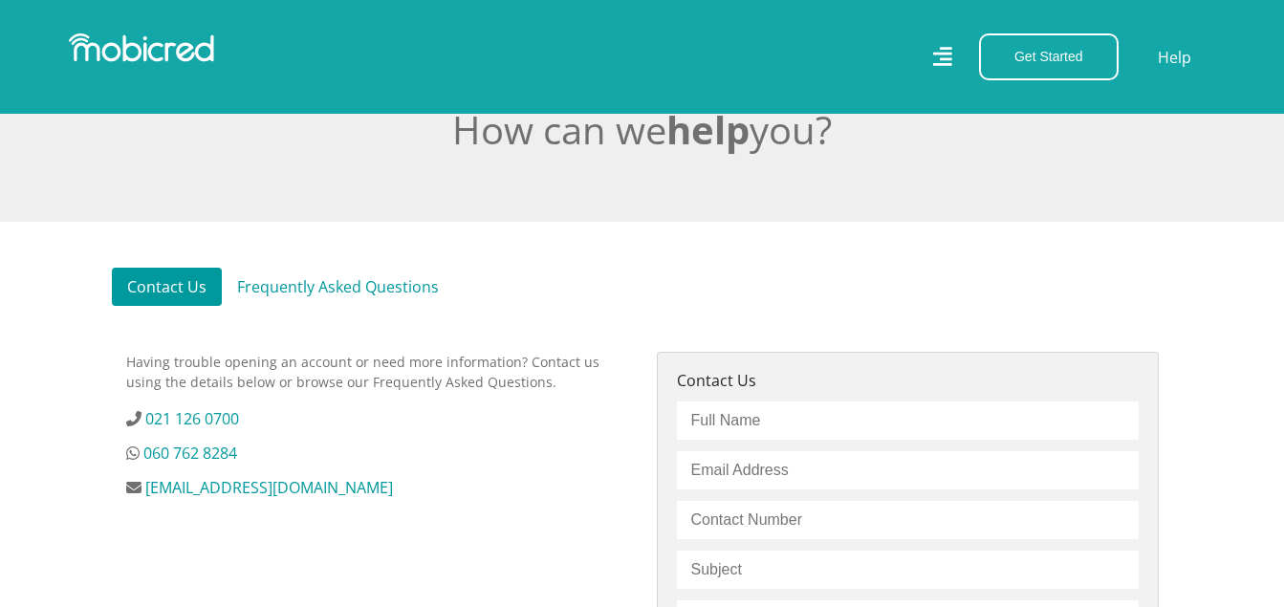
scroll to position [430, 0]
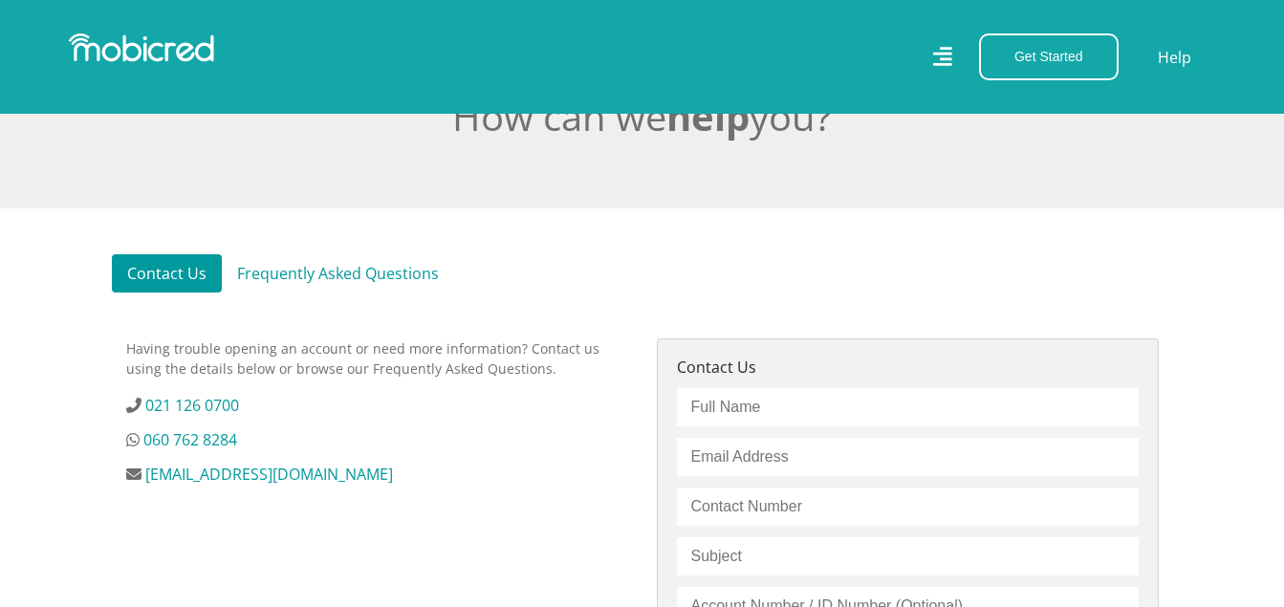
click at [398, 278] on link "Frequently Asked Questions" at bounding box center [338, 273] width 232 height 38
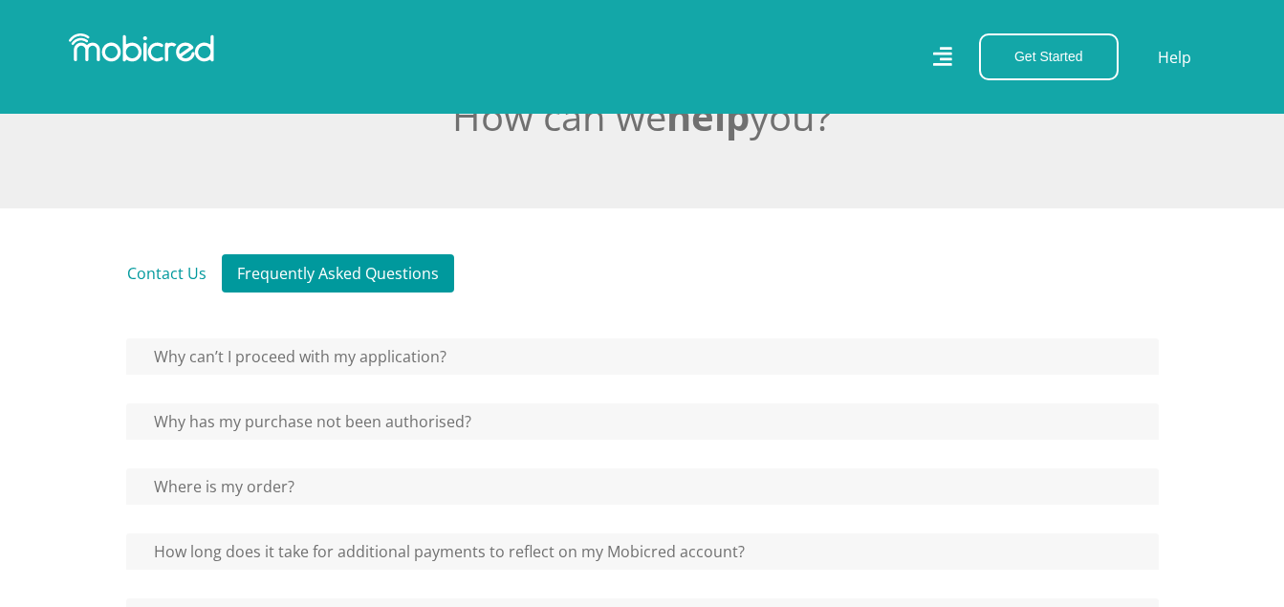
click at [690, 360] on h5 "Why can’t I proceed with my application?" at bounding box center [642, 356] width 1032 height 36
click at [416, 356] on button "Why can’t I proceed with my application?" at bounding box center [292, 356] width 333 height 36
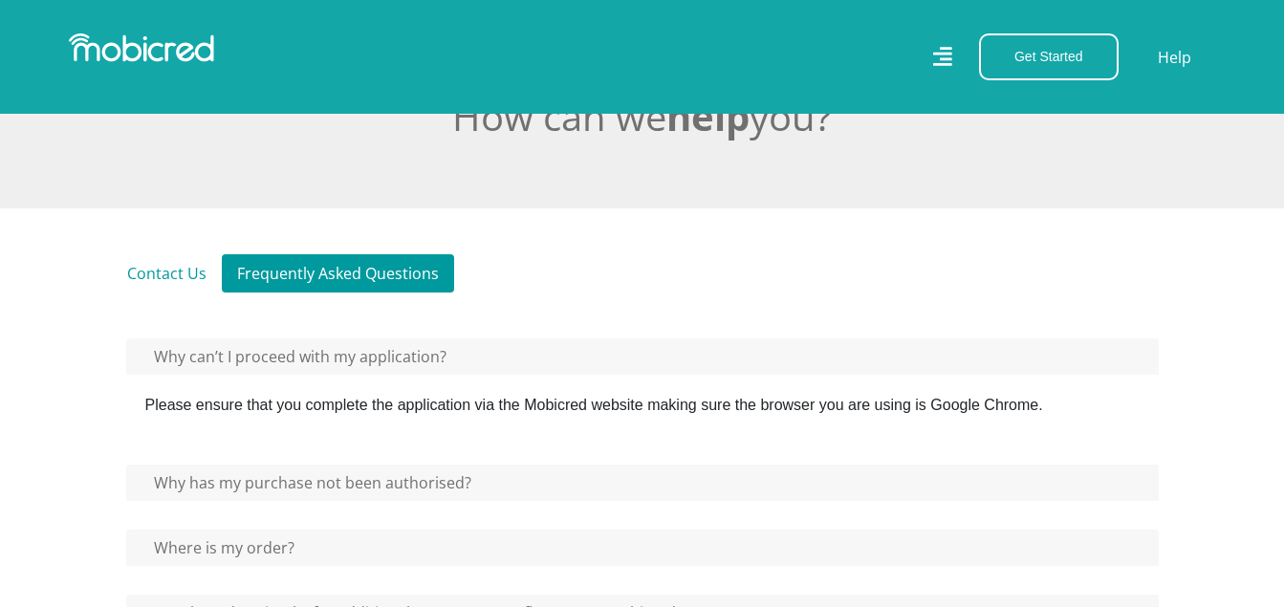
click at [198, 278] on link "Contact Us" at bounding box center [167, 273] width 110 height 38
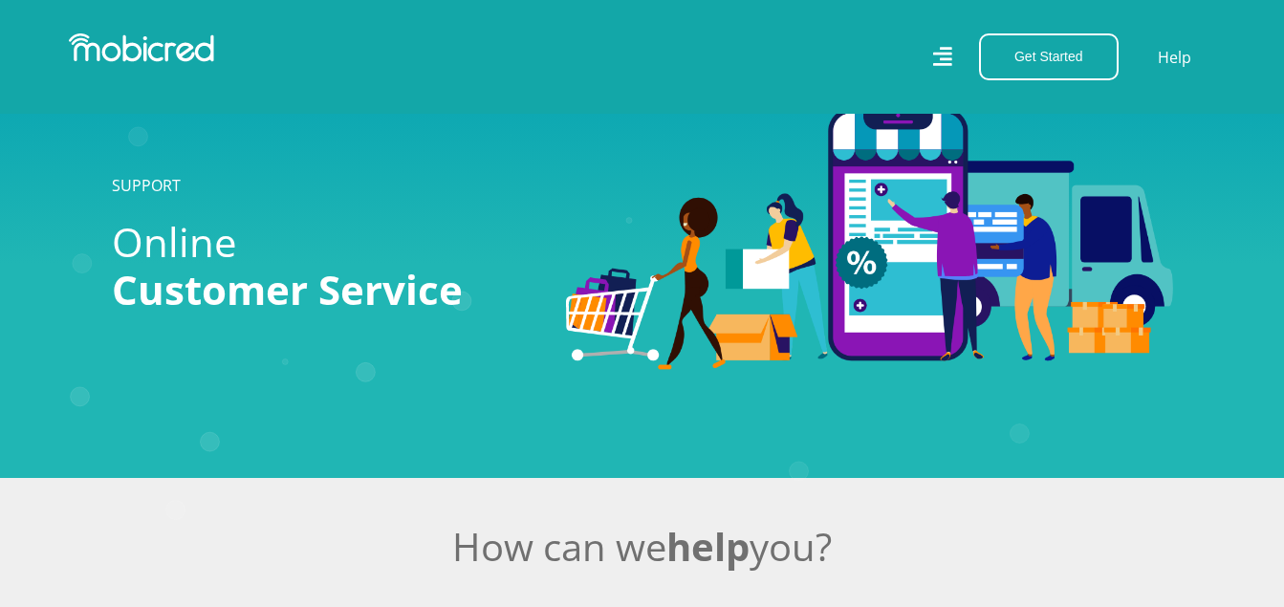
scroll to position [430, 0]
